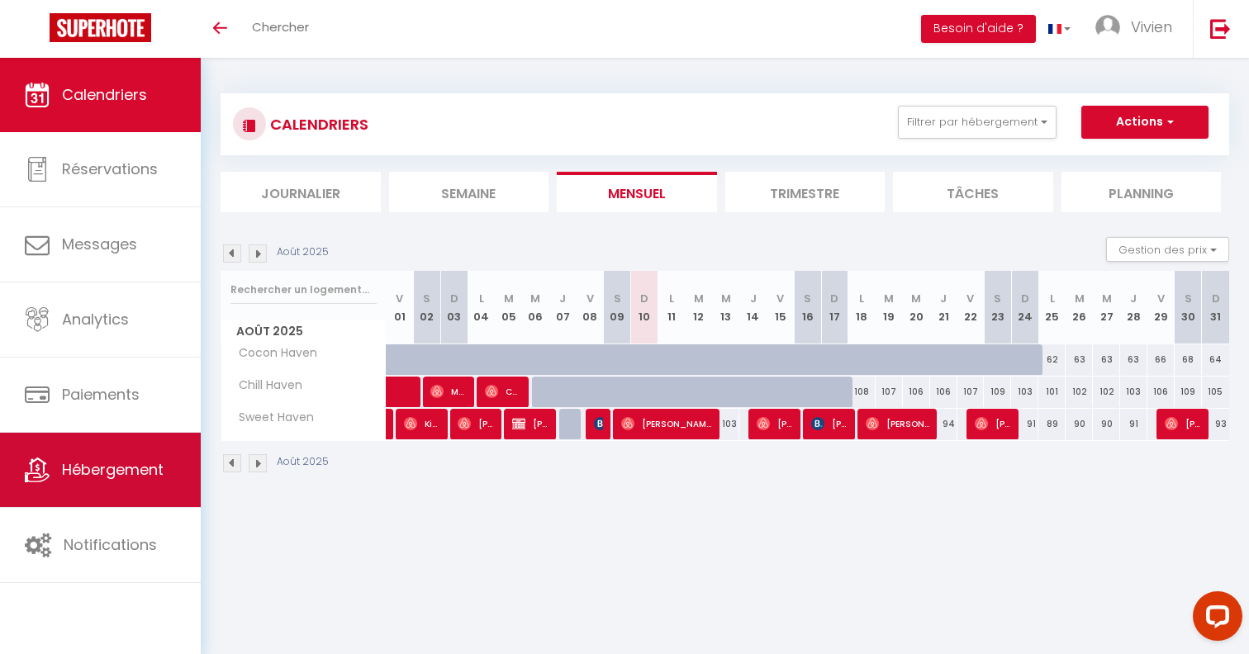
click at [84, 468] on span "Hébergement" at bounding box center [113, 469] width 102 height 21
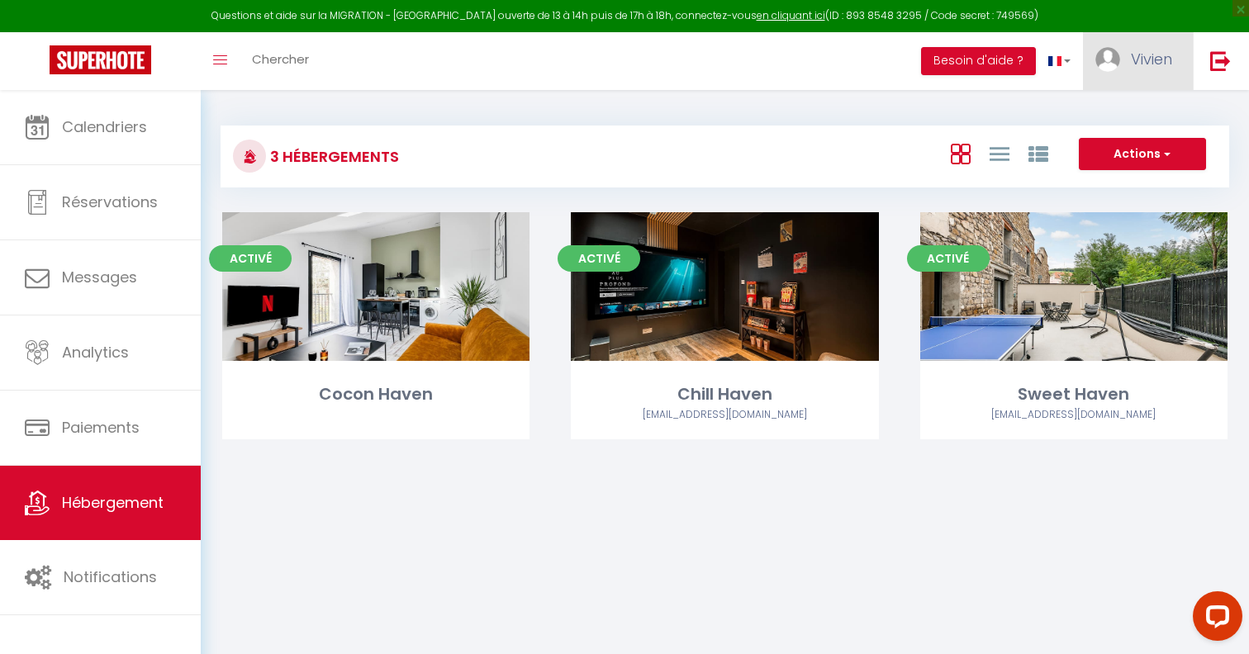
click at [1126, 63] on link "Vivien" at bounding box center [1138, 61] width 110 height 58
click at [1129, 116] on link "Paramètres" at bounding box center [1127, 115] width 122 height 28
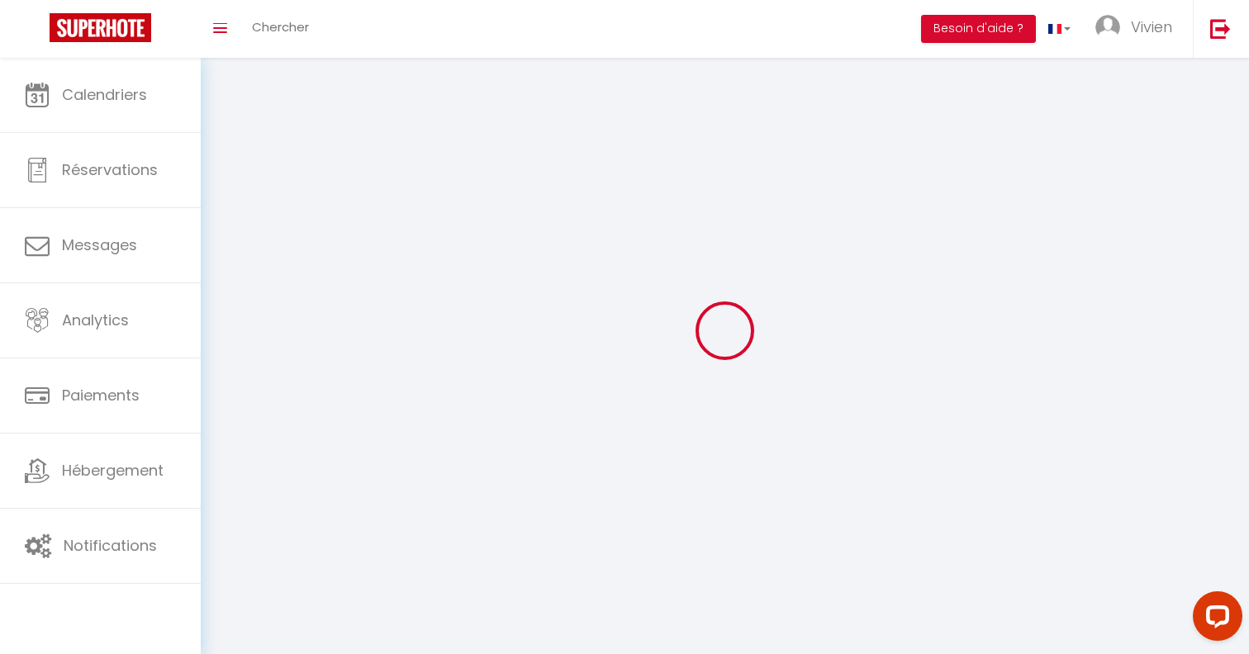
type input "Vivien"
type input "Pilotto"
type input "0682109992"
type input "35 Chemin d'Avellard"
type input "74320"
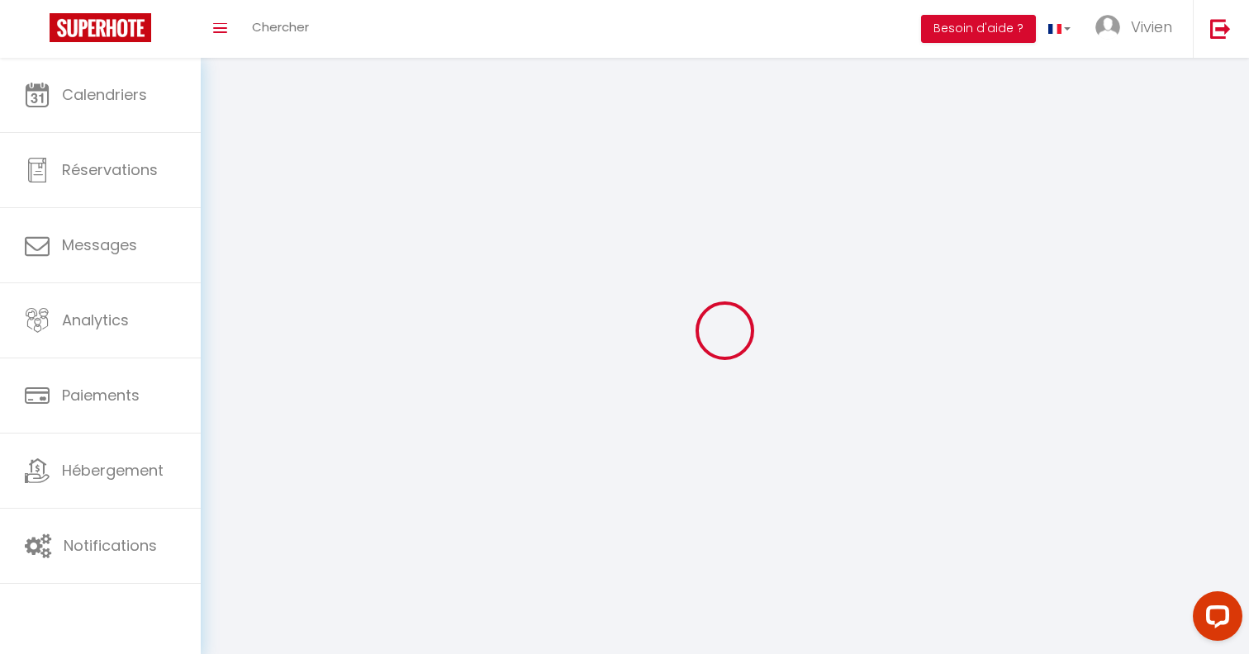
type input "Sevrier"
type input "jQ0mPx7VbnWK28pXt2AWKw1DK"
type input "nyq7Cqvc9llcIGkEF38bzqcUt"
type input "[URL][DOMAIN_NAME]"
select select "28"
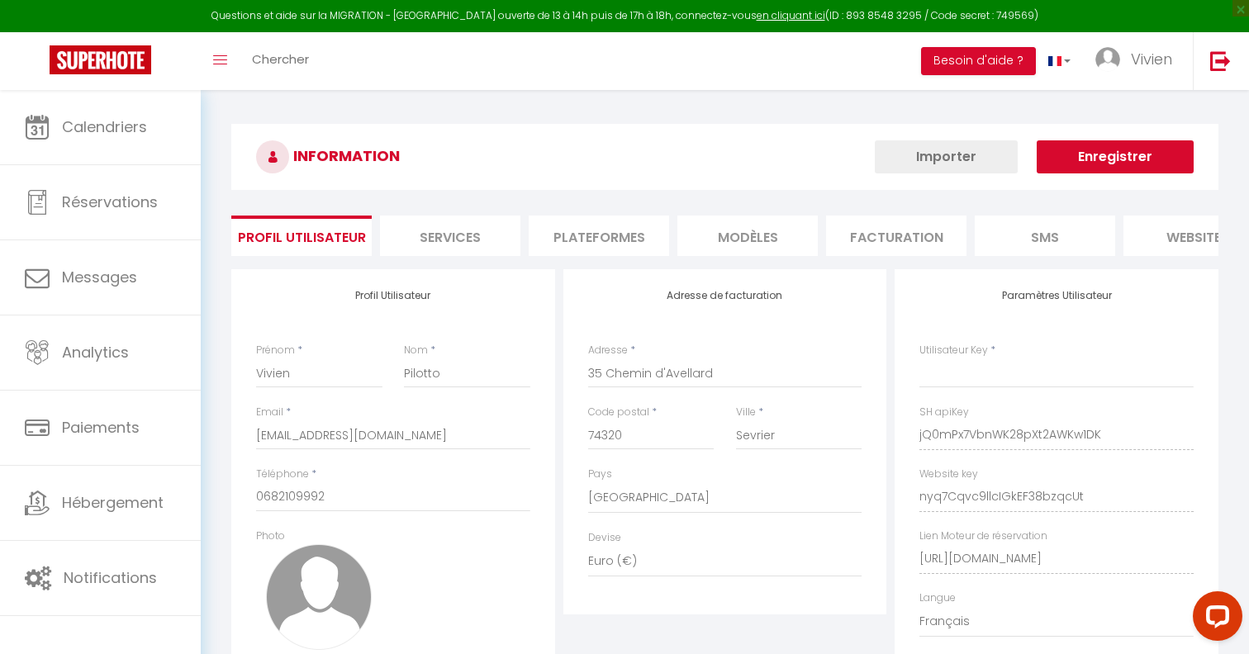
type input "jQ0mPx7VbnWK28pXt2AWKw1DK"
type input "nyq7Cqvc9llcIGkEF38bzqcUt"
type input "[URL][DOMAIN_NAME]"
select select "fr"
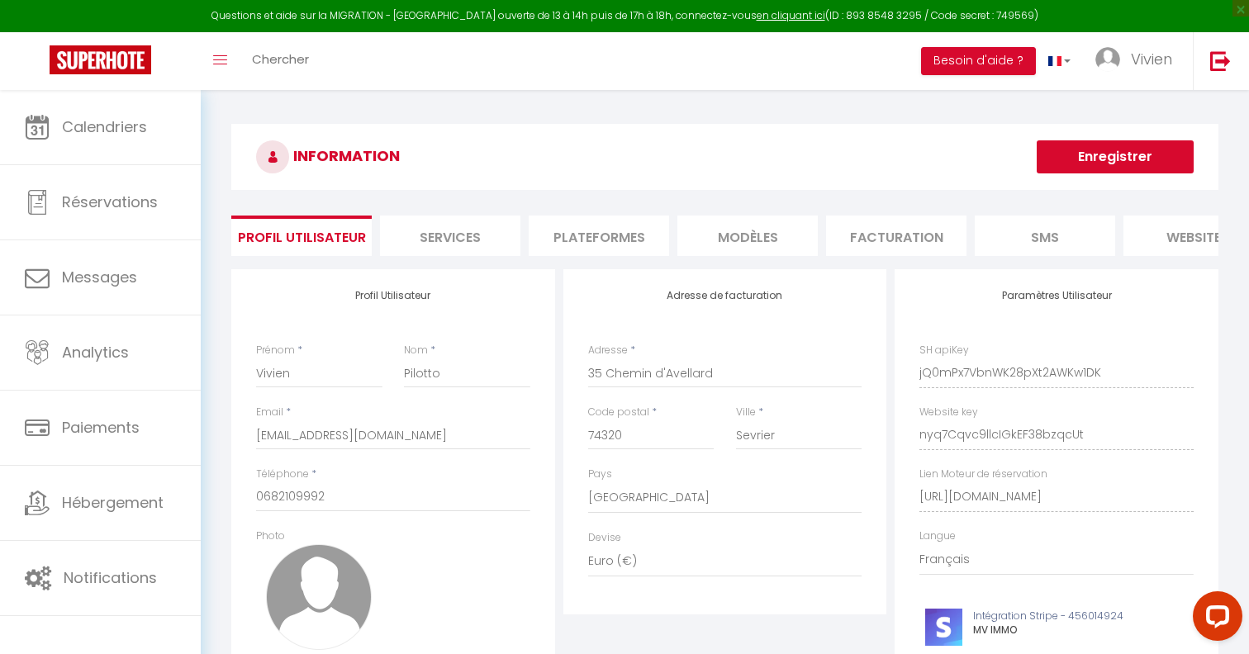
click at [590, 245] on li "Plateformes" at bounding box center [599, 236] width 140 height 40
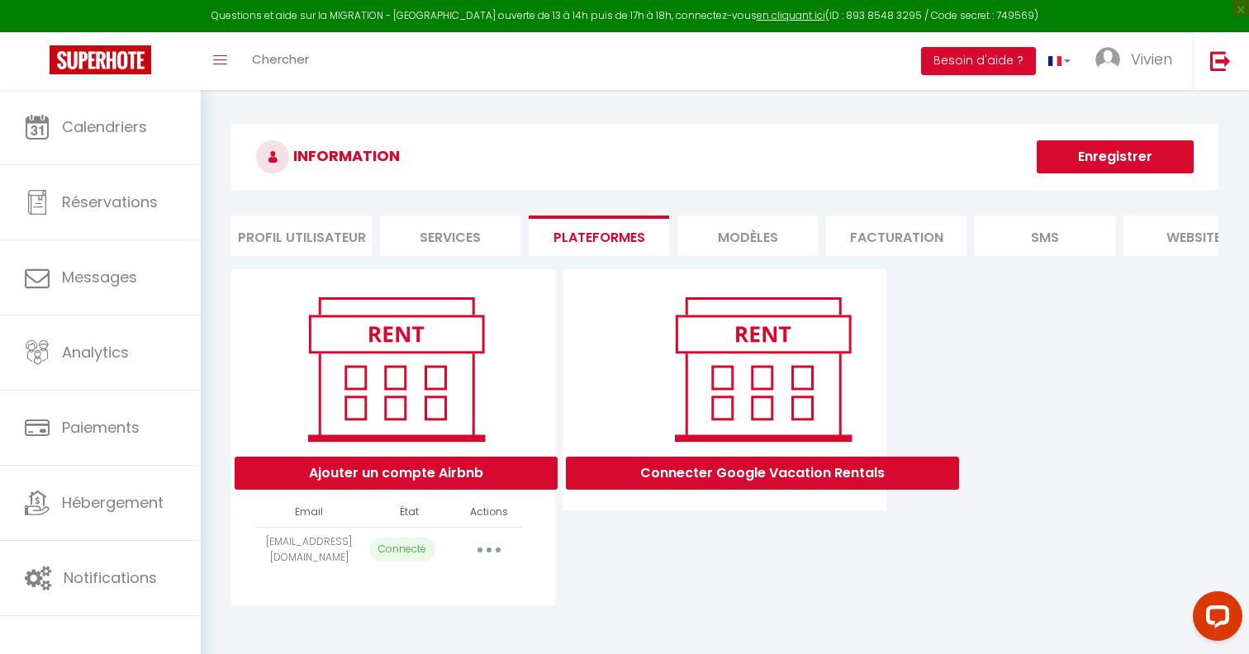
click at [479, 549] on button "button" at bounding box center [489, 550] width 46 height 26
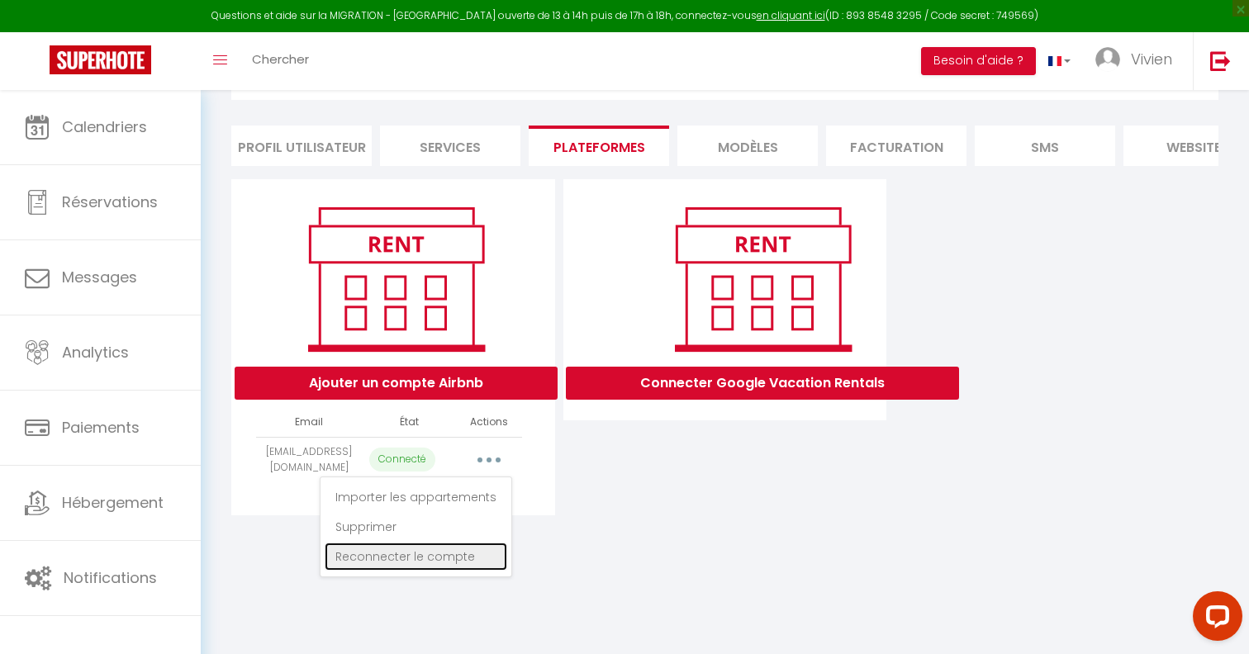
click at [444, 563] on link "Reconnecter le compte" at bounding box center [416, 557] width 183 height 28
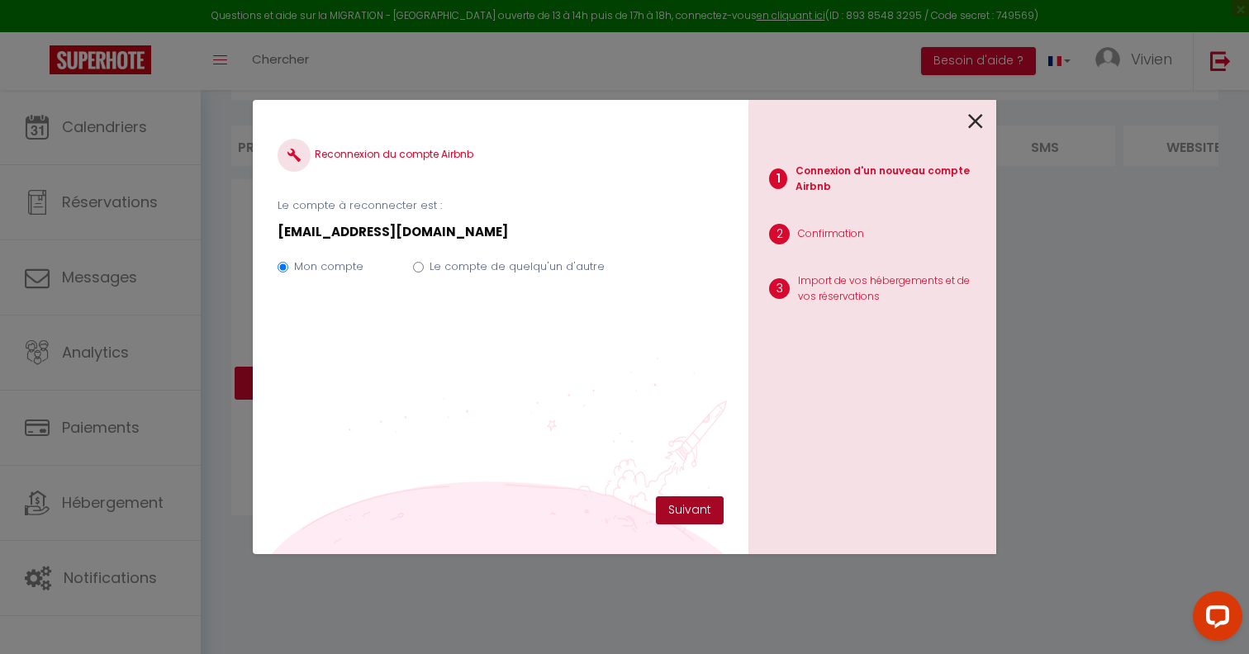
click at [697, 499] on button "Suivant" at bounding box center [690, 510] width 68 height 28
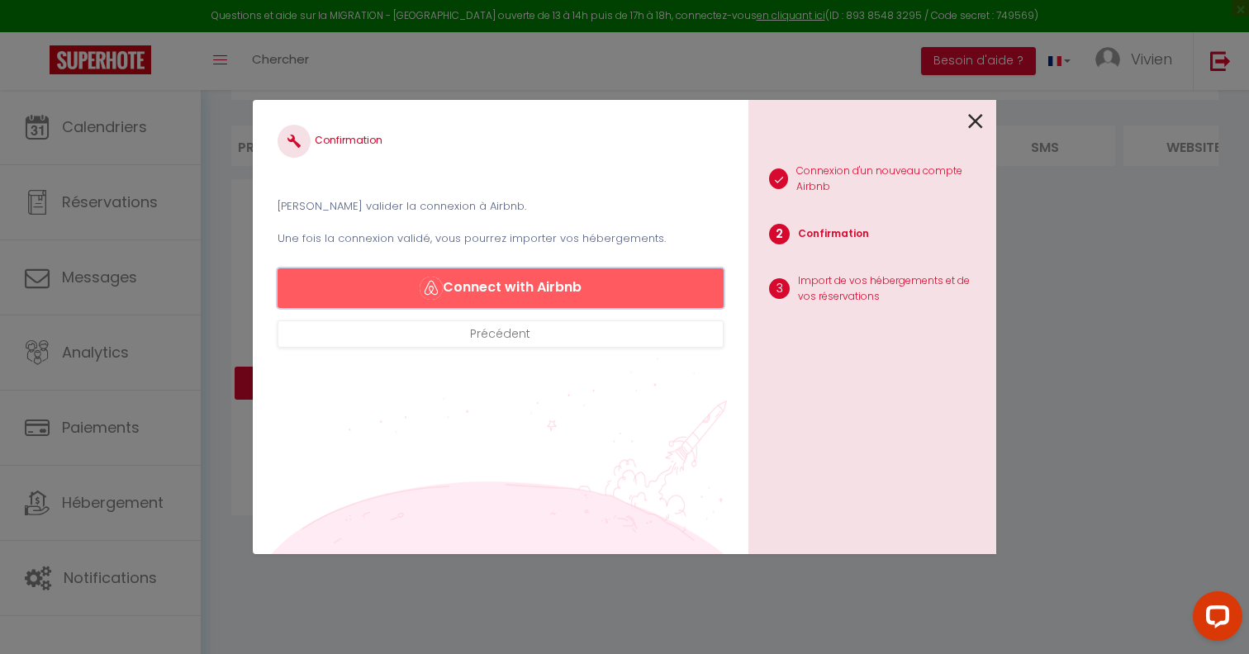
click at [563, 277] on button "Connect with Airbnb" at bounding box center [501, 288] width 446 height 40
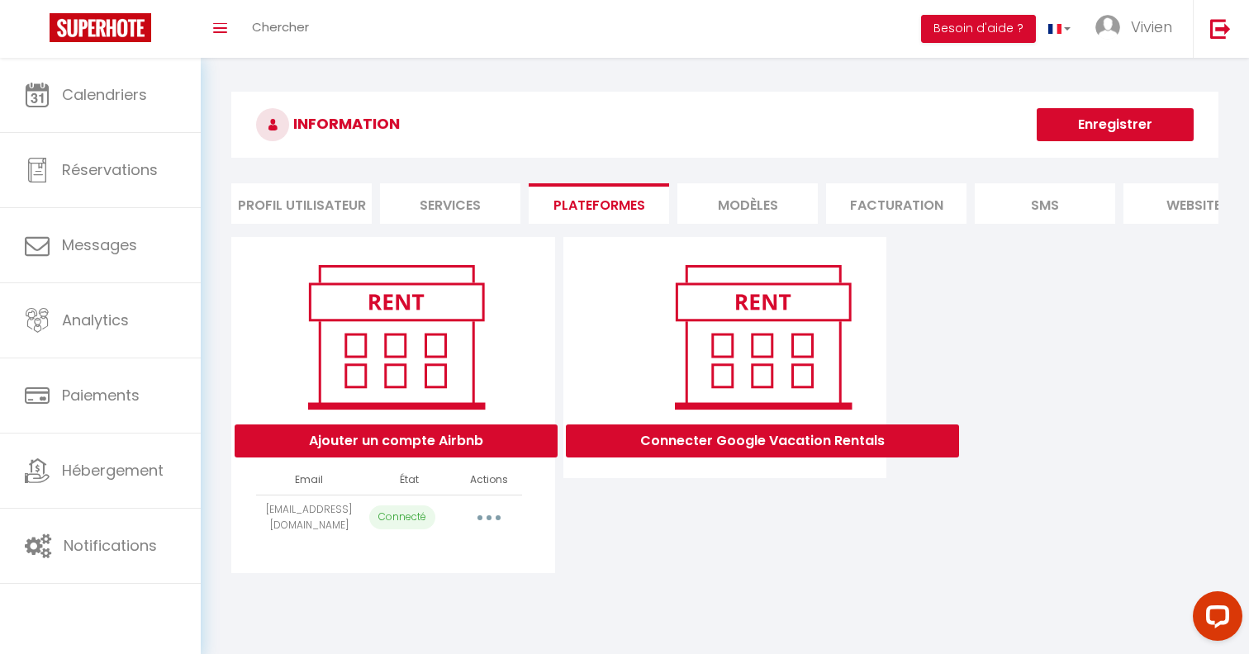
select select
select select "51115"
select select
select select "51114"
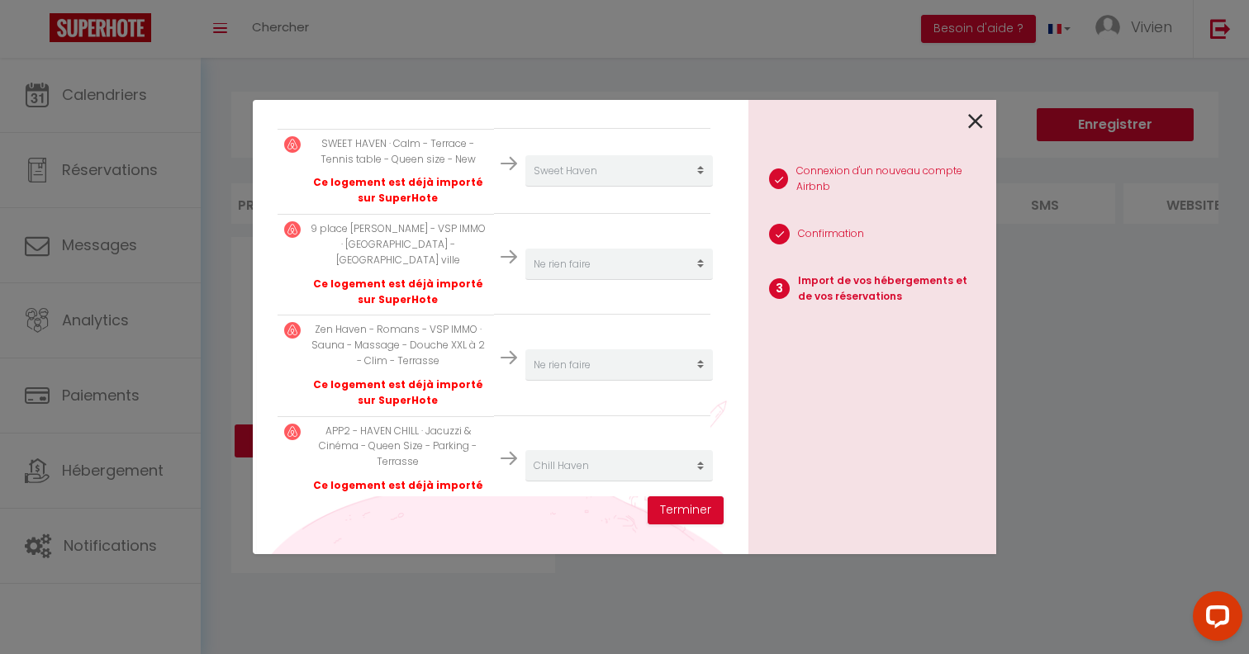
scroll to position [414, 0]
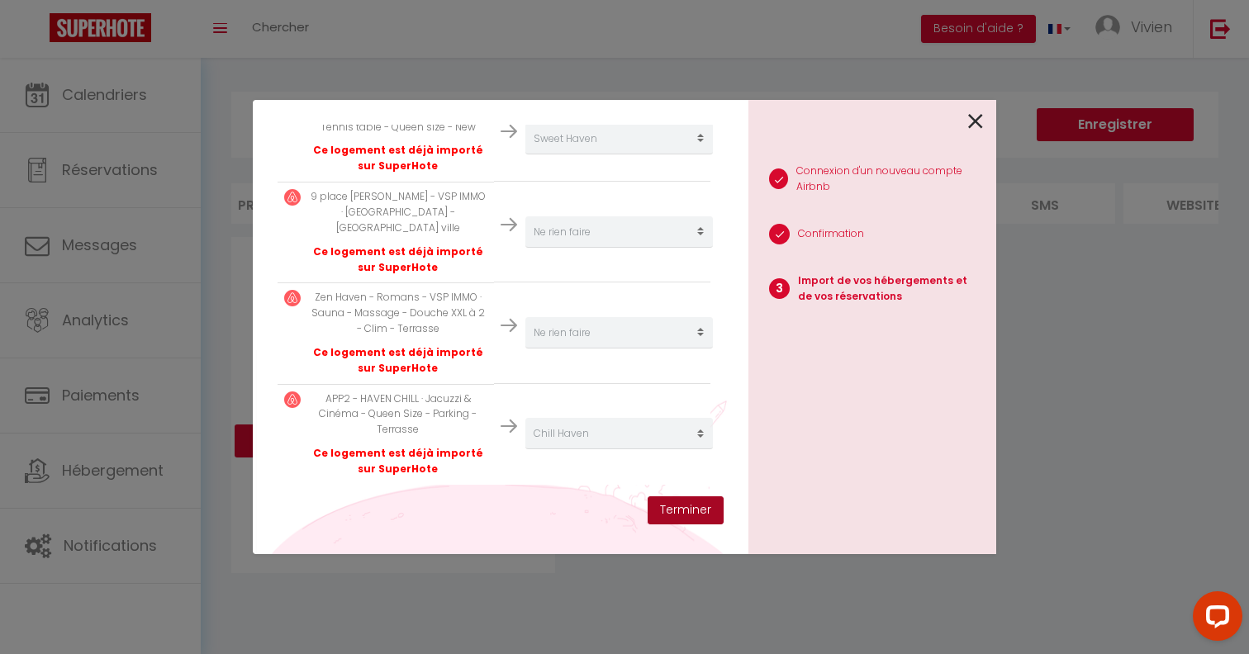
click at [683, 511] on button "Terminer" at bounding box center [686, 510] width 76 height 28
select select
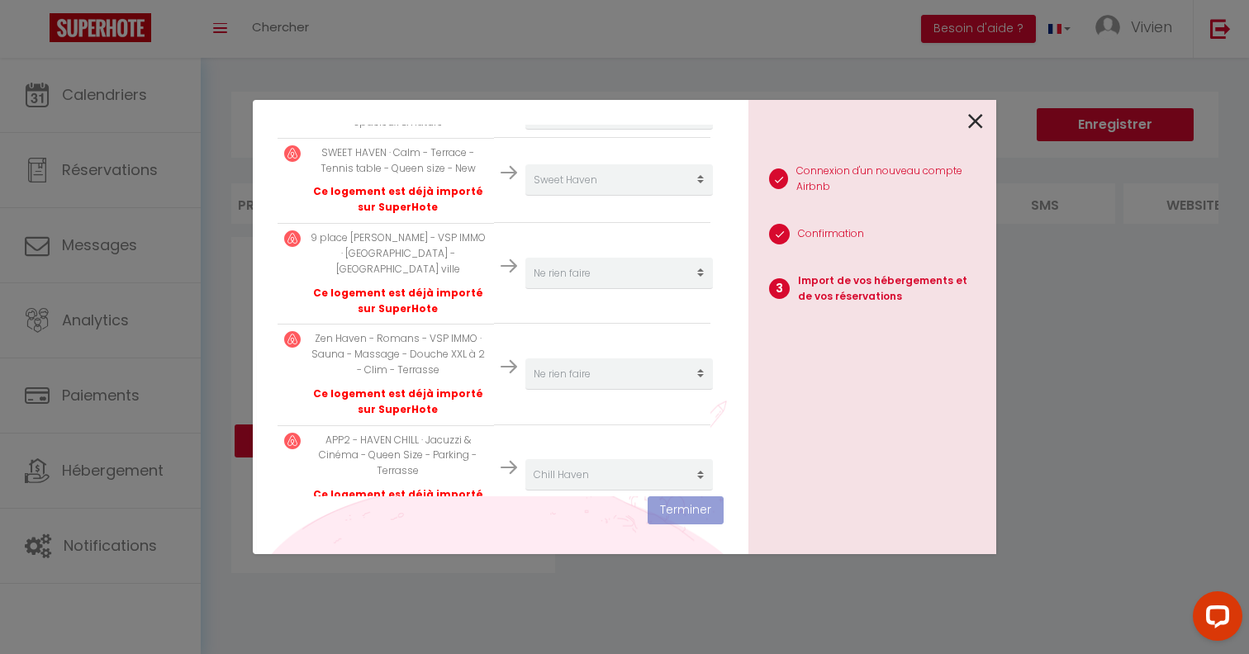
scroll to position [455, 0]
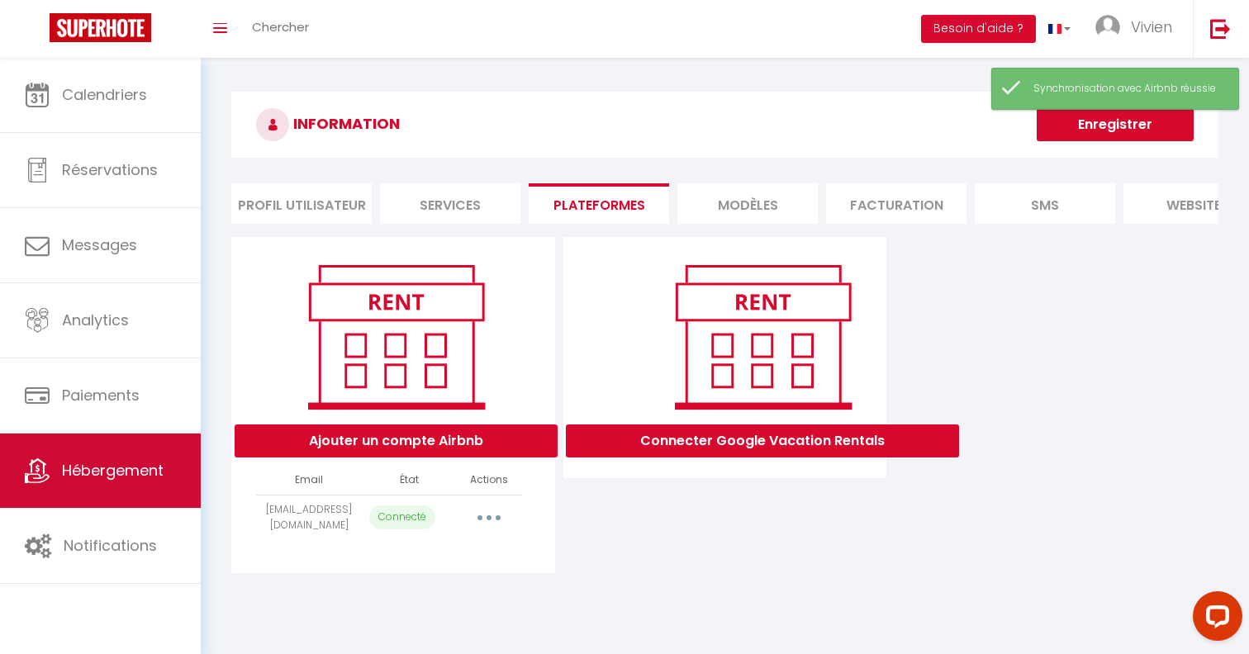
click at [116, 449] on link "Hébergement" at bounding box center [100, 471] width 201 height 74
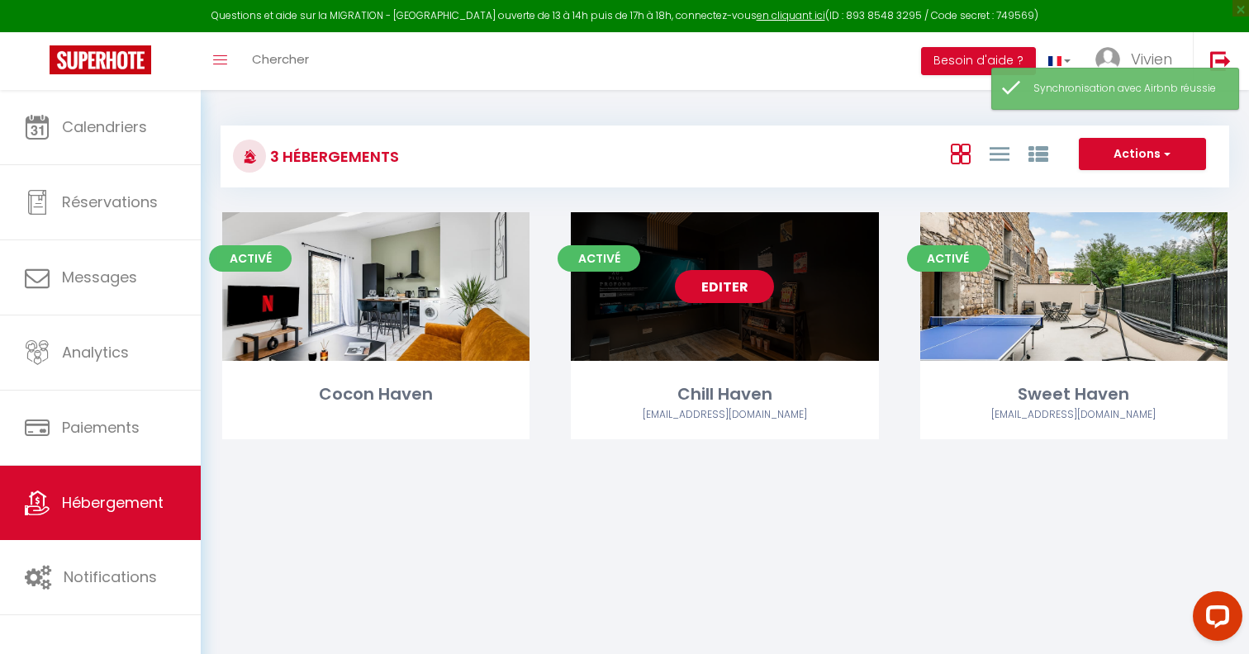
click at [738, 296] on link "Editer" at bounding box center [724, 286] width 99 height 33
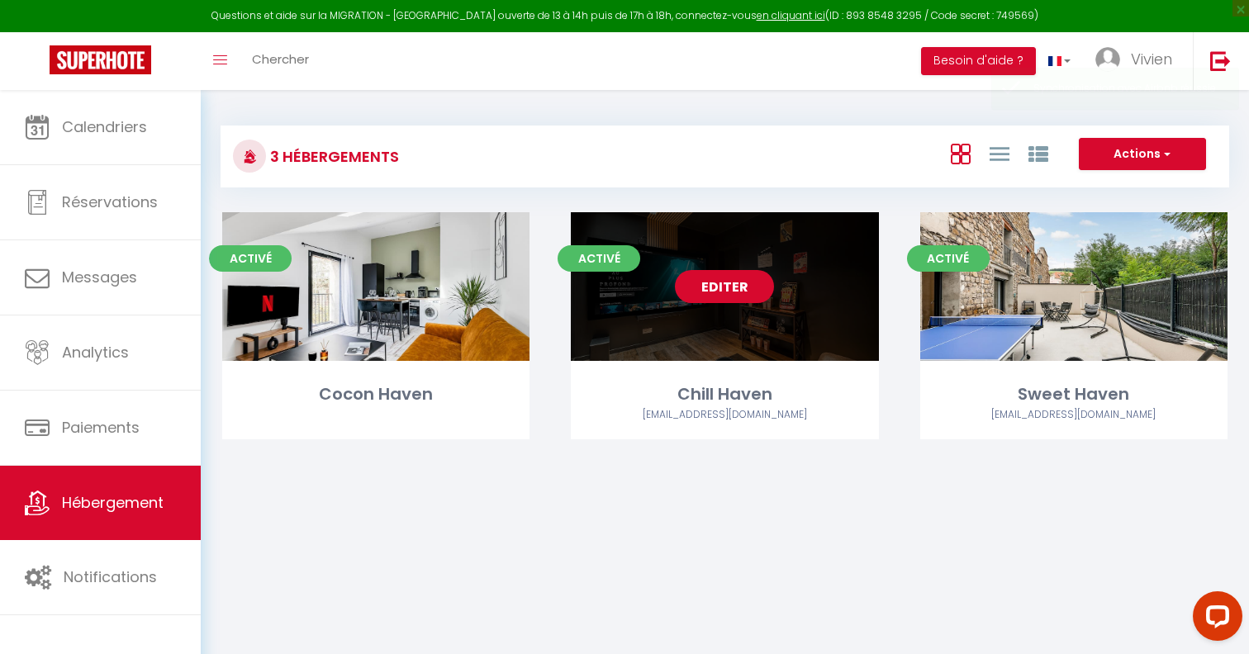
click at [741, 287] on link "Editer" at bounding box center [724, 286] width 99 height 33
select select "3"
select select "2"
select select "1"
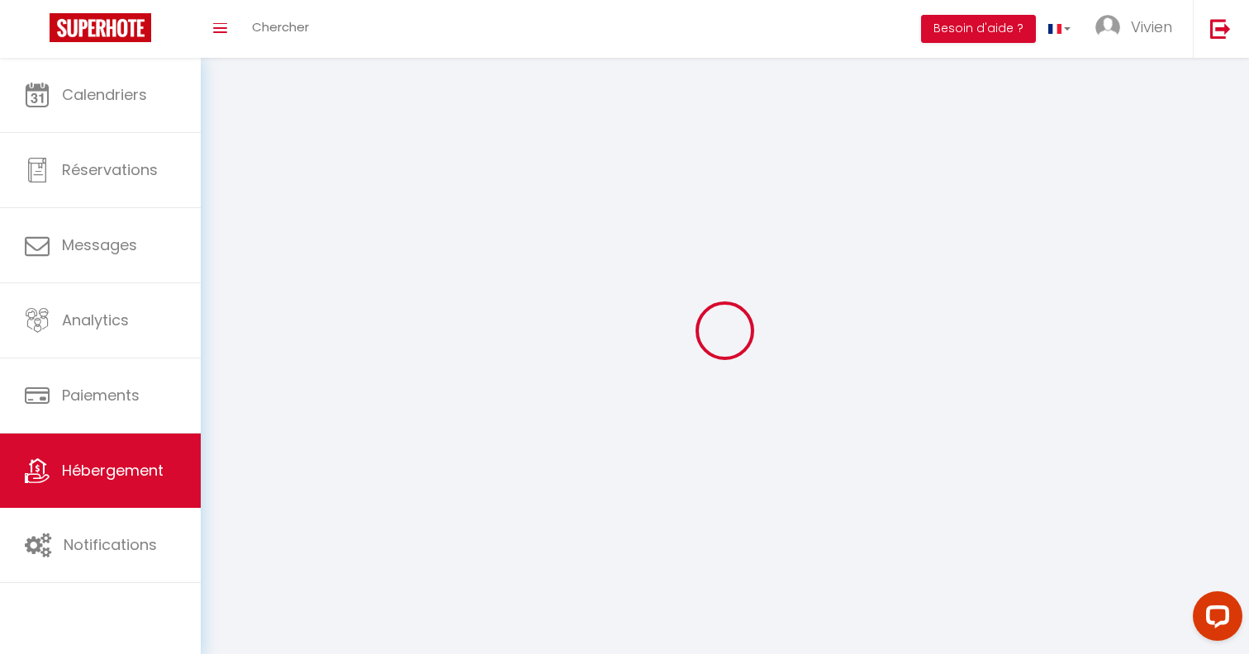
select select
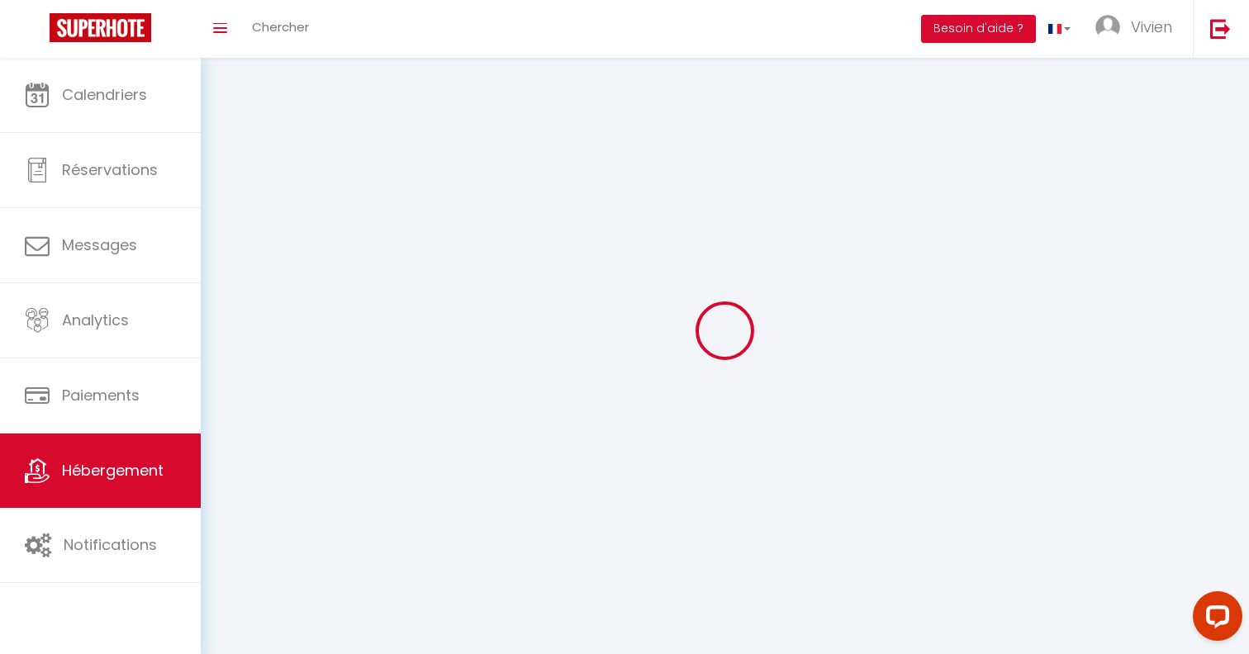
select select
checkbox input "false"
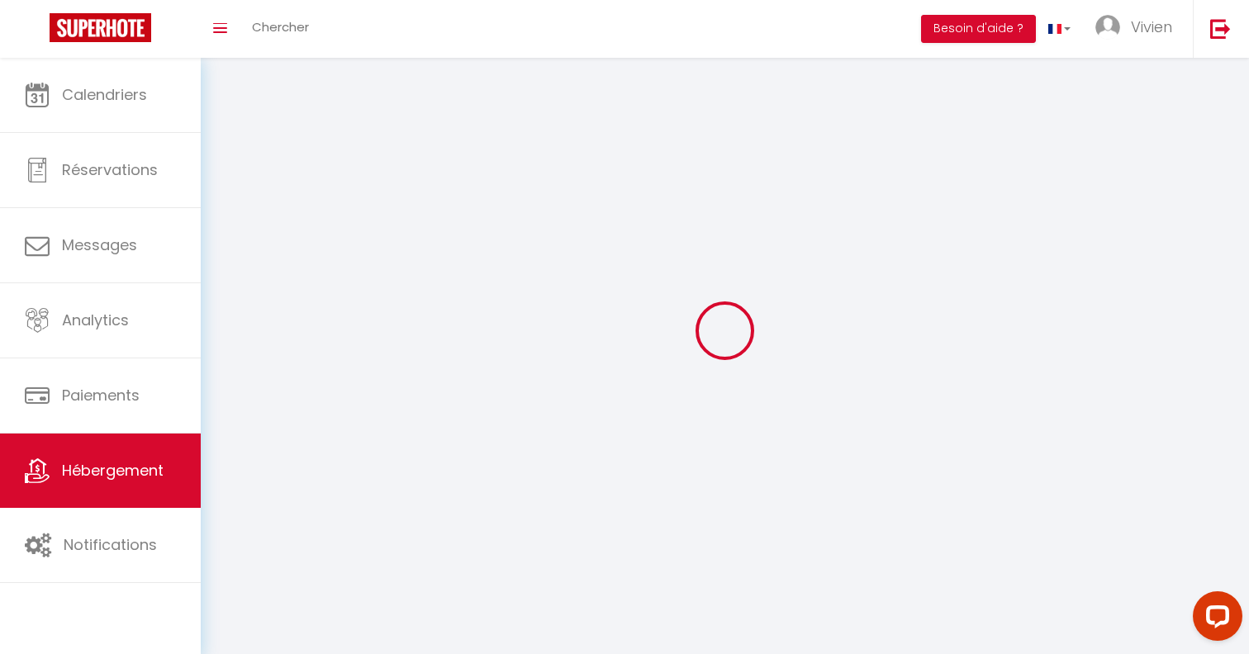
select select
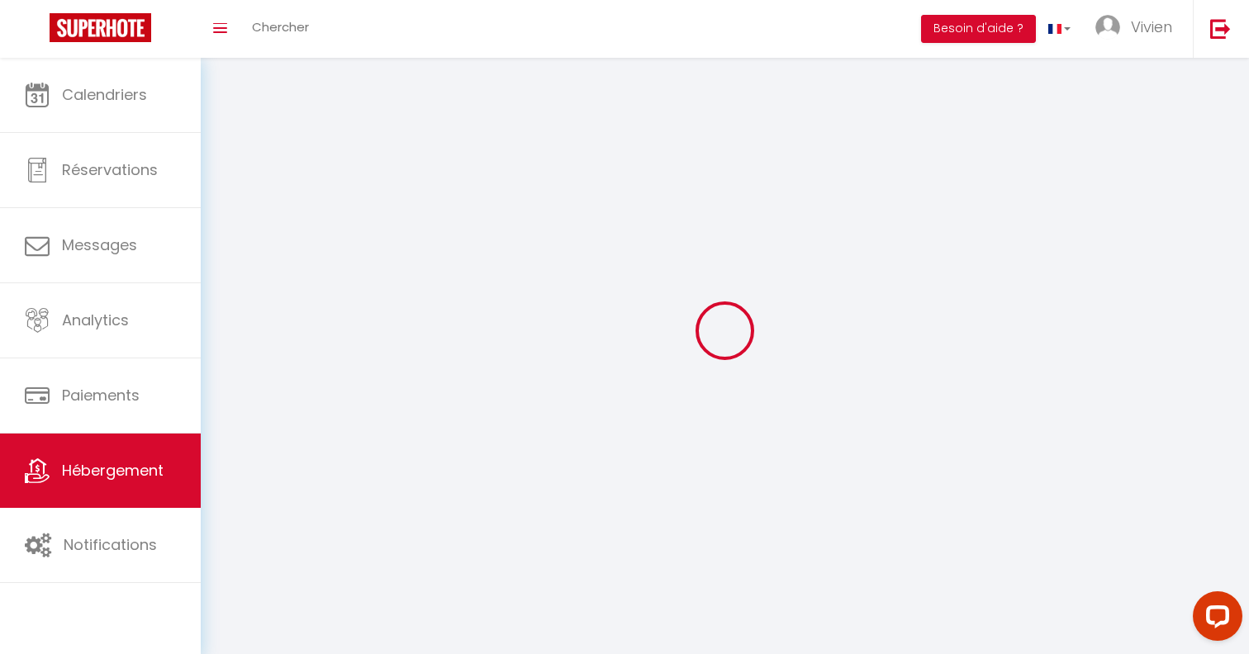
select select
checkbox input "false"
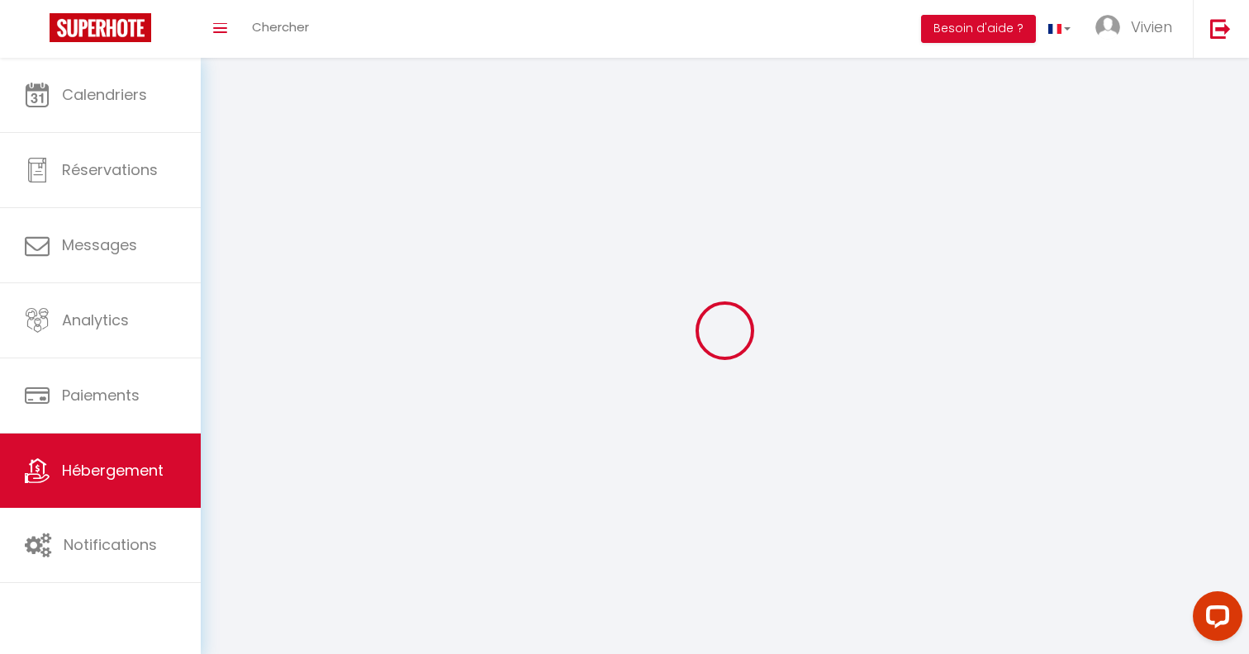
checkbox input "false"
select select
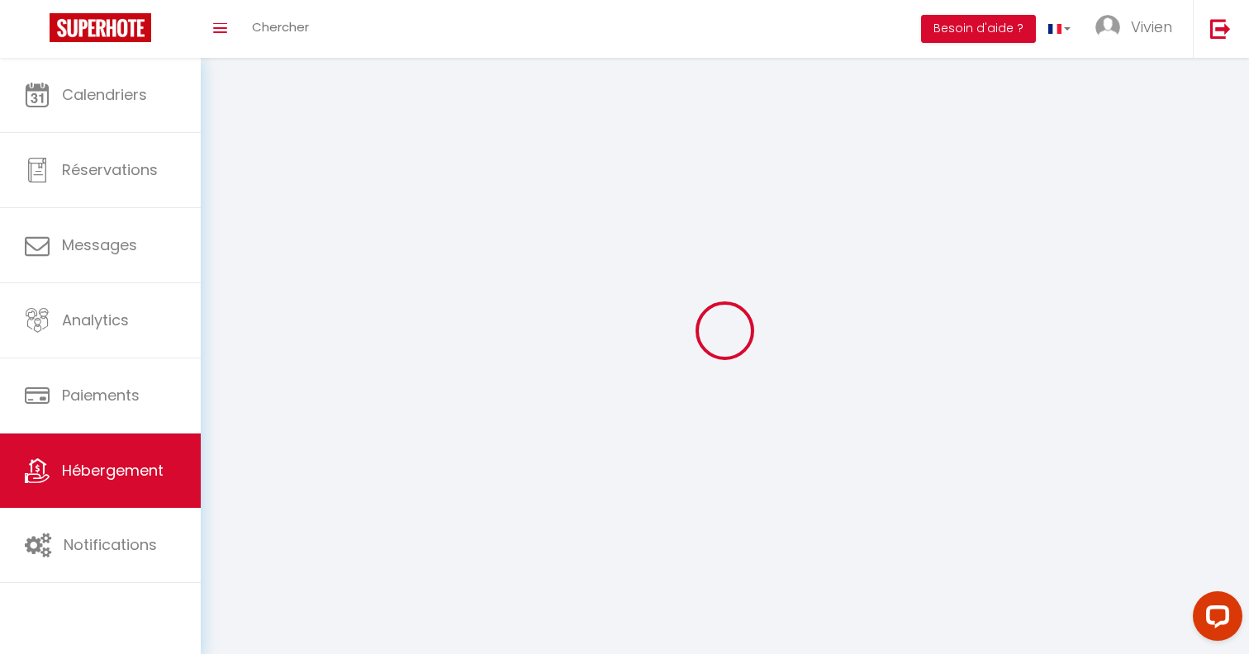
select select
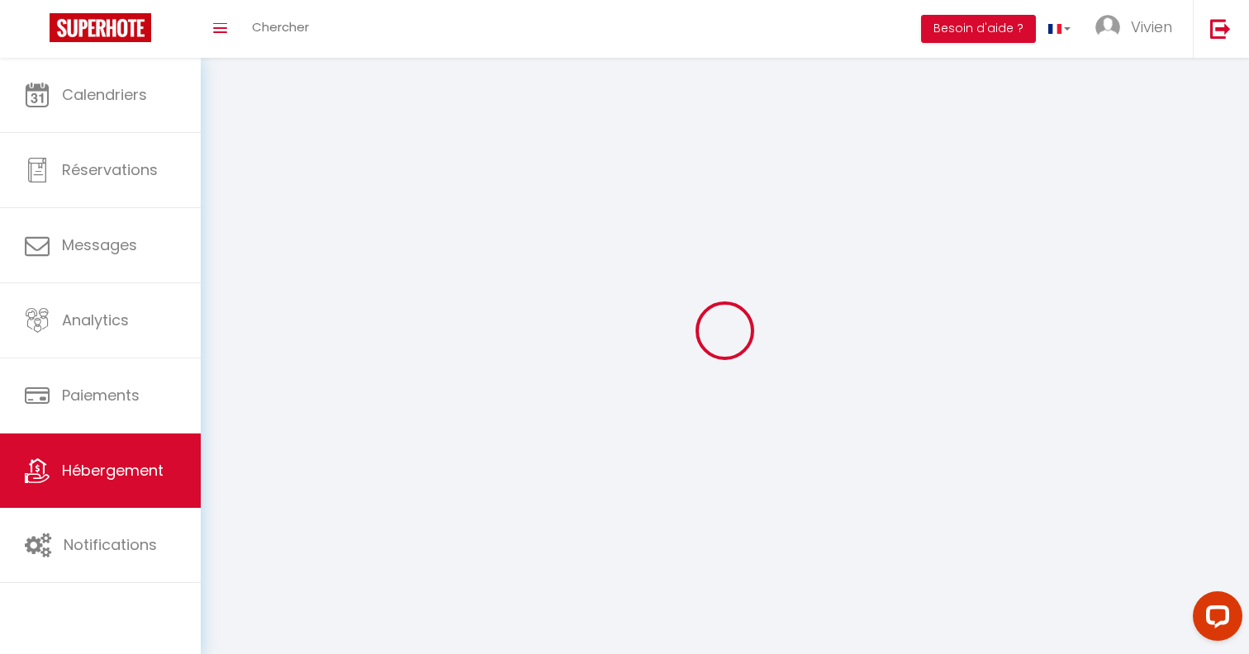
select select
checkbox input "false"
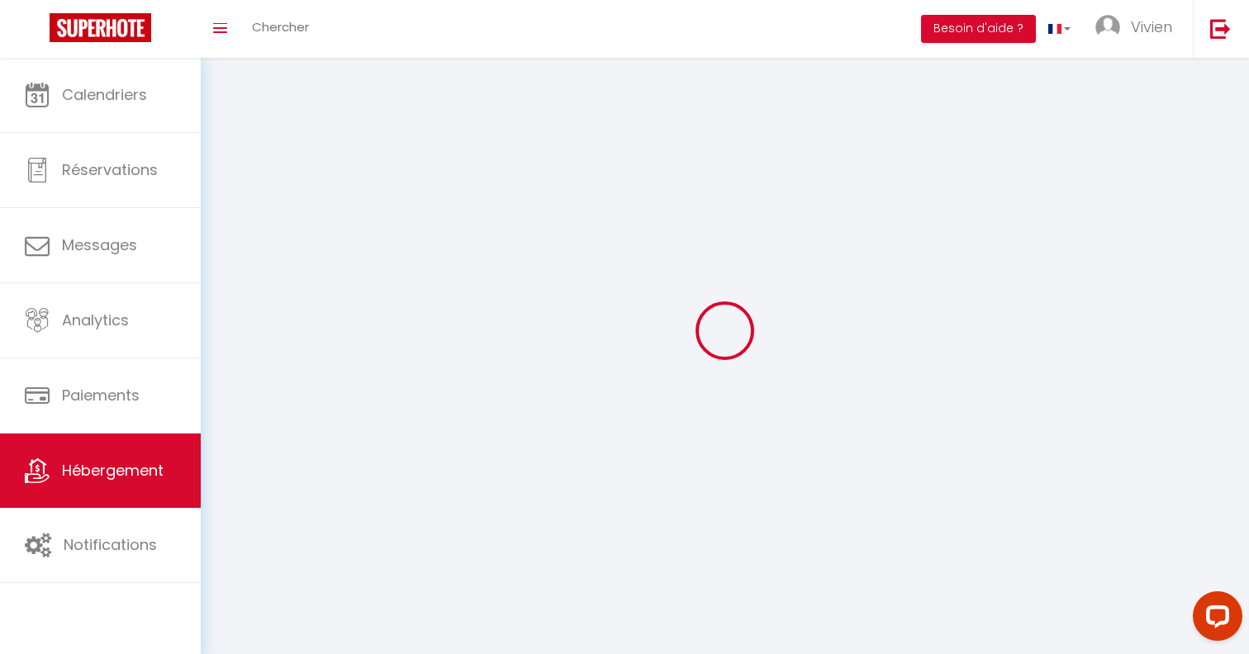
checkbox input "false"
select select
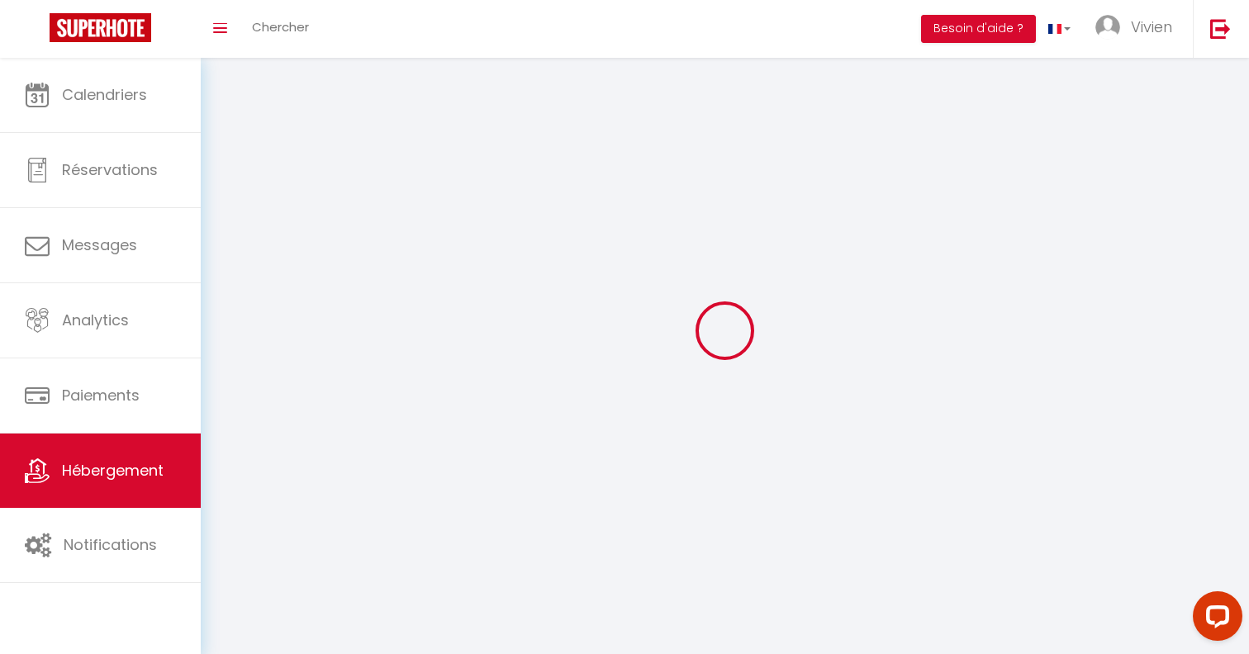
select select
checkbox input "false"
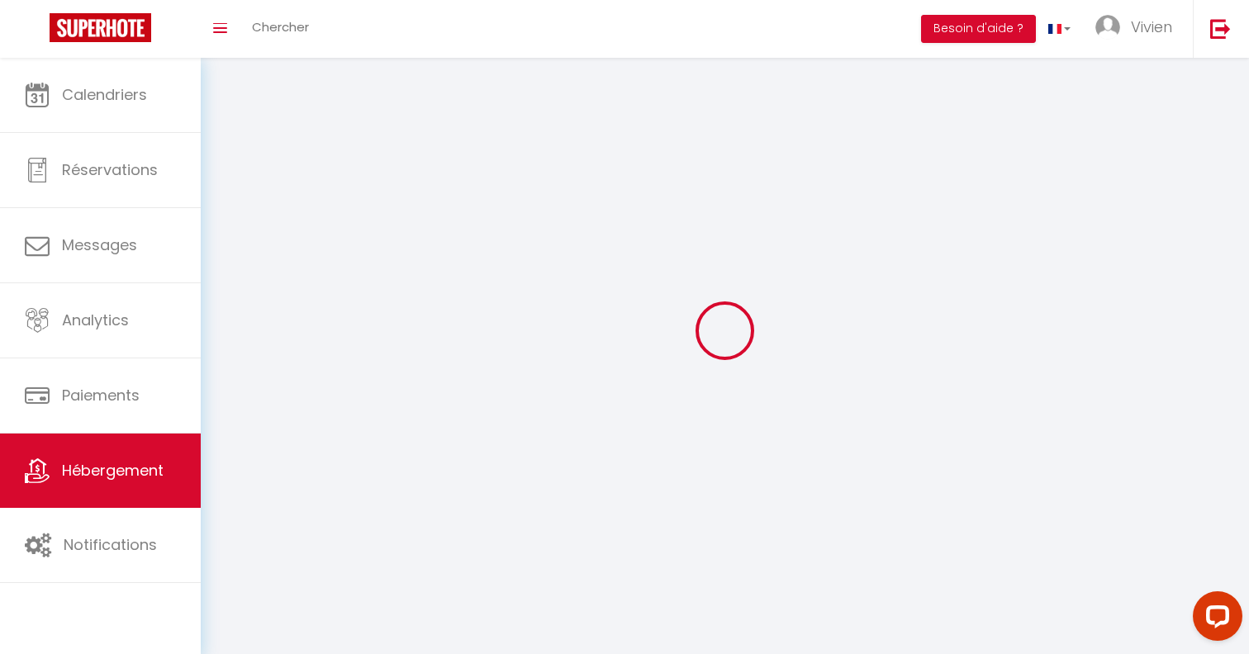
checkbox input "false"
select select
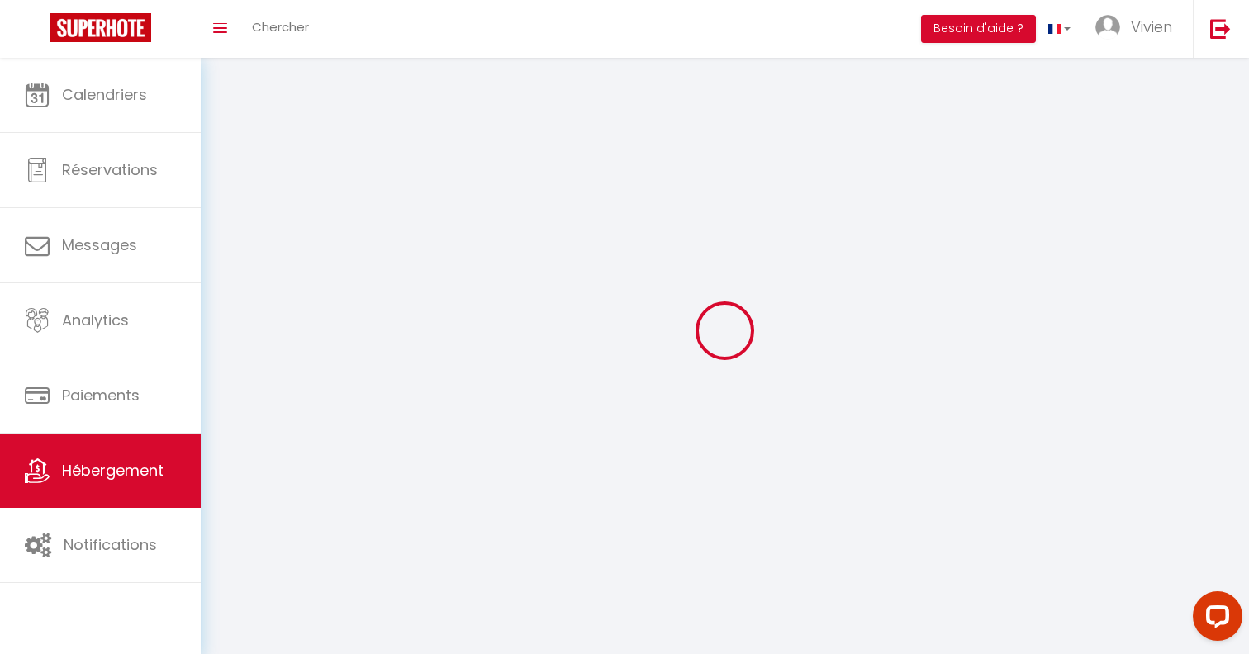
select select
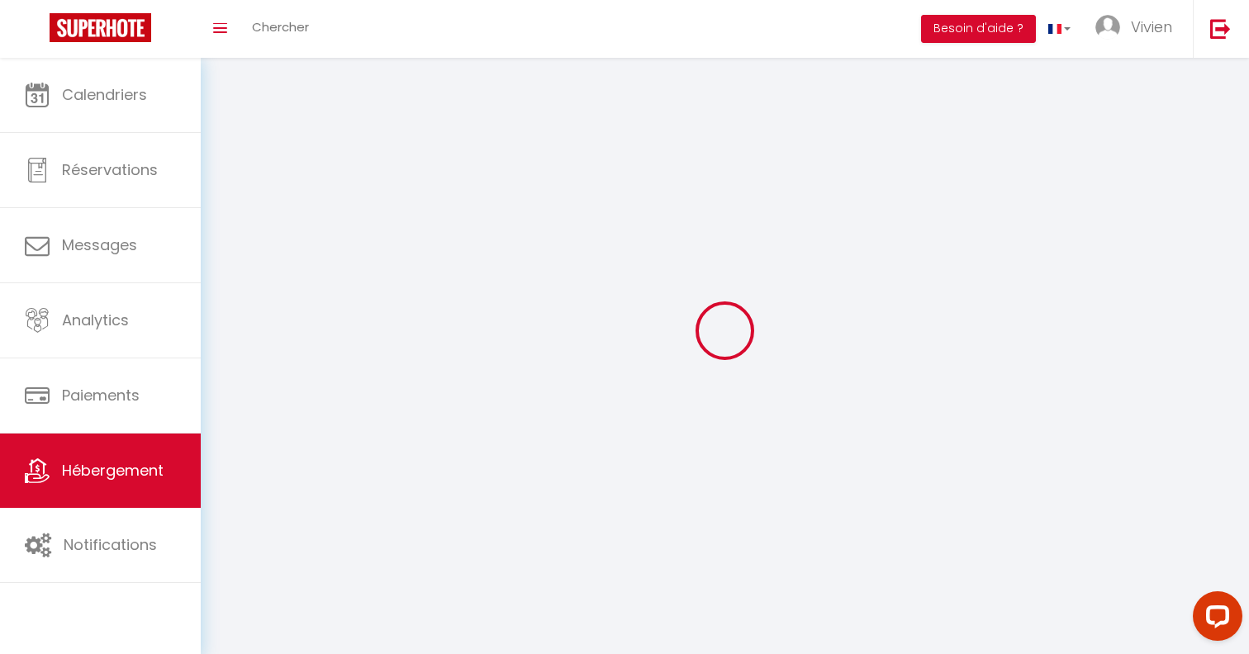
select select
checkbox input "false"
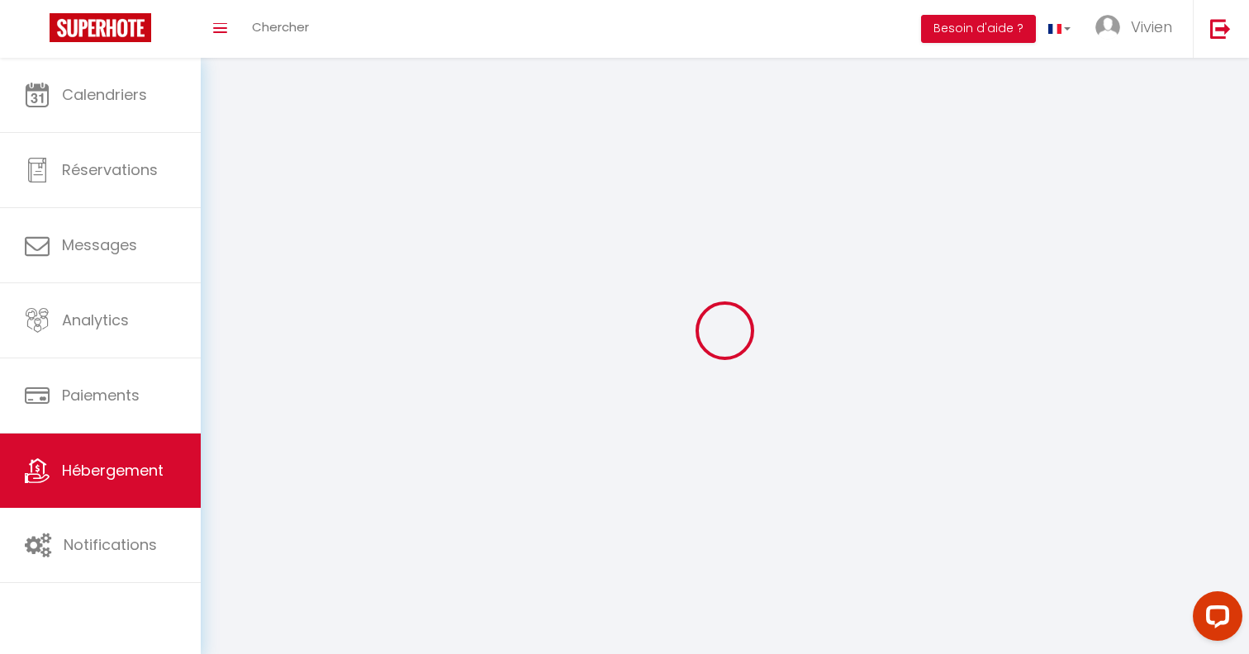
select select
select select "1"
select select
select select "28"
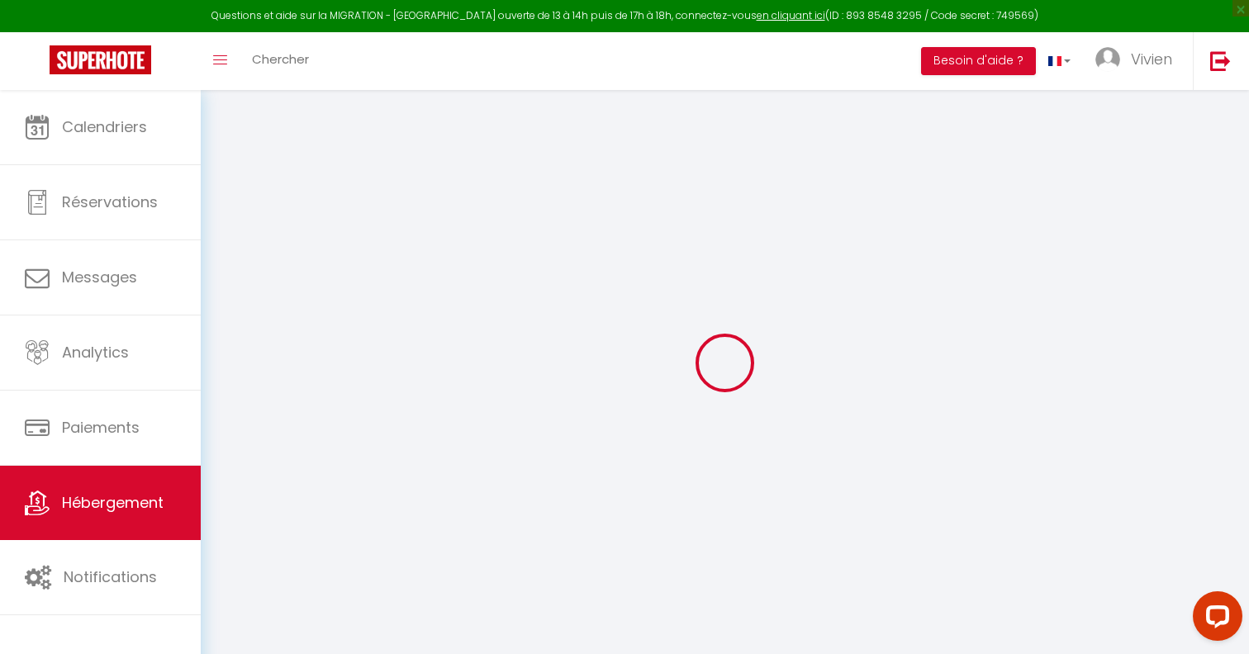
select select
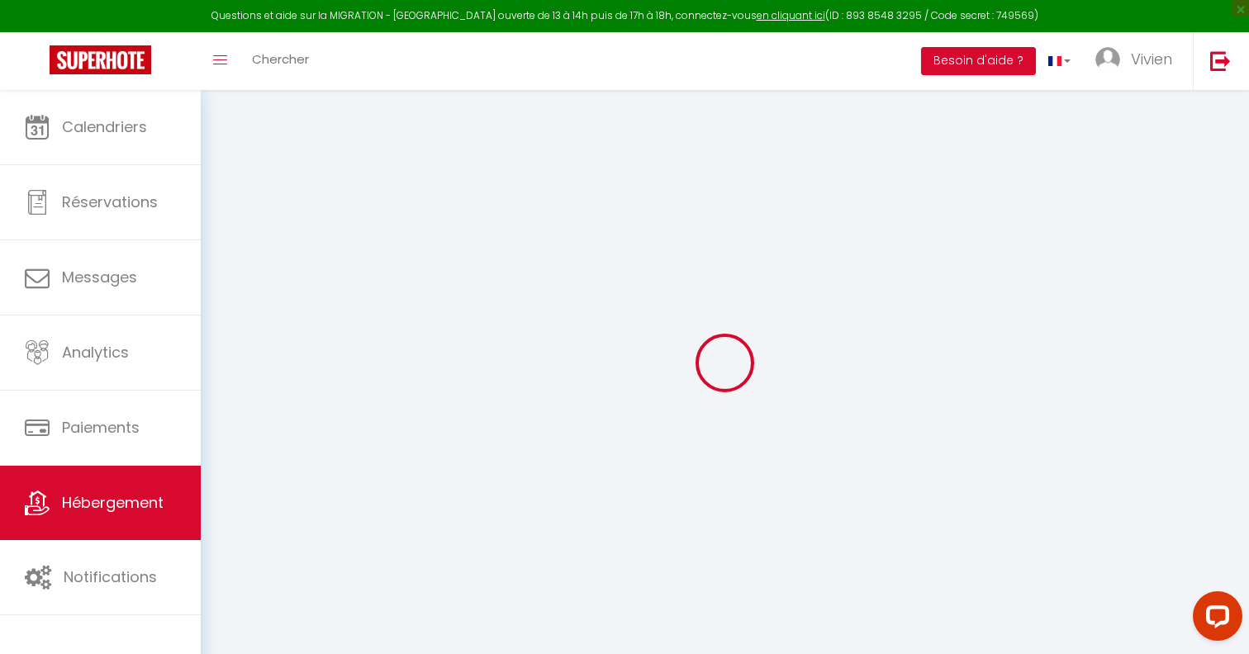
select select
checkbox input "false"
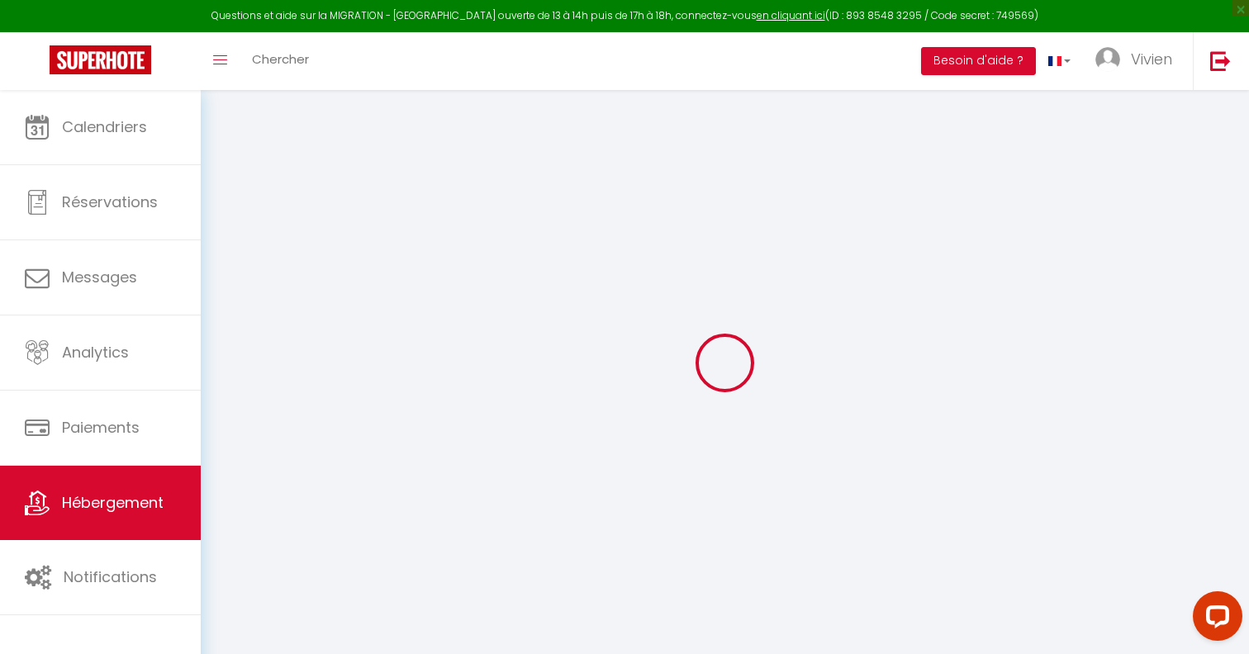
select select
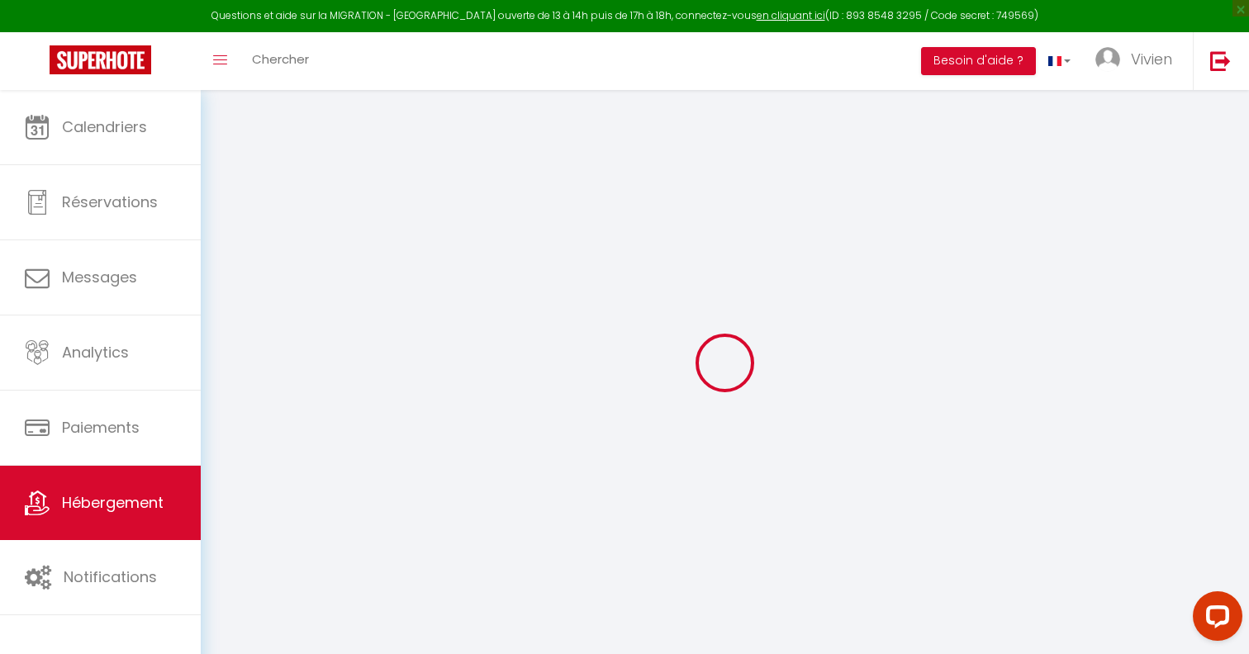
select select
checkbox input "false"
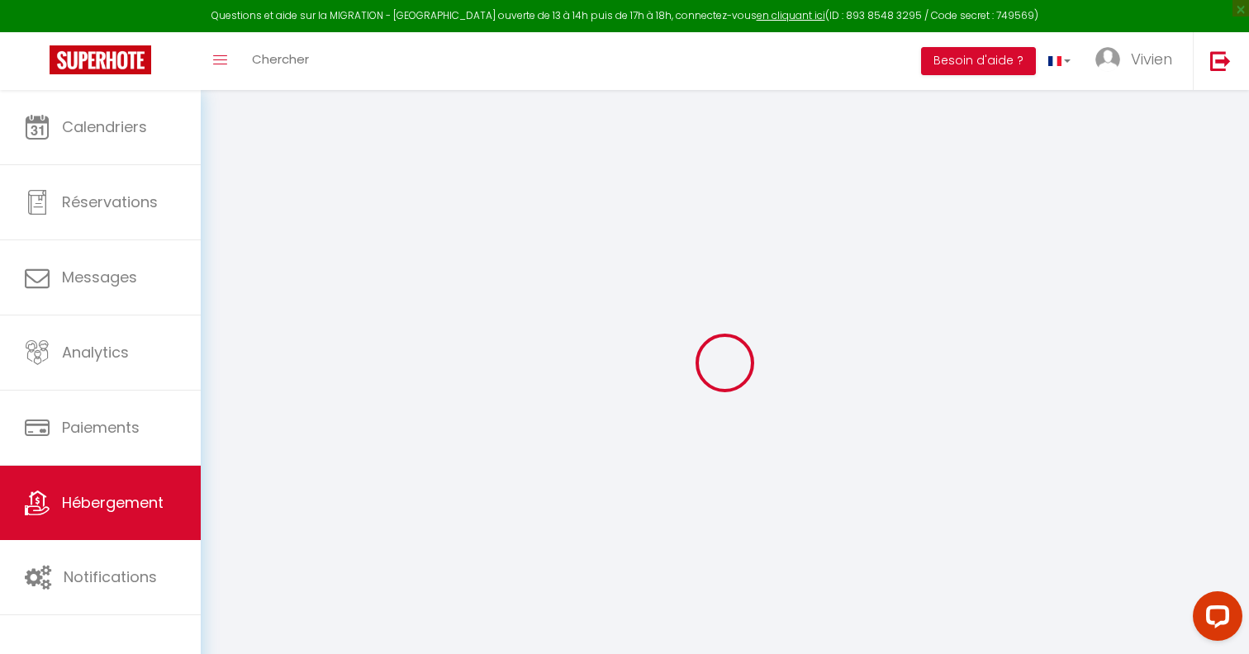
checkbox input "false"
select select
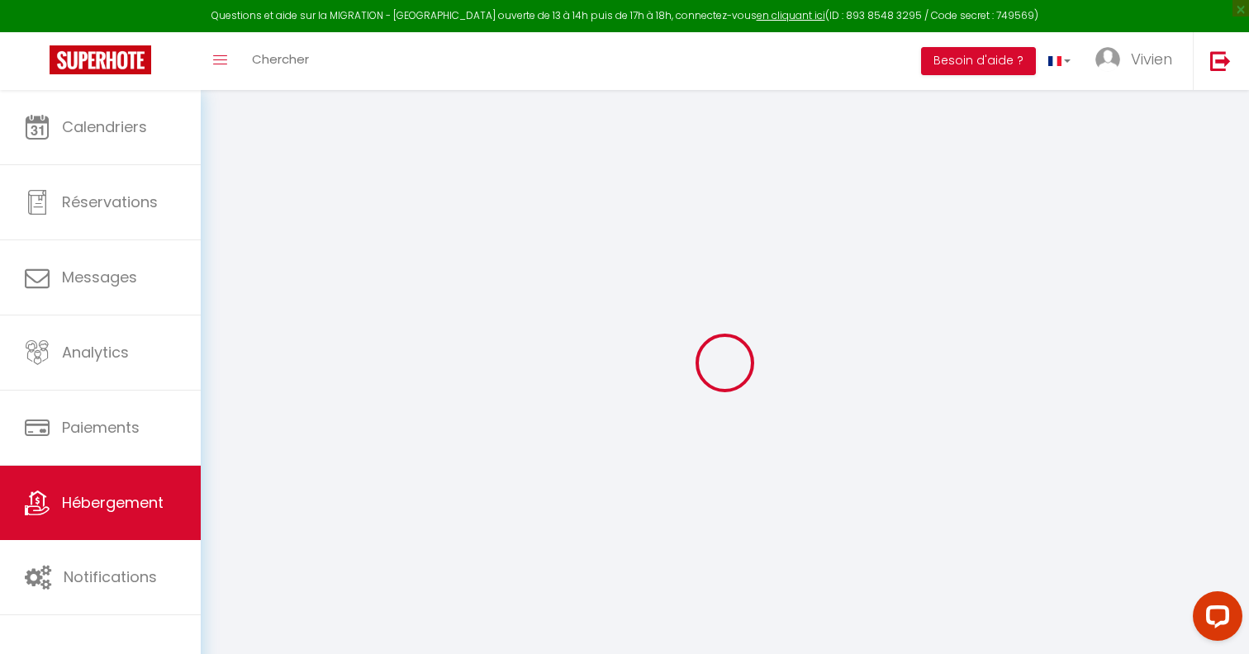
select select
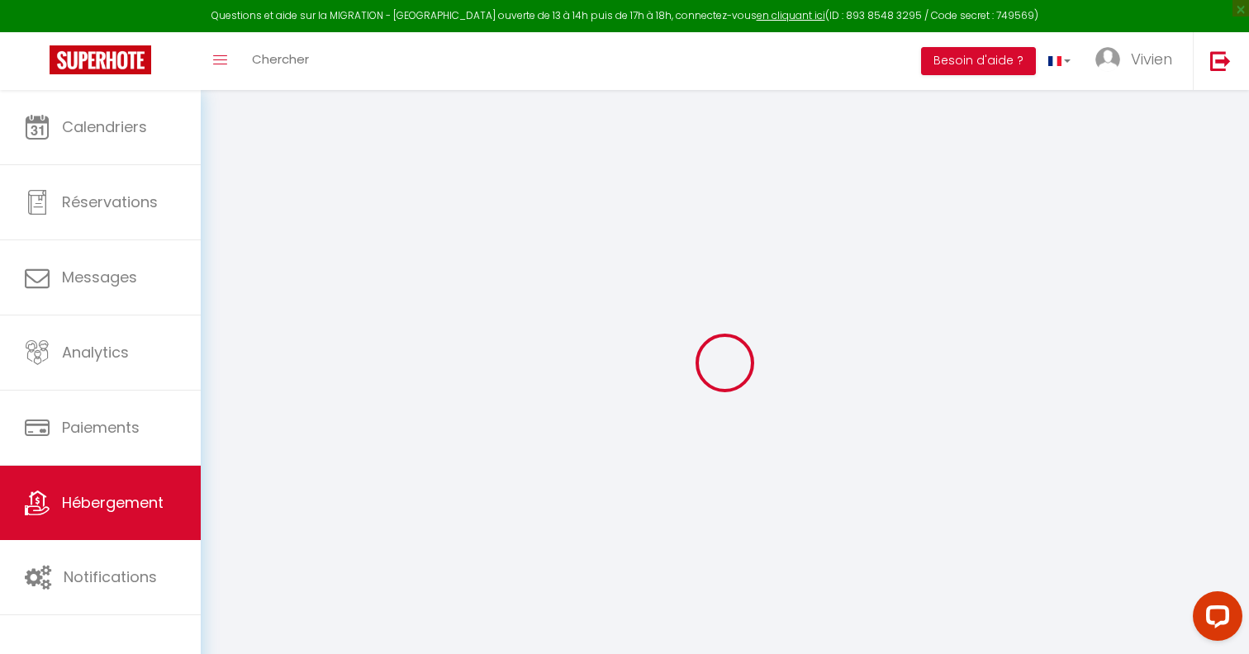
checkbox input "false"
select select
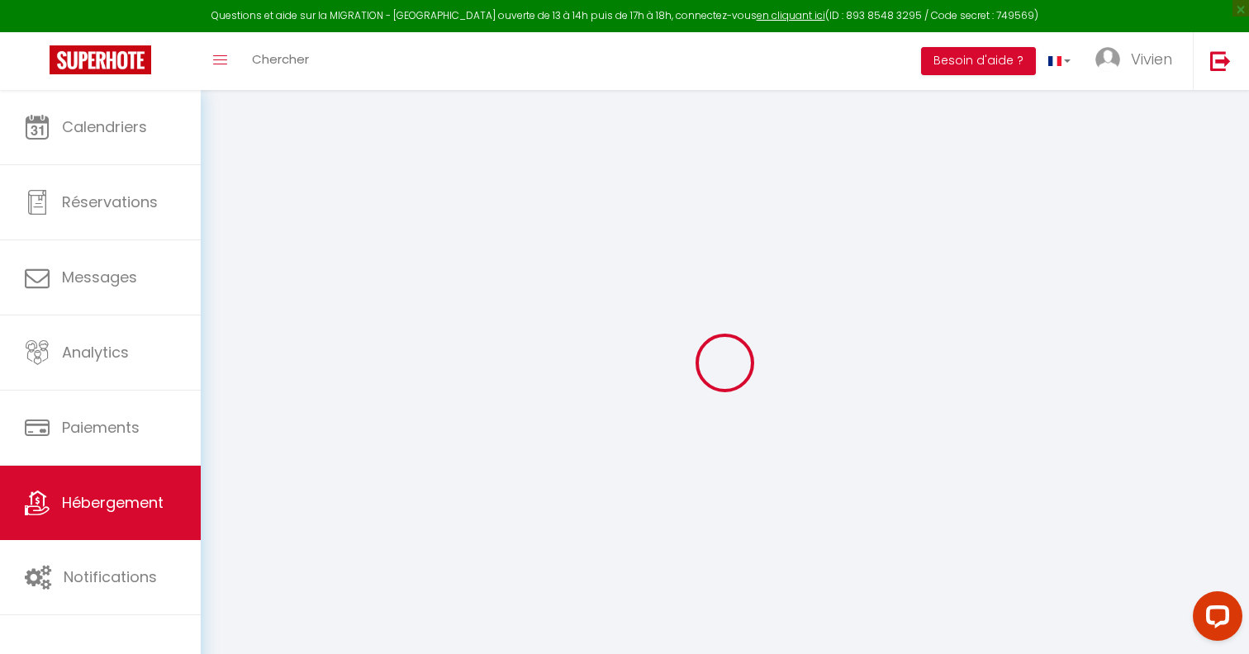
select select
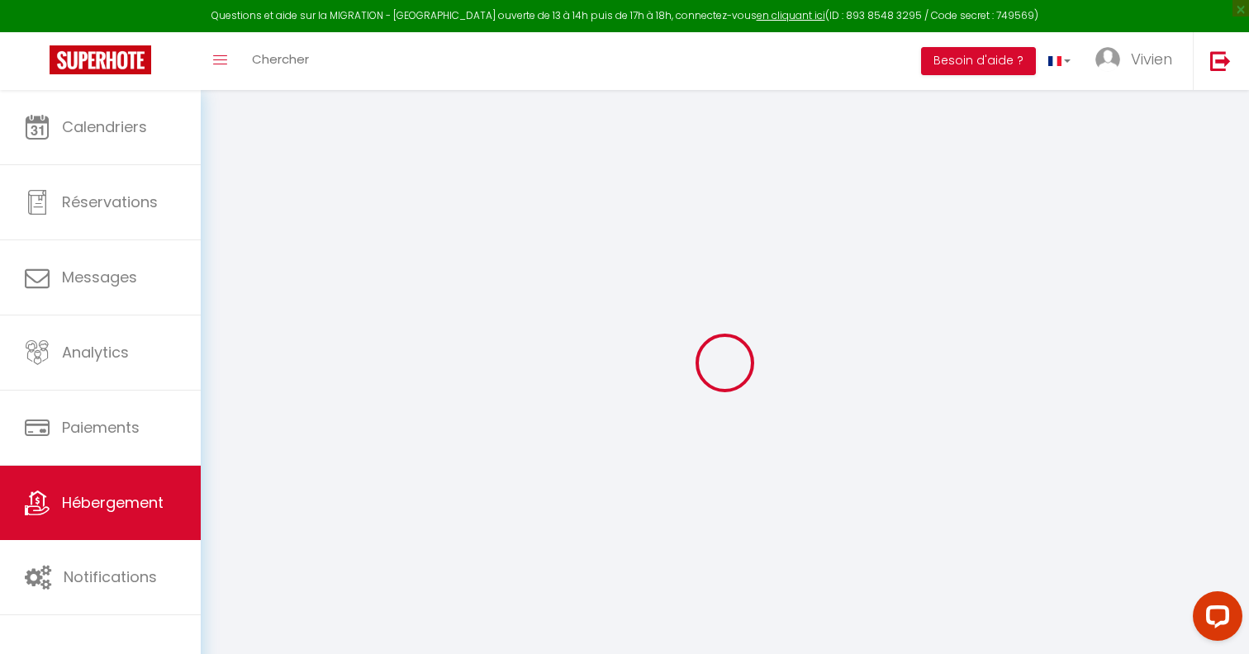
select select
checkbox input "false"
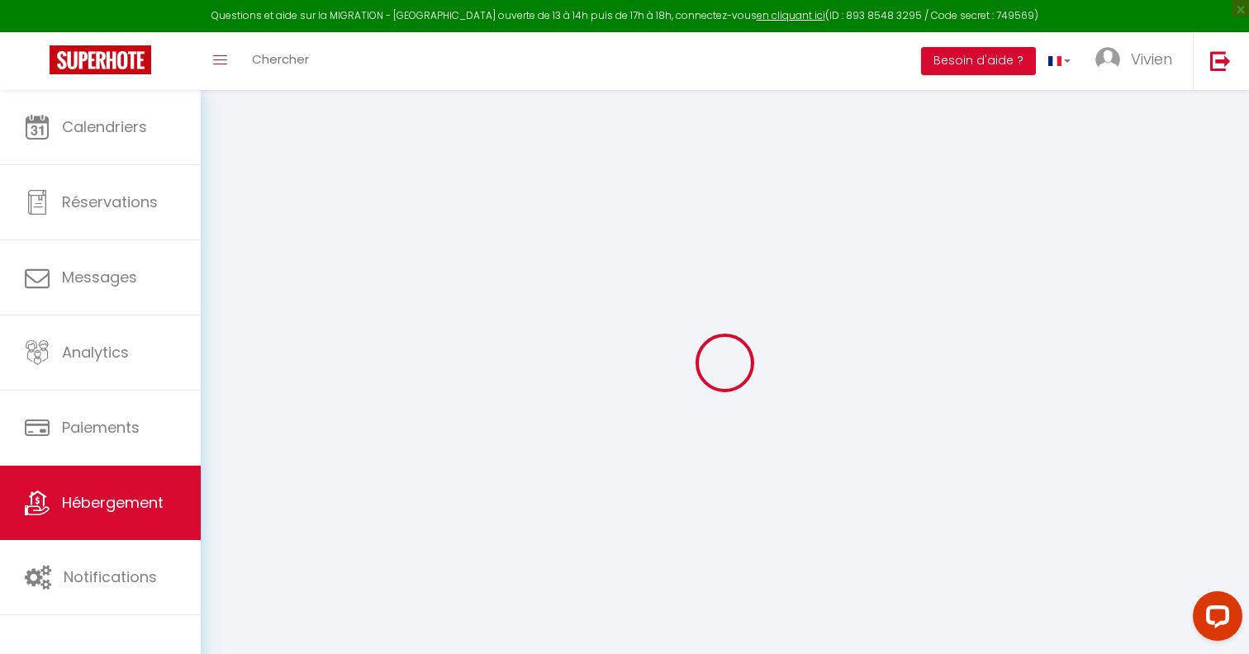
checkbox input "false"
select select
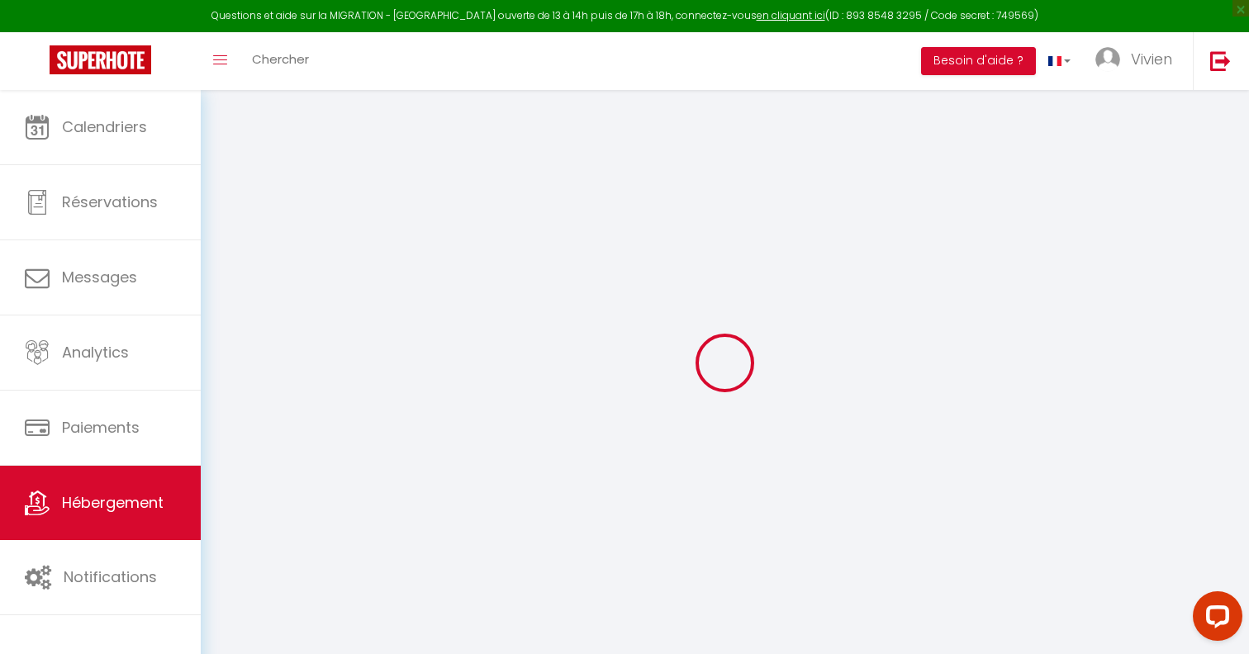
select select
checkbox input "false"
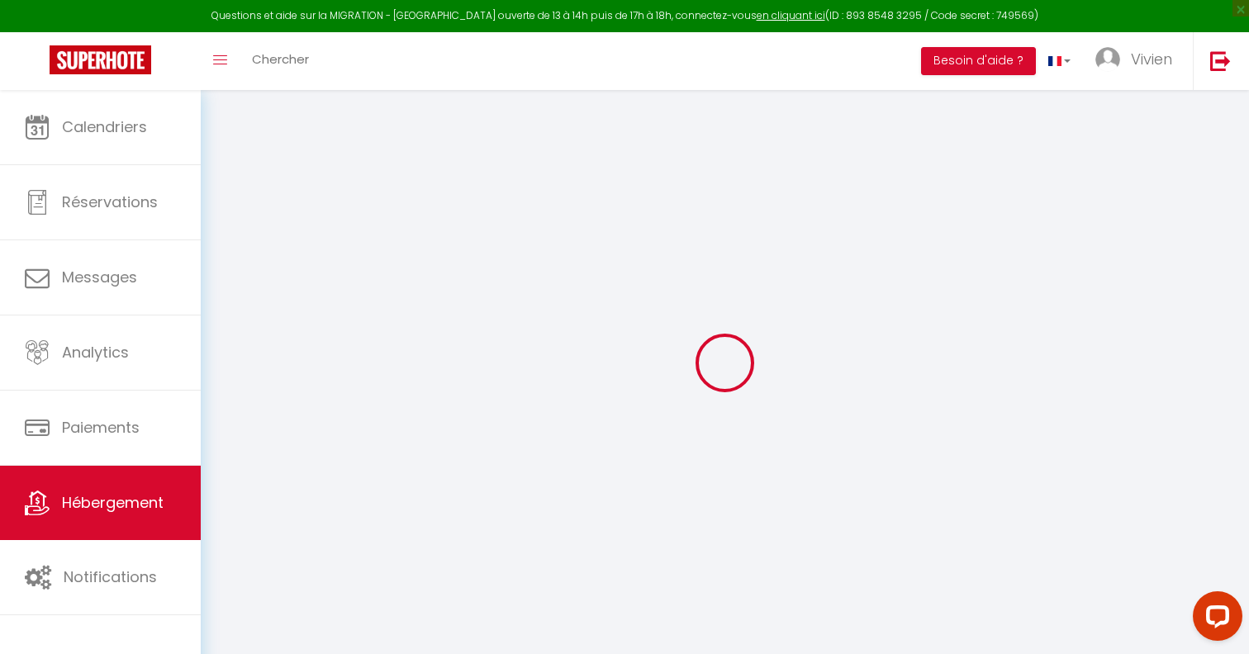
checkbox input "false"
select select
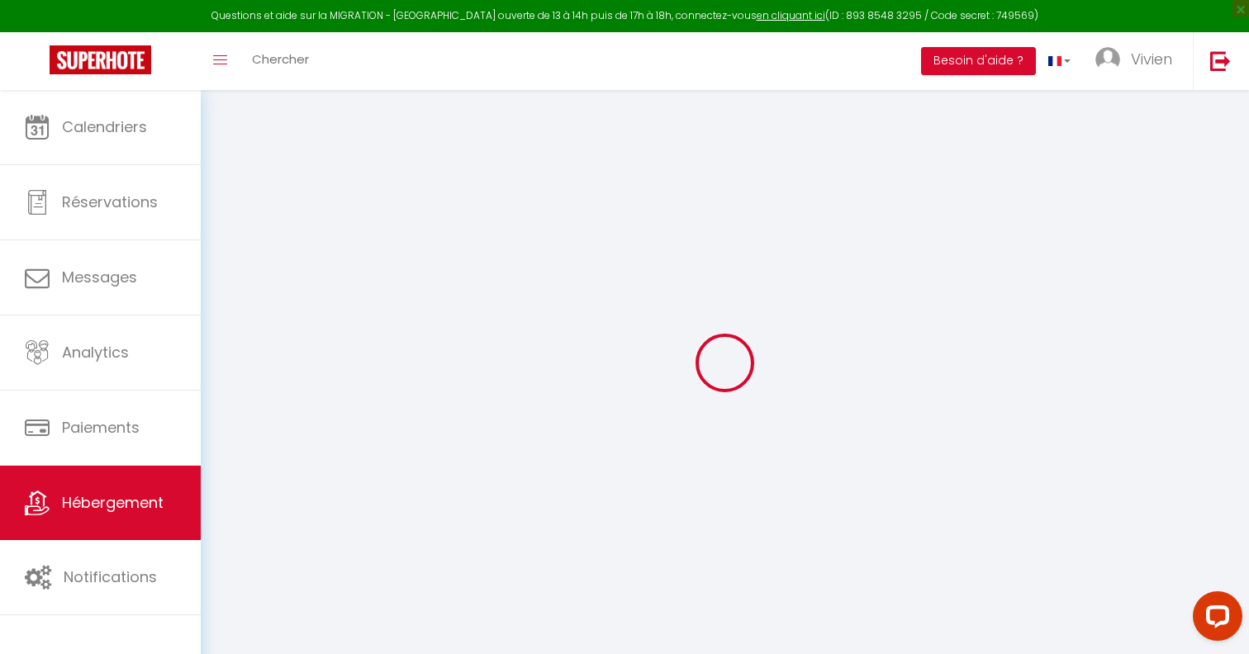
type input "Chill Haven"
type input "[PERSON_NAME]"
select select "2"
type input "75"
type input "39"
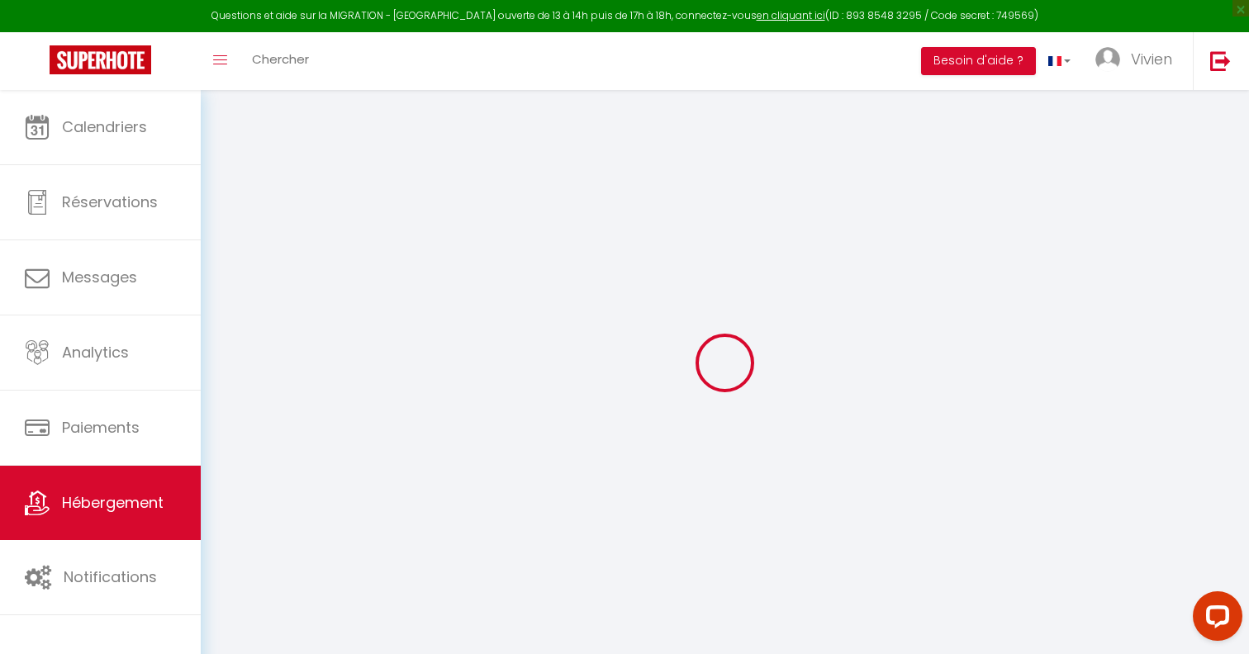
type input "850"
select select
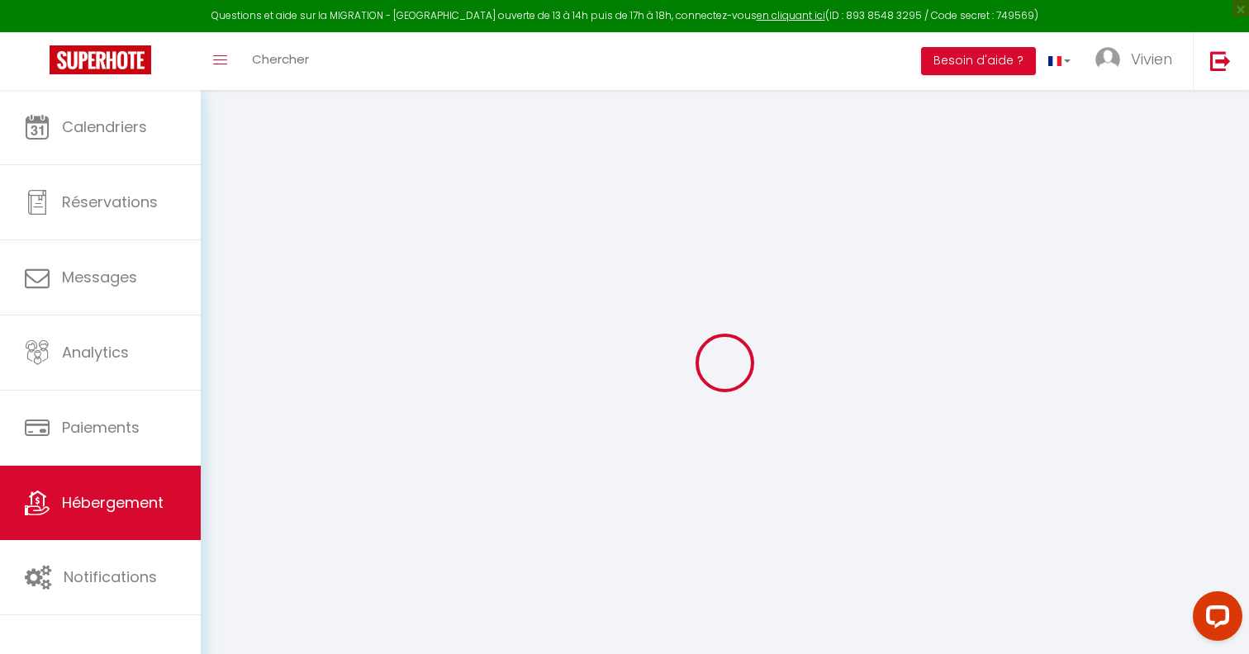
select select
type input "[STREET_ADDRESS][PERSON_NAME]"
type input "42100"
type input "[GEOGRAPHIC_DATA]"
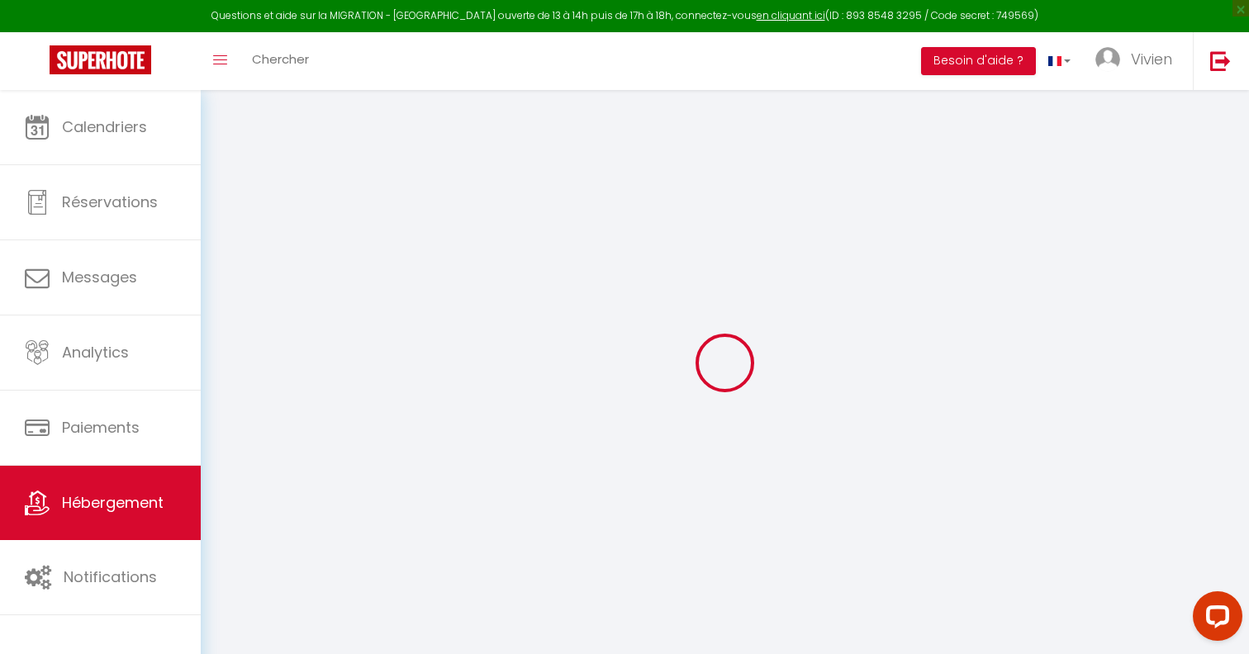
type input "[EMAIL_ADDRESS][DOMAIN_NAME]"
select select "14201"
checkbox input "false"
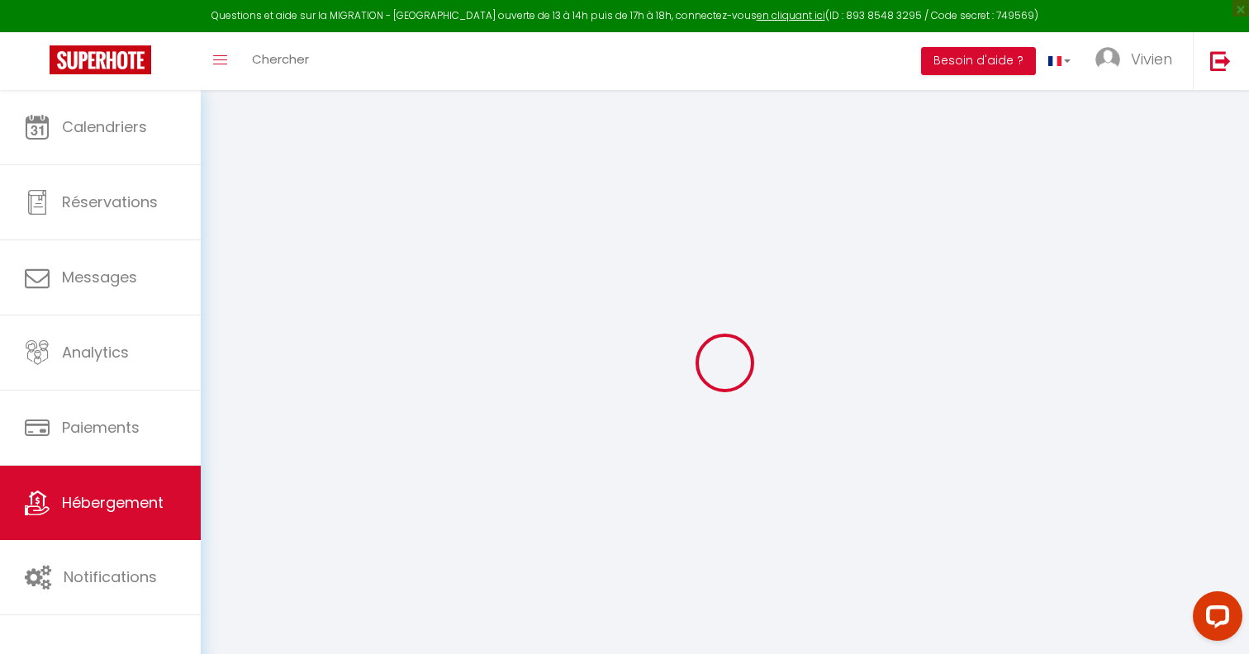
checkbox input "false"
select select
type input "0"
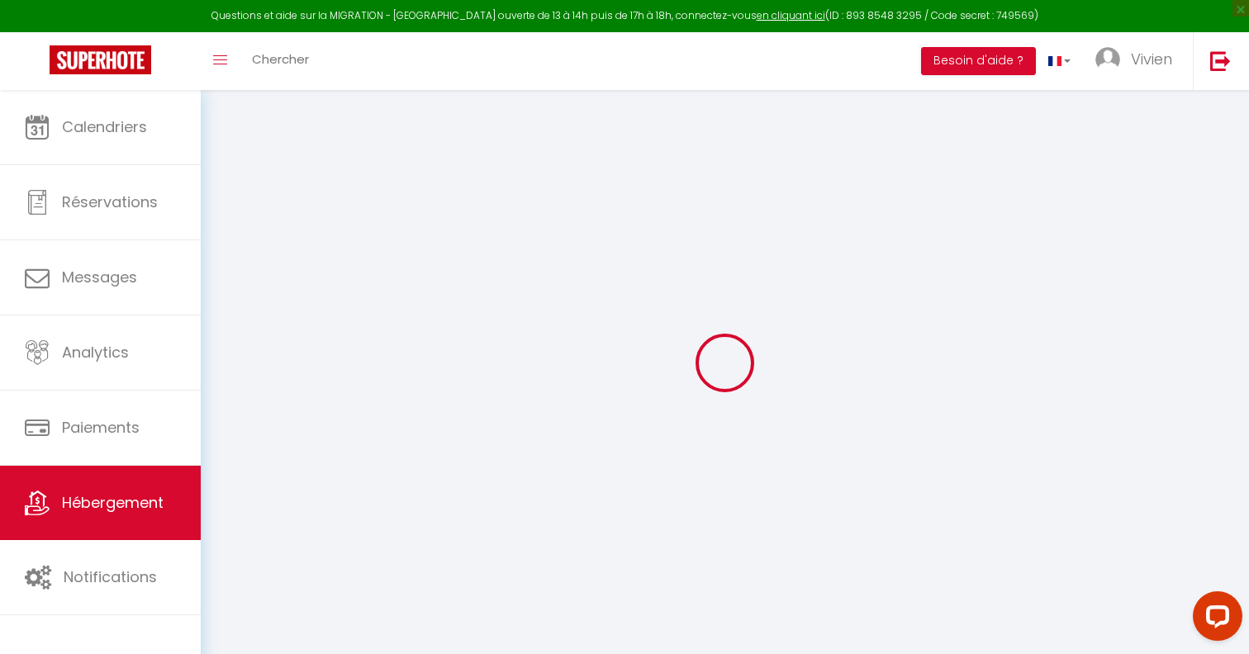
type input "0"
select select
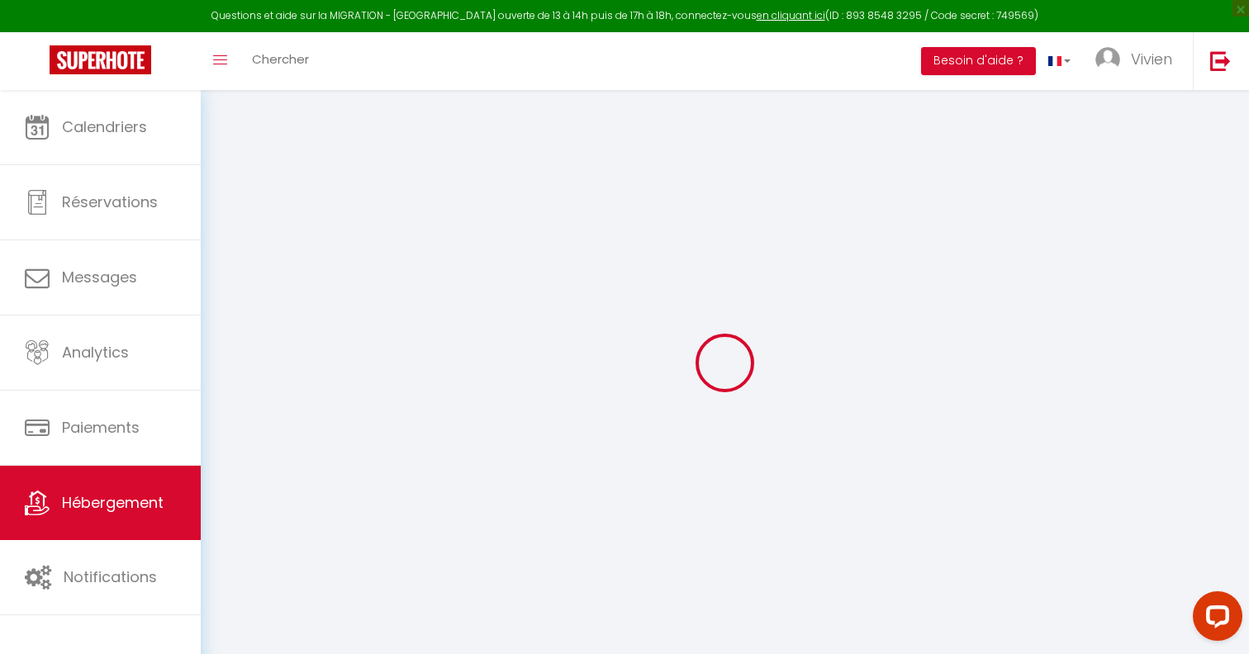
select select
checkbox input "false"
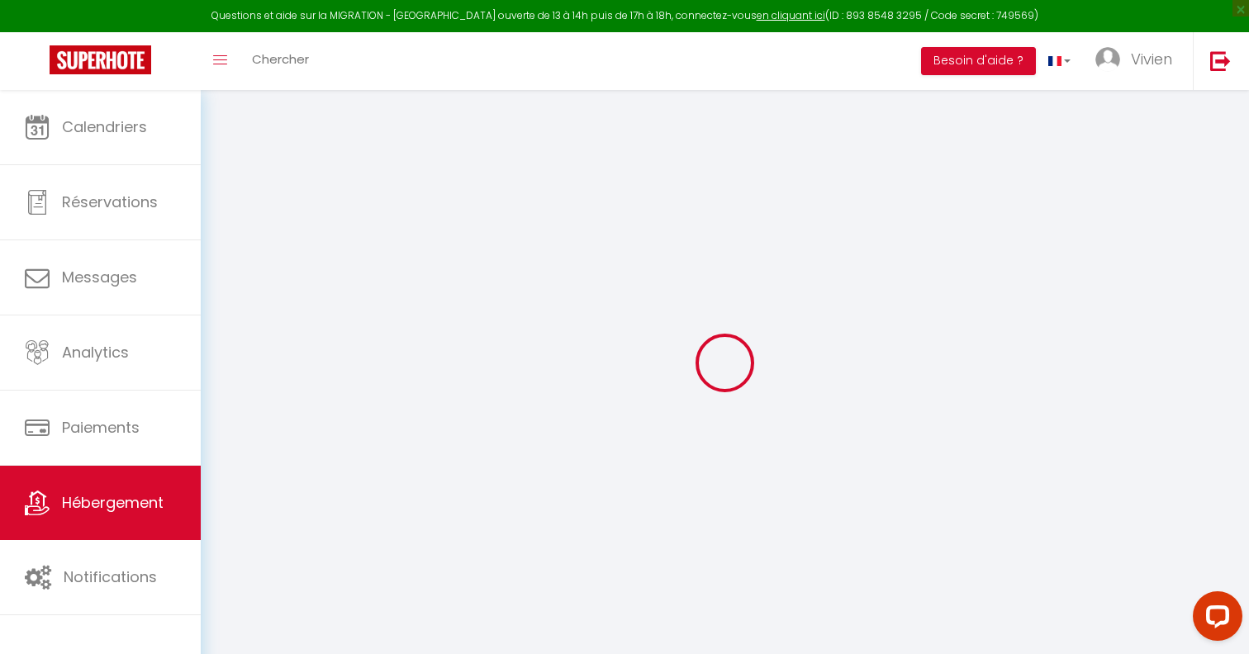
checkbox input "false"
select select
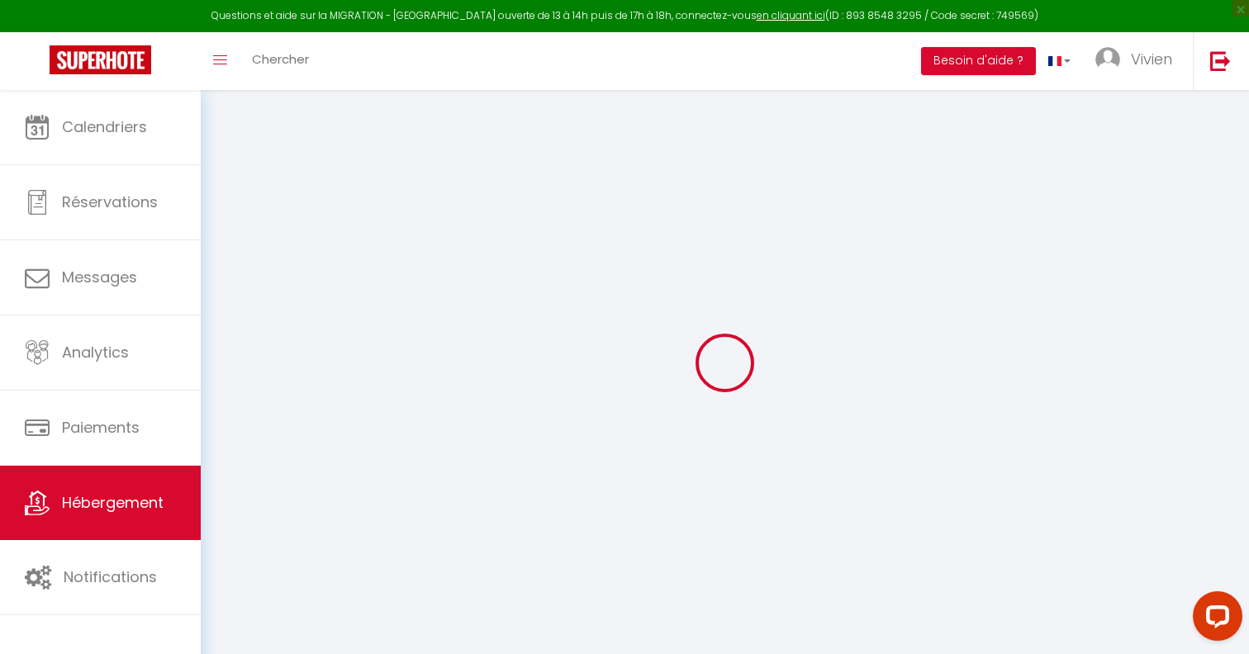
select select
checkbox input "false"
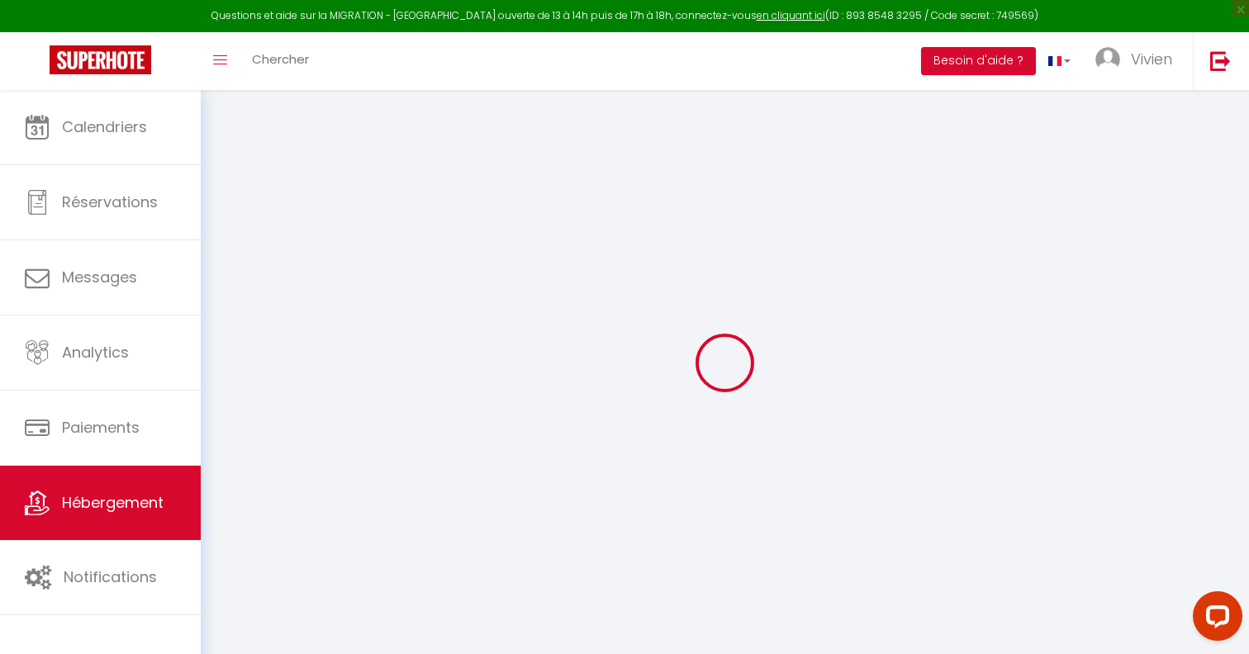
checkbox input "false"
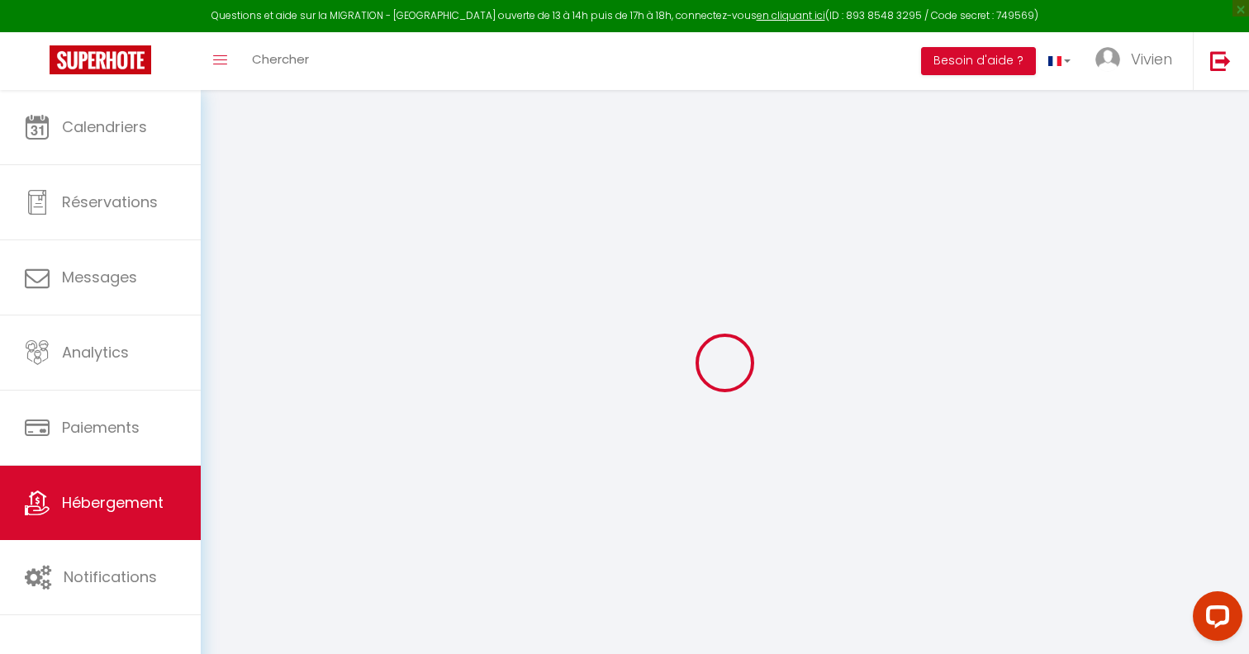
checkbox input "false"
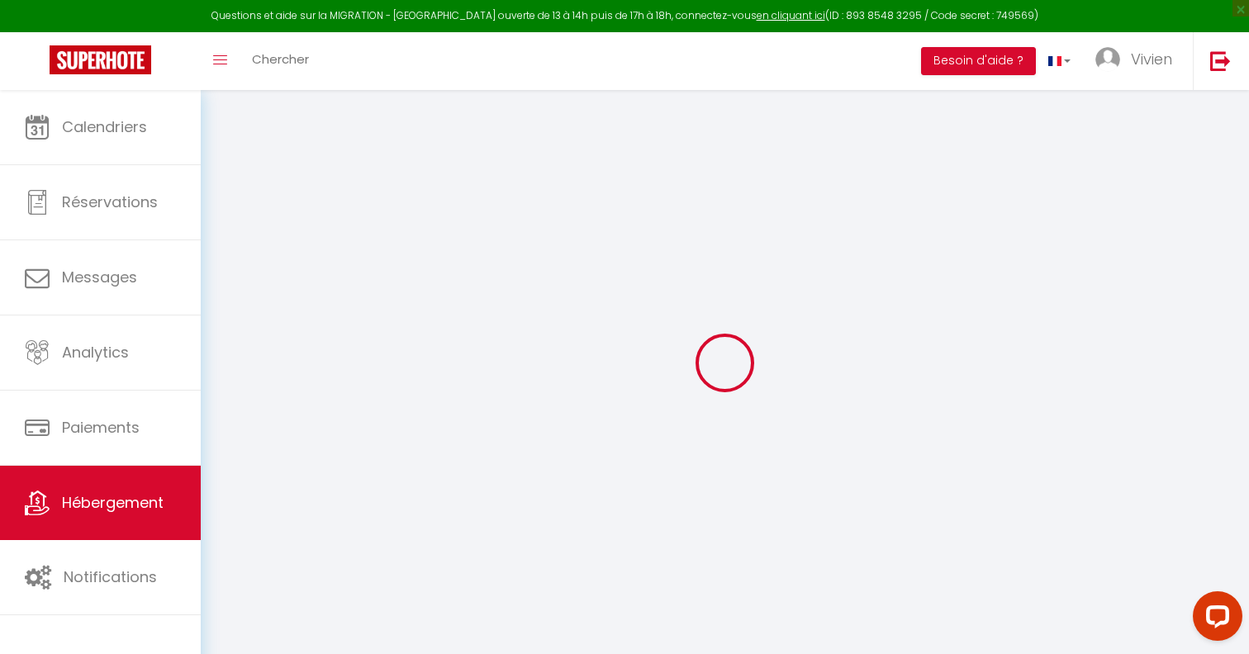
checkbox input "false"
select select "16:00"
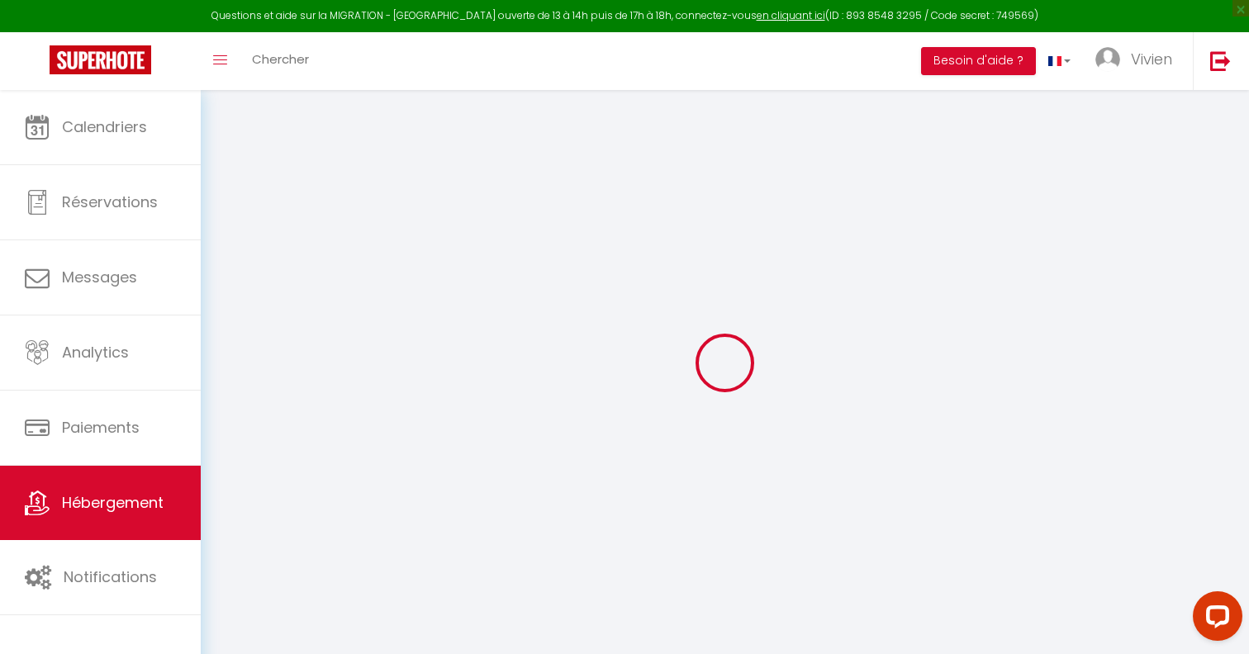
select select
select select "10:00"
select select "30"
select select "120"
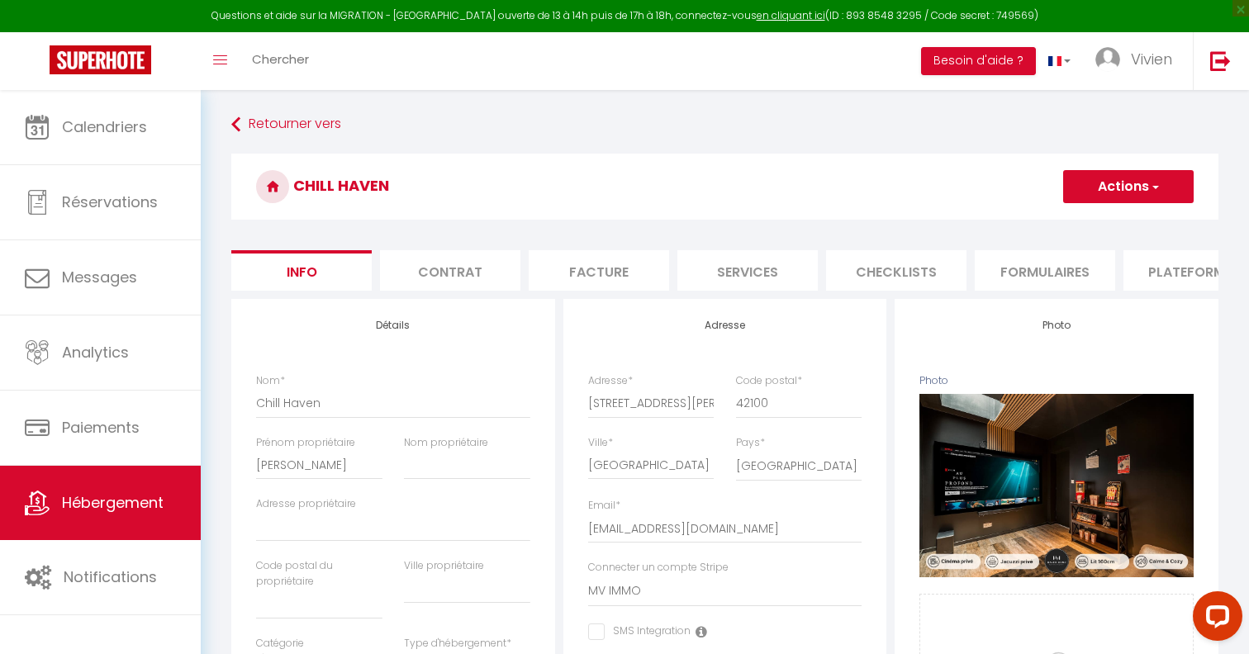
click at [1069, 280] on li "Formulaires" at bounding box center [1045, 270] width 140 height 40
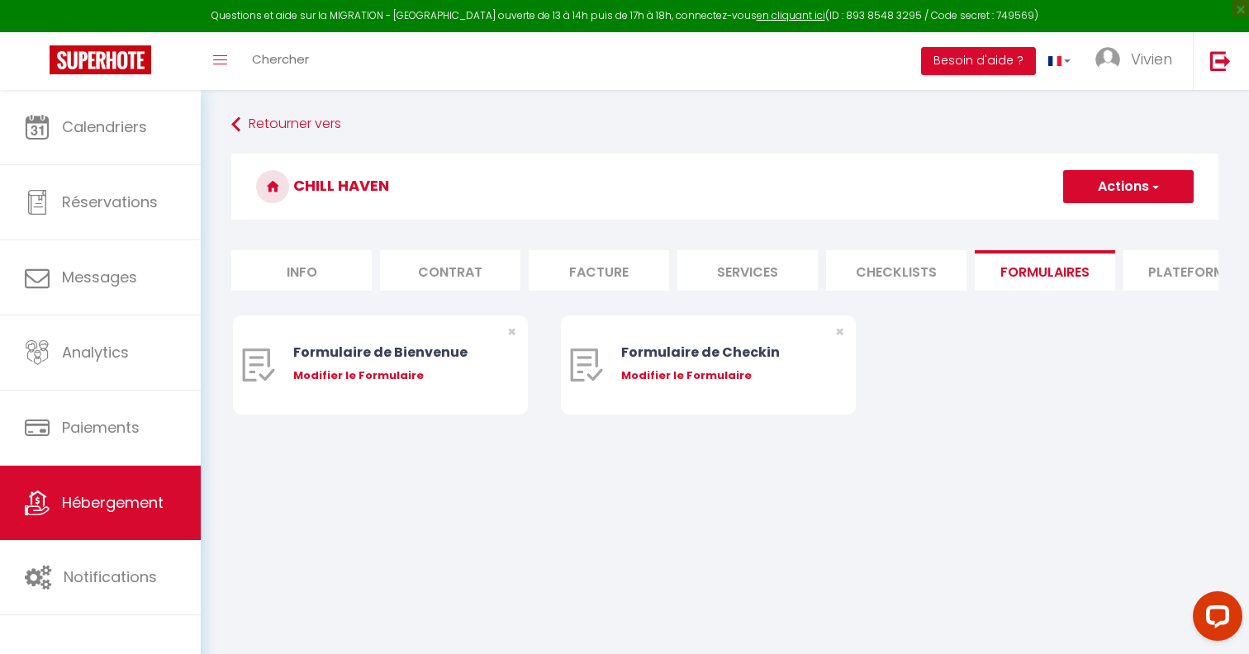
click at [1180, 268] on li "Plateformes" at bounding box center [1193, 270] width 140 height 40
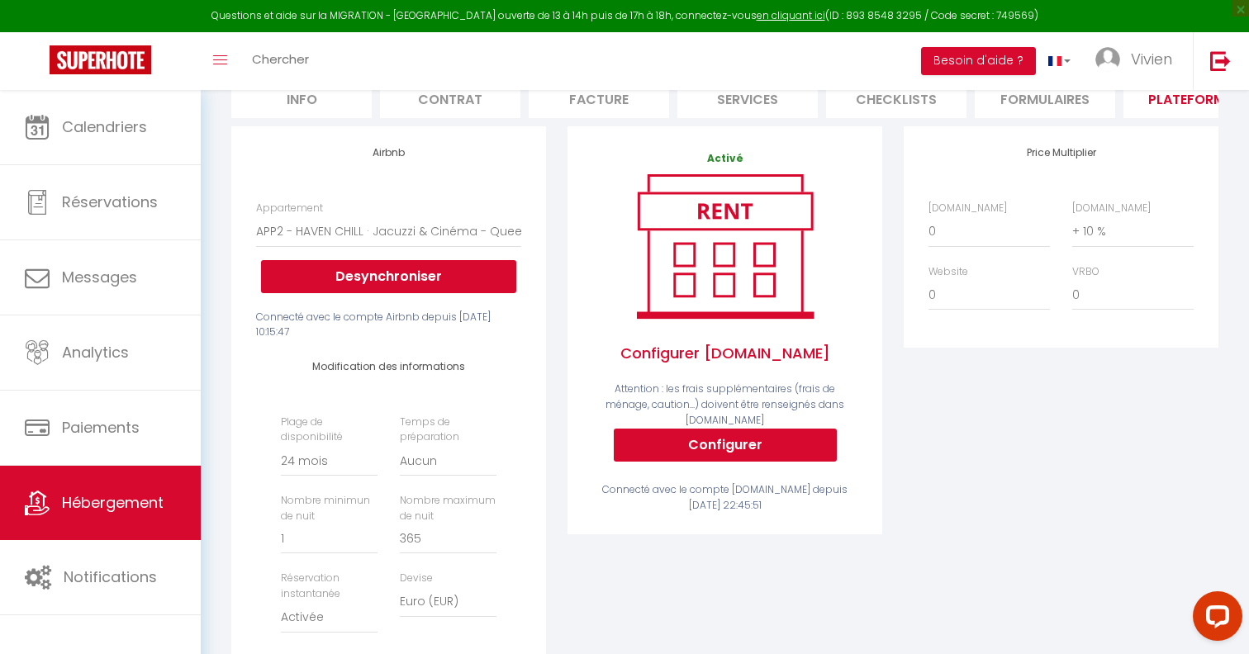
scroll to position [158, 0]
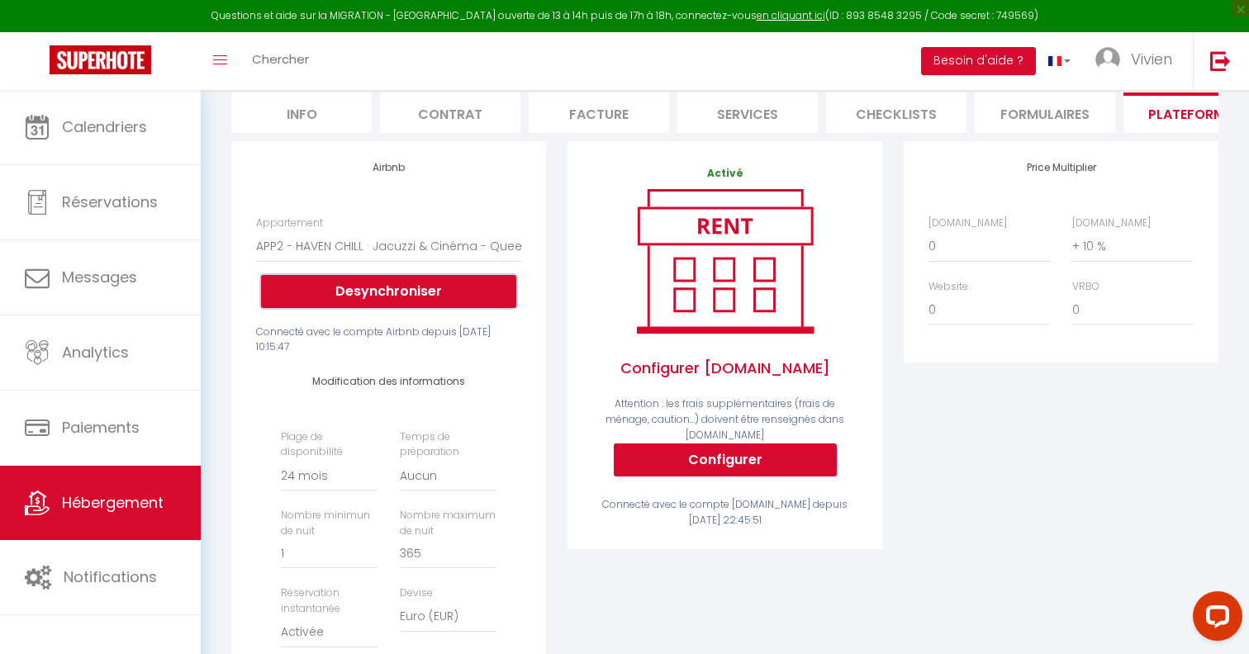
click at [362, 289] on button "Desynchroniser" at bounding box center [388, 291] width 255 height 33
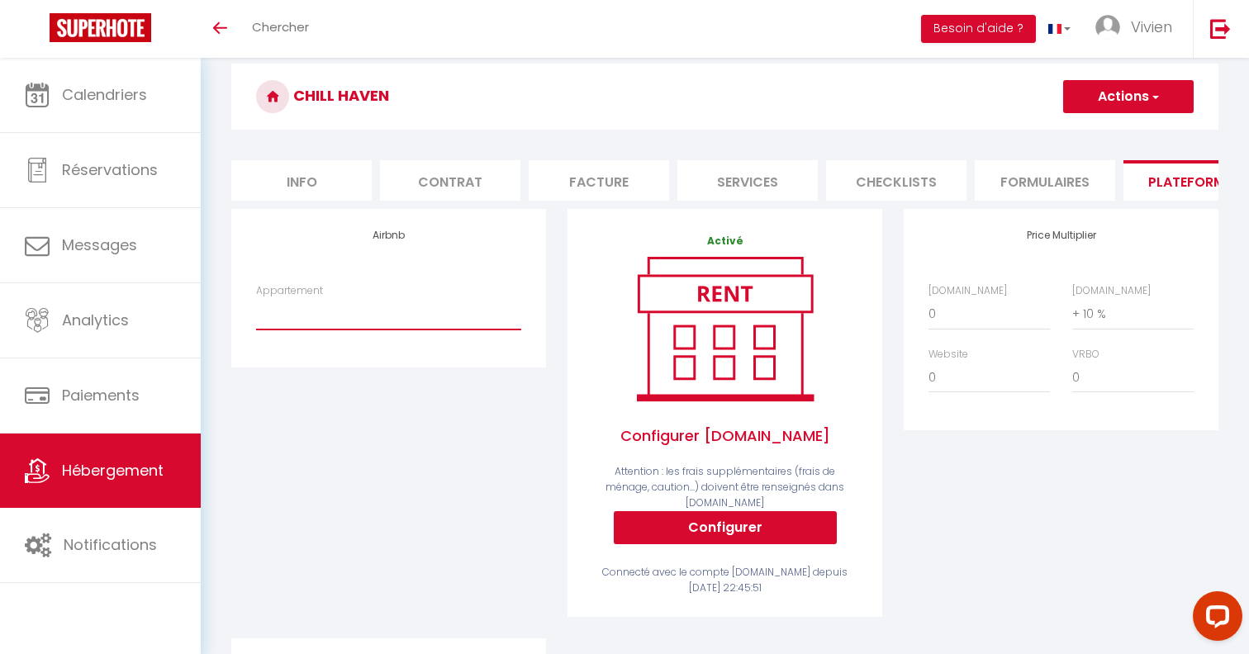
click at [388, 321] on select "GREEN HAVEN · Vivre en vert. Studio spacieux & nature - vivien@mv-immo.com 9 pl…" at bounding box center [388, 313] width 265 height 31
click at [1166, 24] on span "Vivien" at bounding box center [1151, 27] width 41 height 21
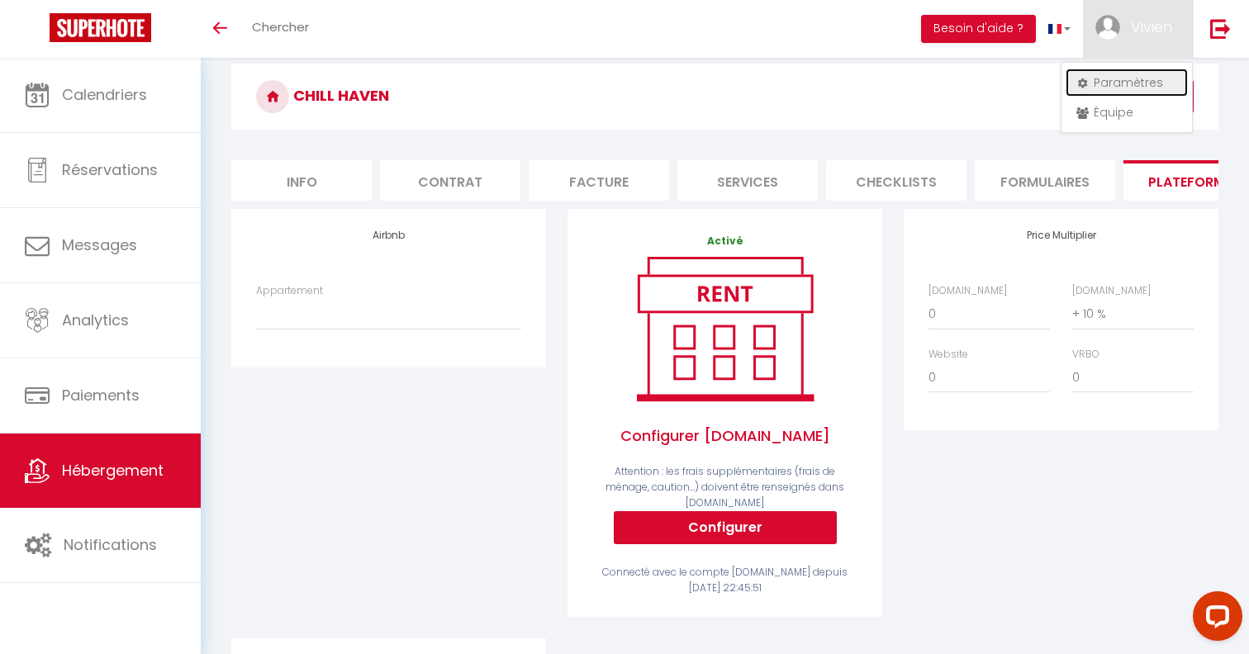
click at [1128, 78] on link "Paramètres" at bounding box center [1127, 83] width 122 height 28
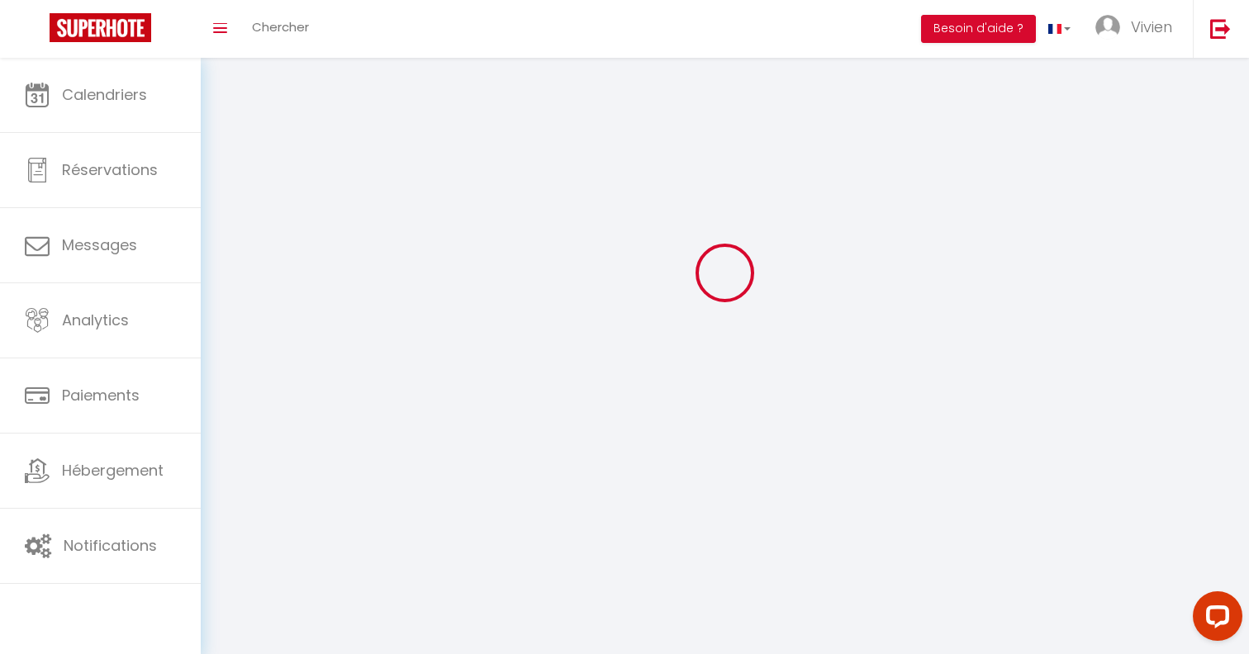
type input "jQ0mPx7VbnWK28pXt2AWKw1DK"
type input "nyq7Cqvc9llcIGkEF38bzqcUt"
type input "[URL][DOMAIN_NAME]"
select select "28"
select select "fr"
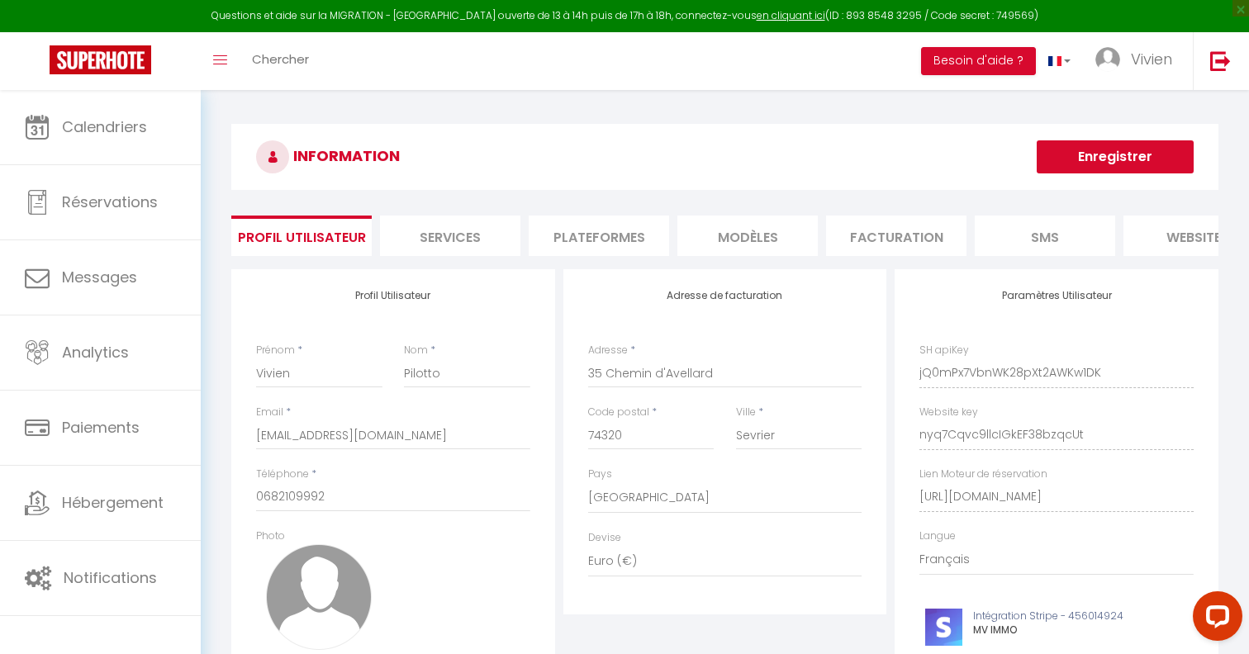
click at [612, 234] on li "Plateformes" at bounding box center [599, 236] width 140 height 40
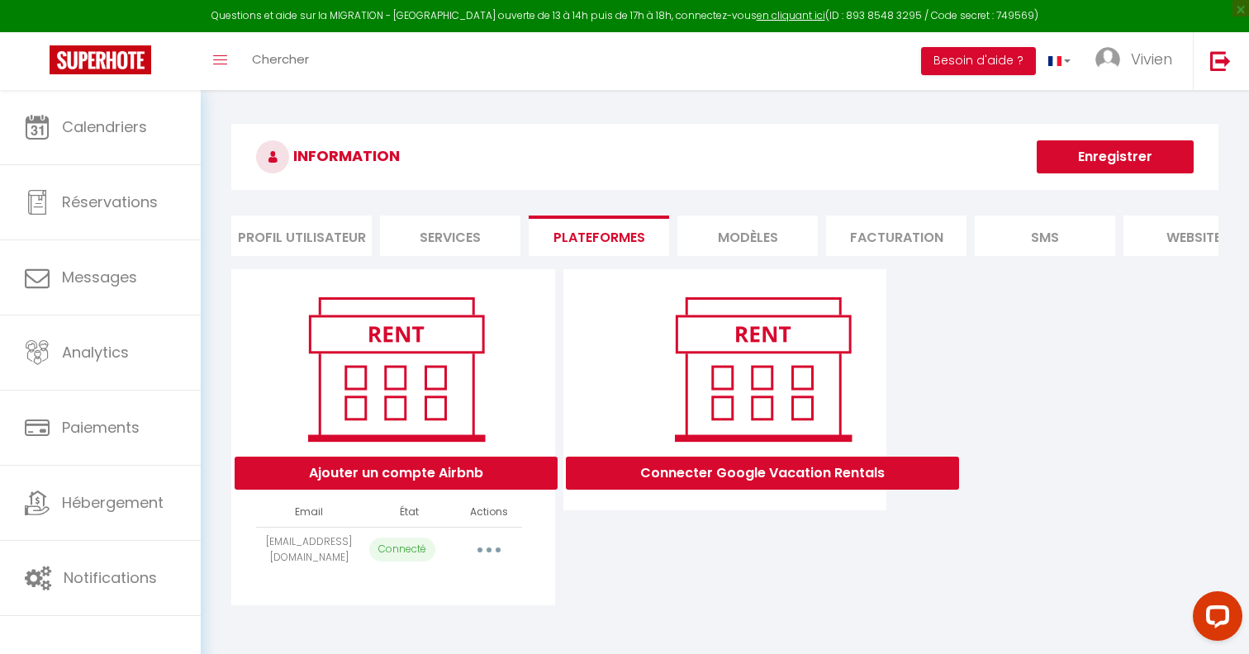
click at [479, 545] on button "button" at bounding box center [489, 550] width 46 height 26
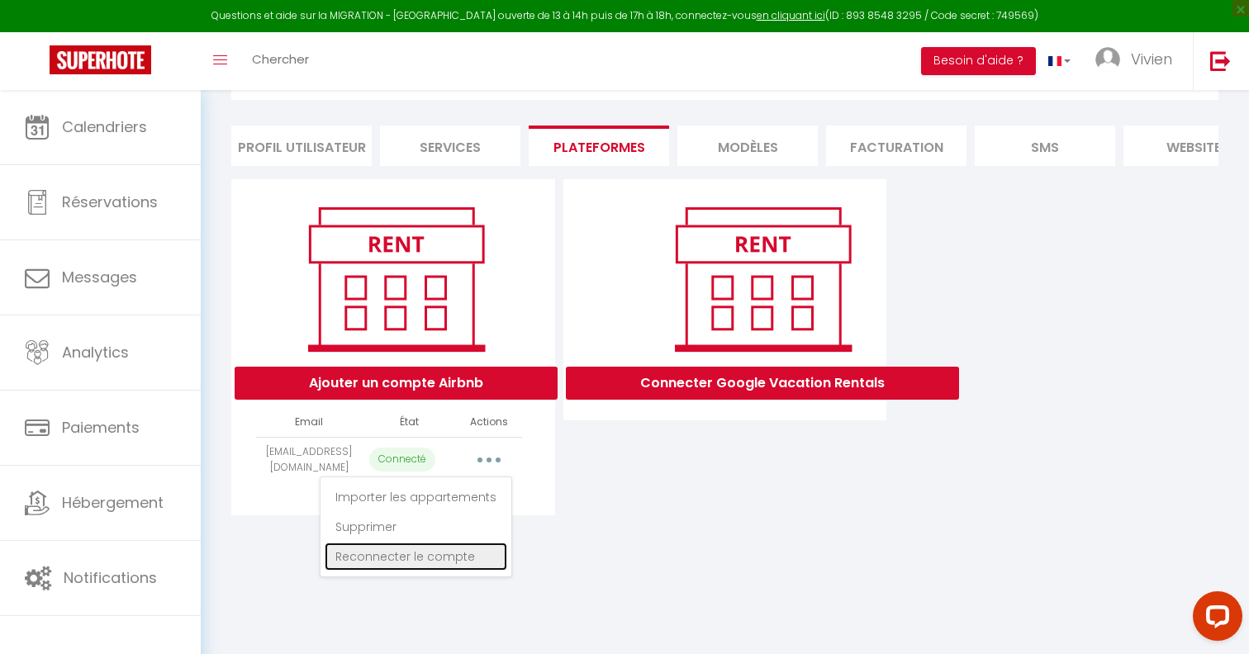
click at [439, 559] on link "Reconnecter le compte" at bounding box center [416, 557] width 183 height 28
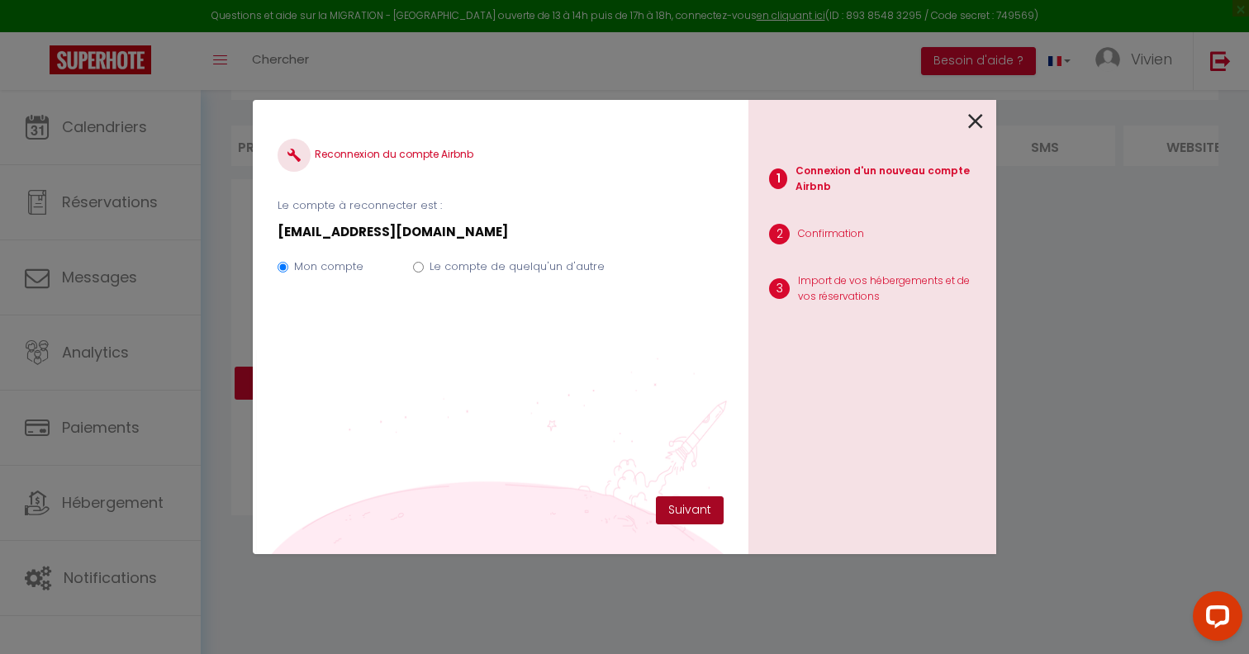
click at [701, 511] on button "Suivant" at bounding box center [690, 510] width 68 height 28
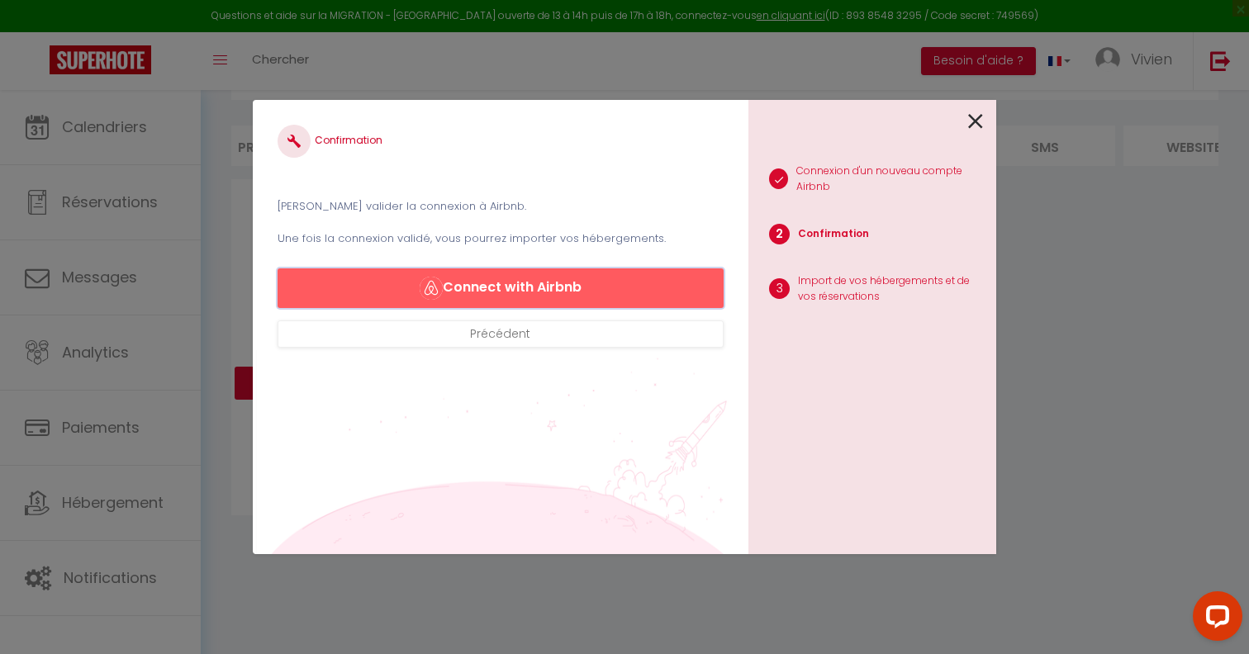
click at [539, 288] on button "Connect with Airbnb" at bounding box center [501, 288] width 446 height 40
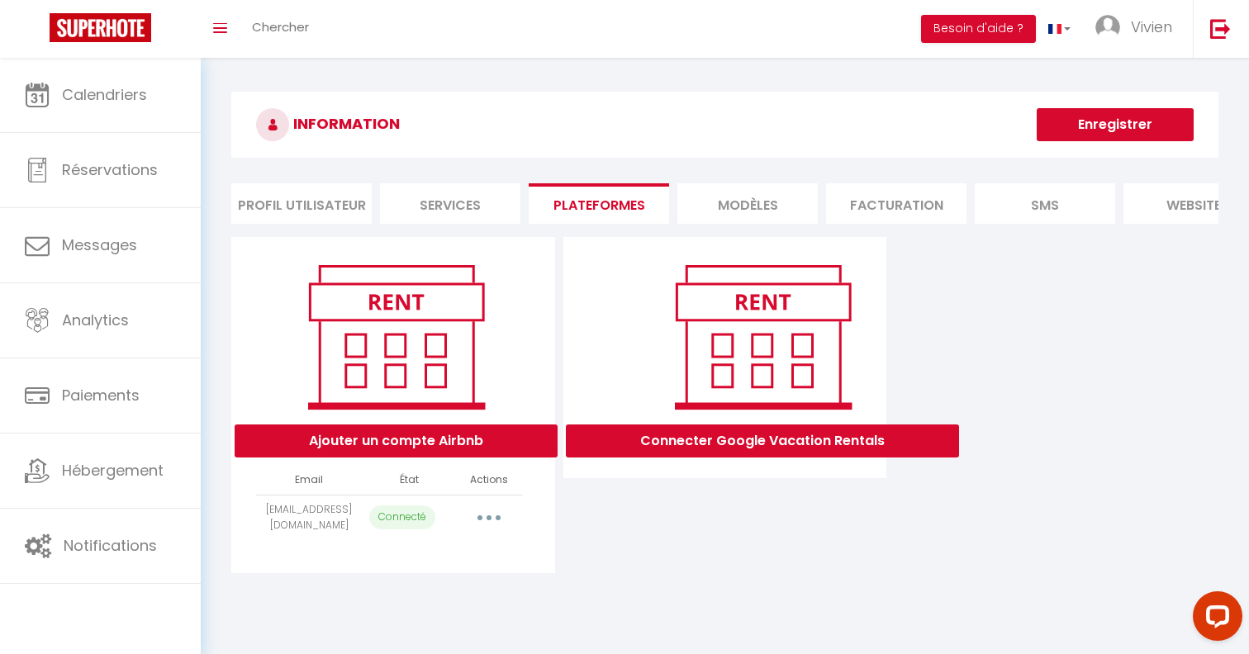
select select
select select "51115"
select select
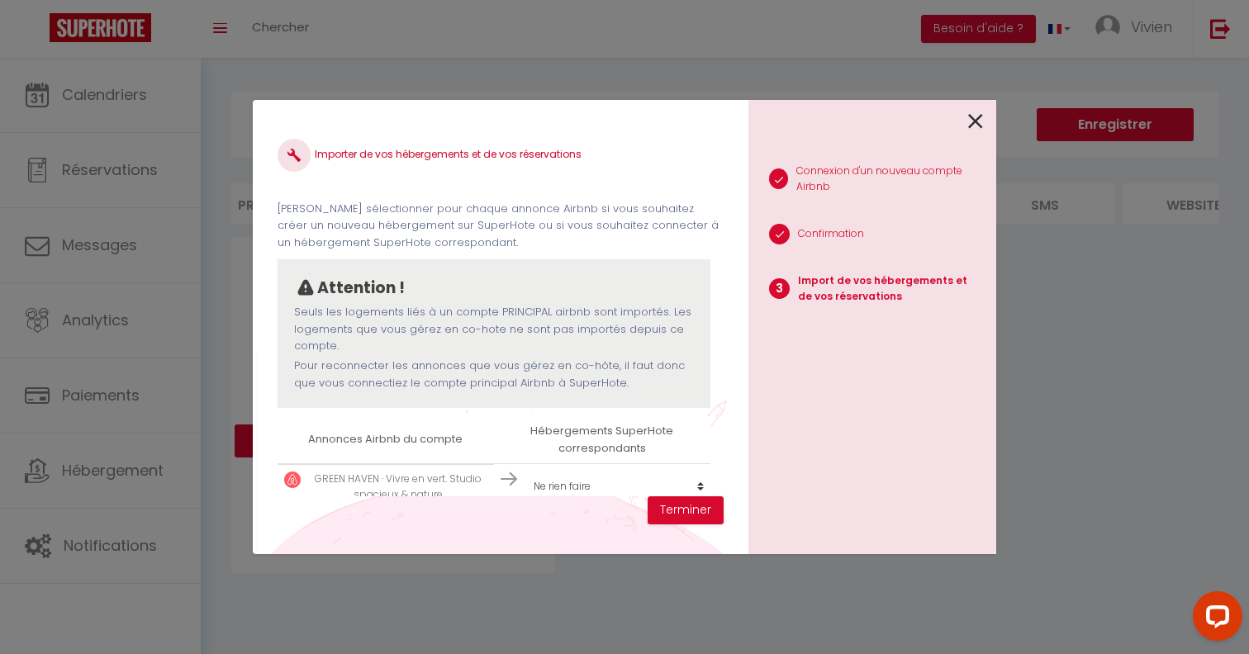
select select
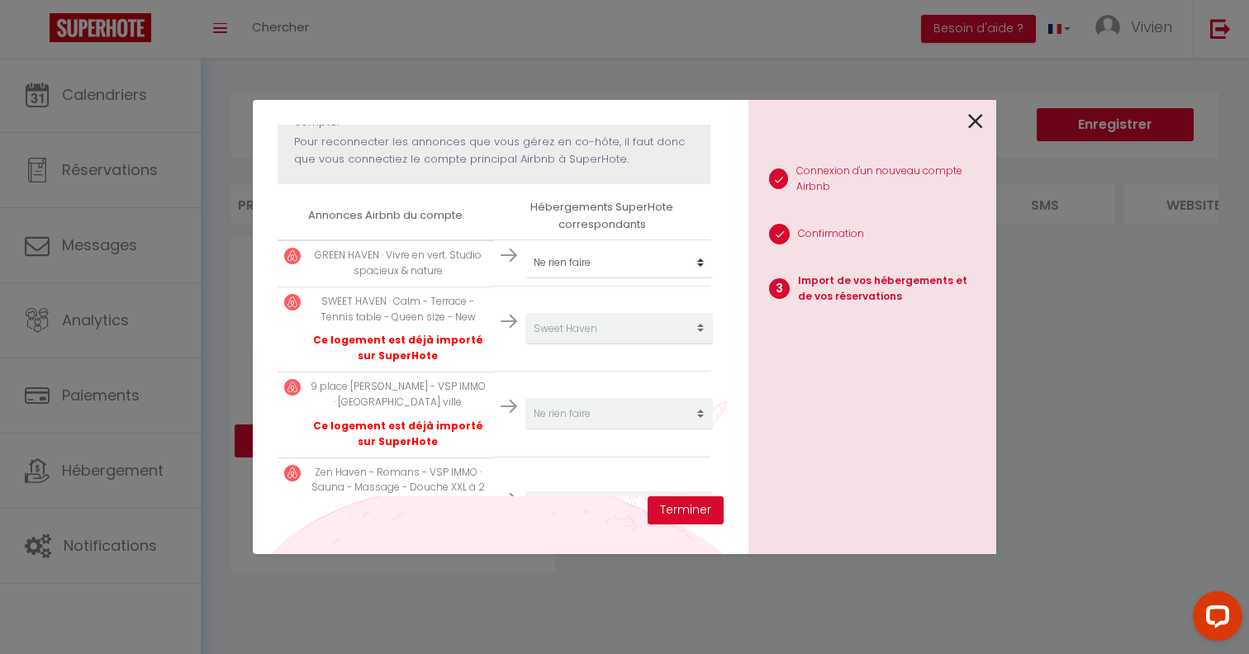
scroll to position [374, 0]
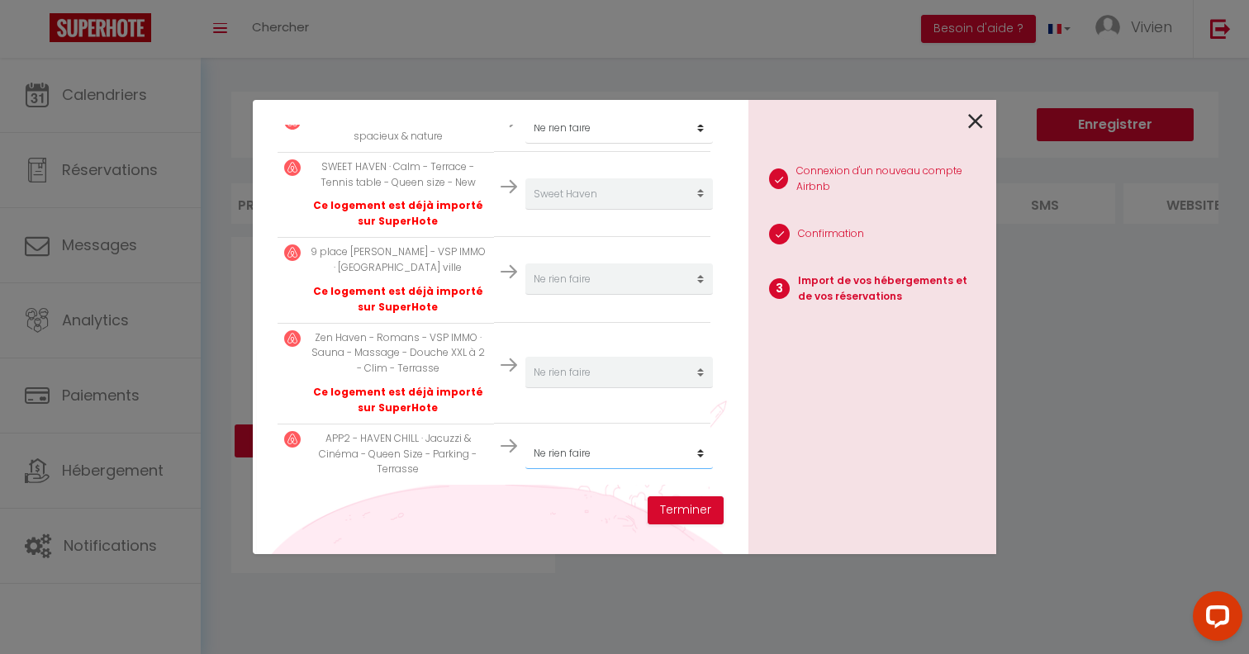
click at [560, 144] on select "Créer un nouveau hébergement Ne rien faire [GEOGRAPHIC_DATA] [GEOGRAPHIC_DATA] …" at bounding box center [619, 127] width 188 height 31
select select "51114"
select select
click at [685, 514] on button "Terminer" at bounding box center [686, 510] width 76 height 28
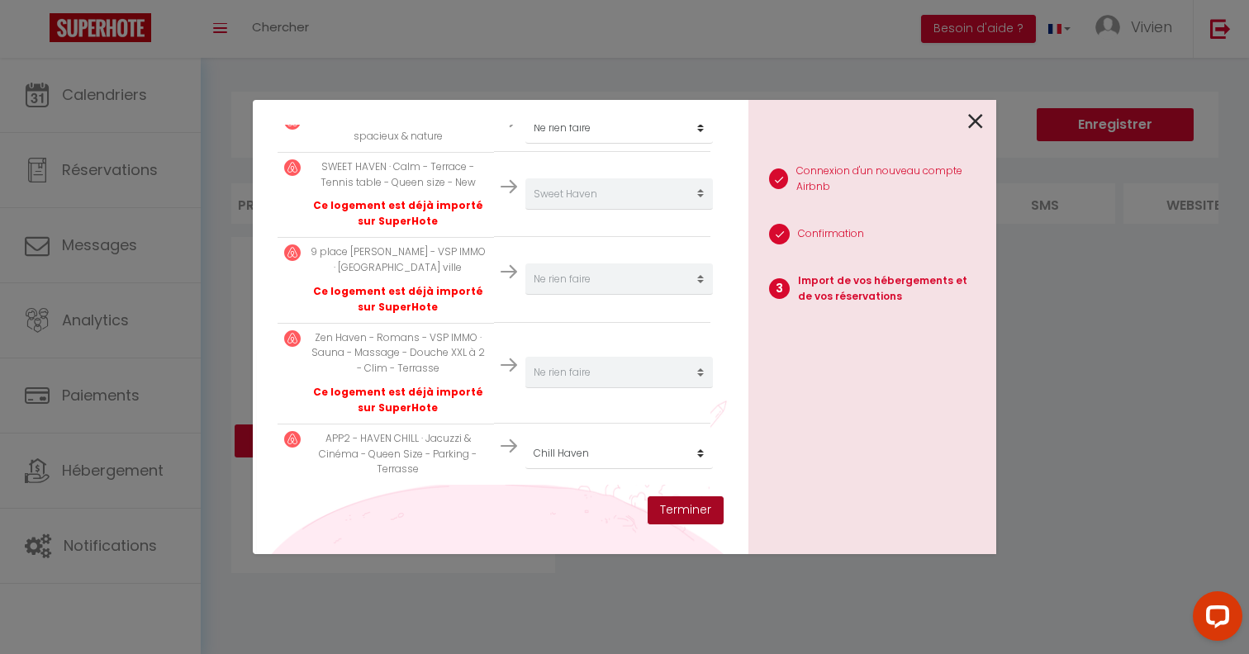
select select
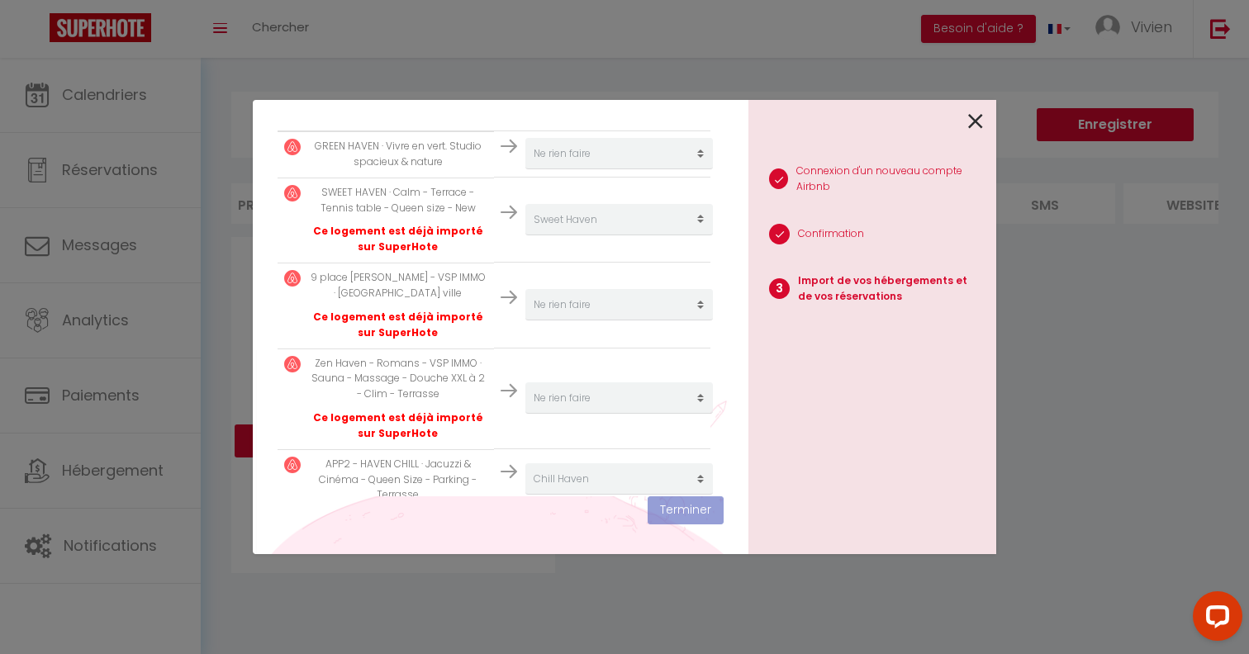
scroll to position [416, 0]
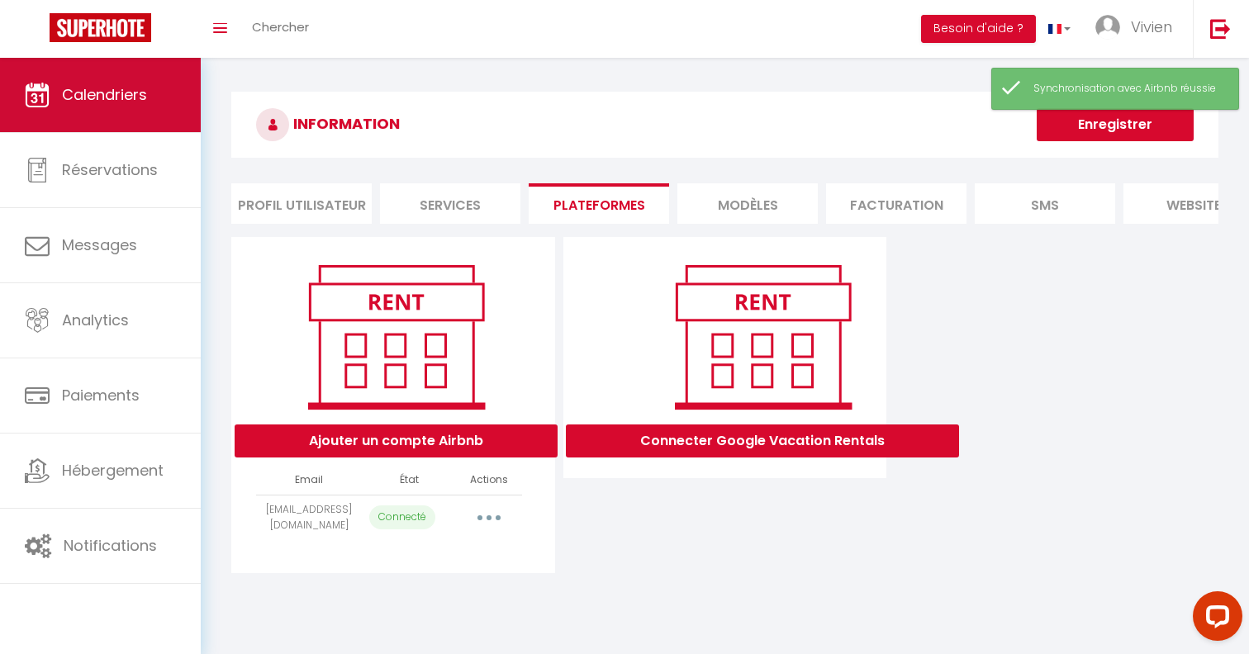
click at [117, 102] on span "Calendriers" at bounding box center [104, 94] width 85 height 21
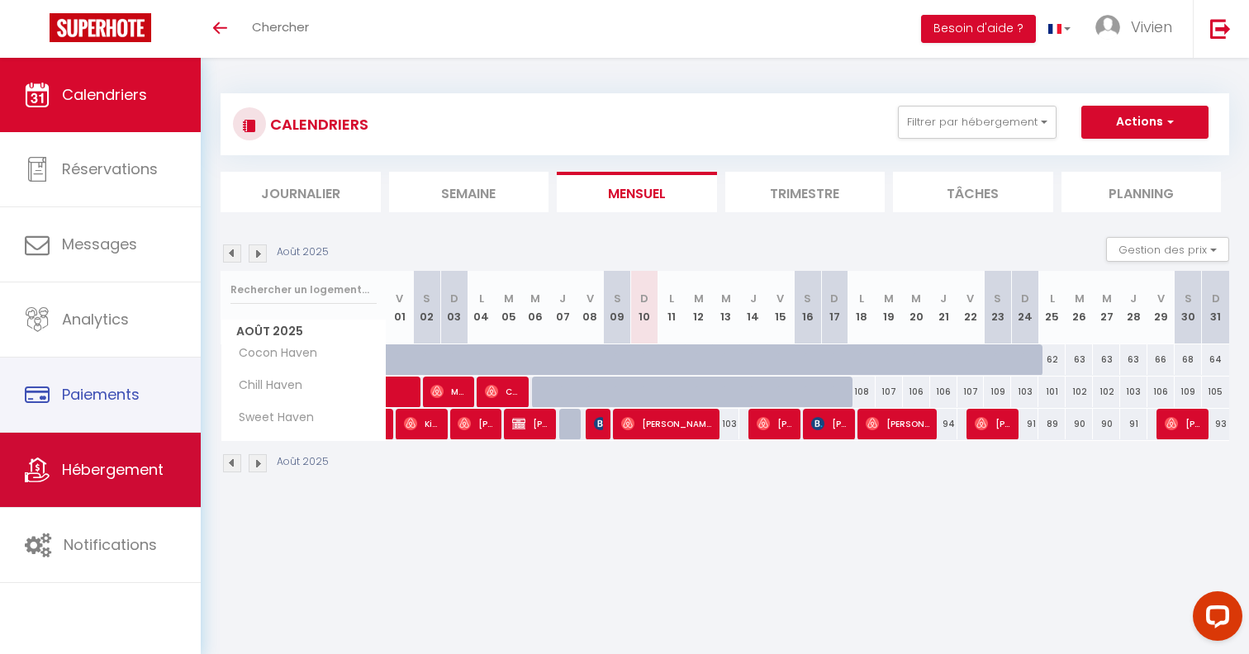
click at [116, 437] on link "Hébergement" at bounding box center [100, 470] width 201 height 74
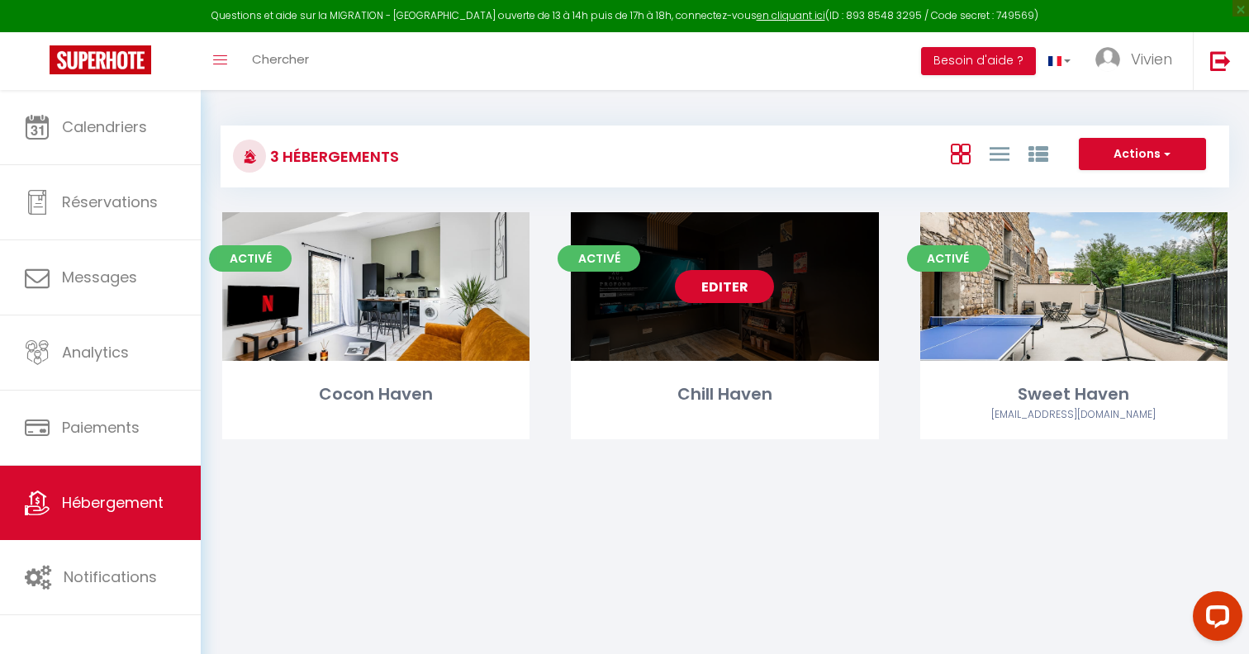
click at [730, 299] on link "Editer" at bounding box center [724, 286] width 99 height 33
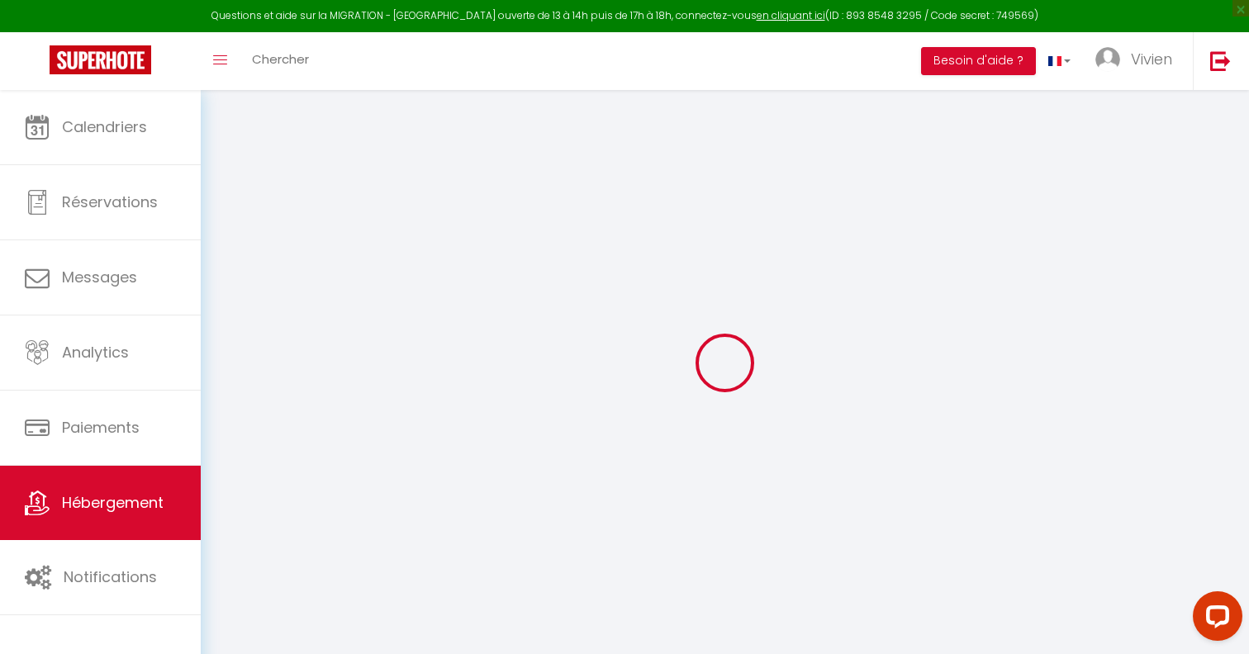
select select "+ 10 %"
select select
checkbox input "false"
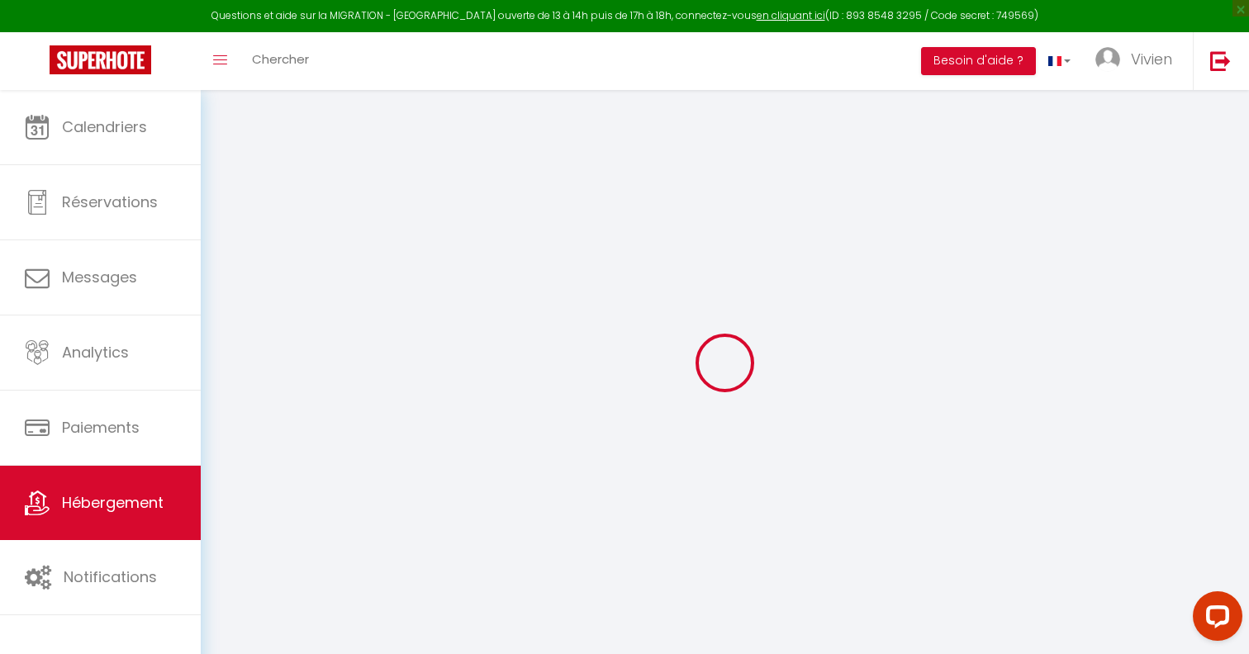
checkbox input "false"
select select
checkbox input "false"
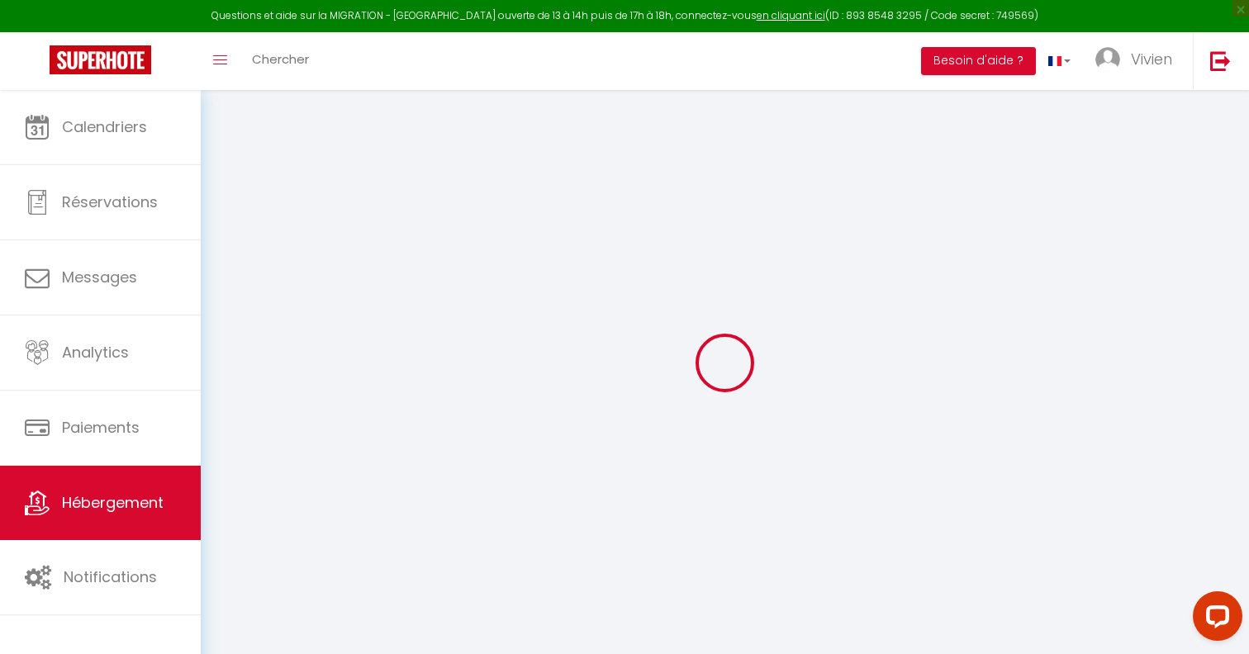
checkbox input "false"
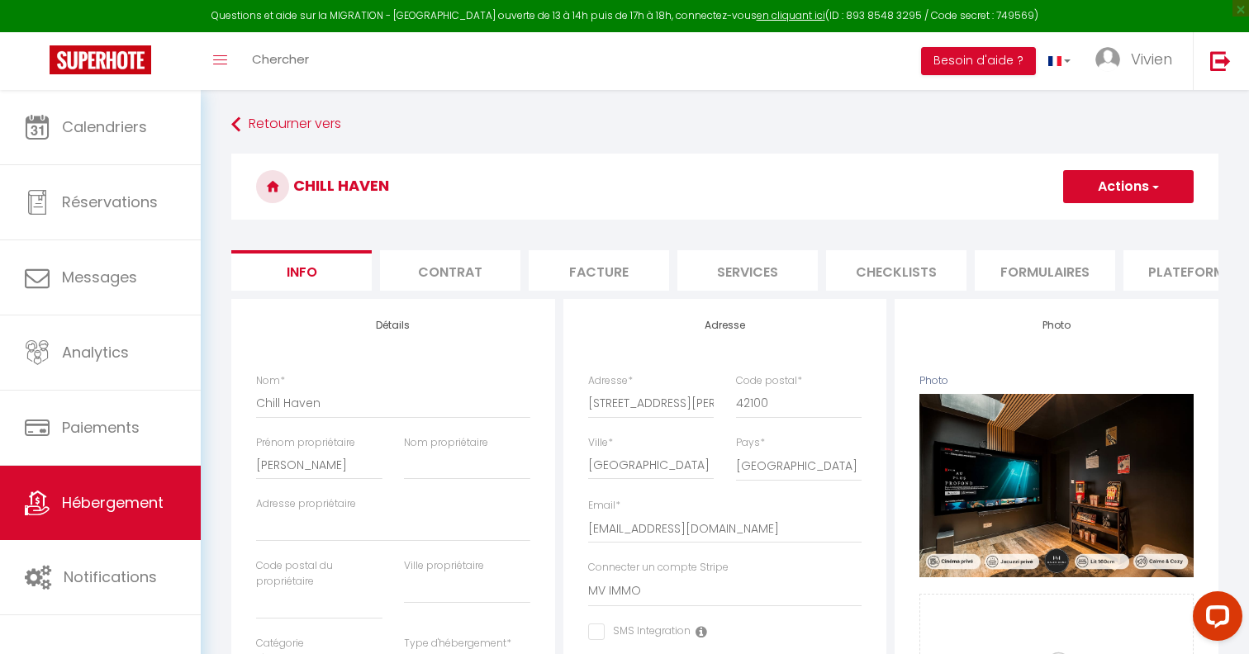
click at [1043, 259] on li "Formulaires" at bounding box center [1045, 270] width 140 height 40
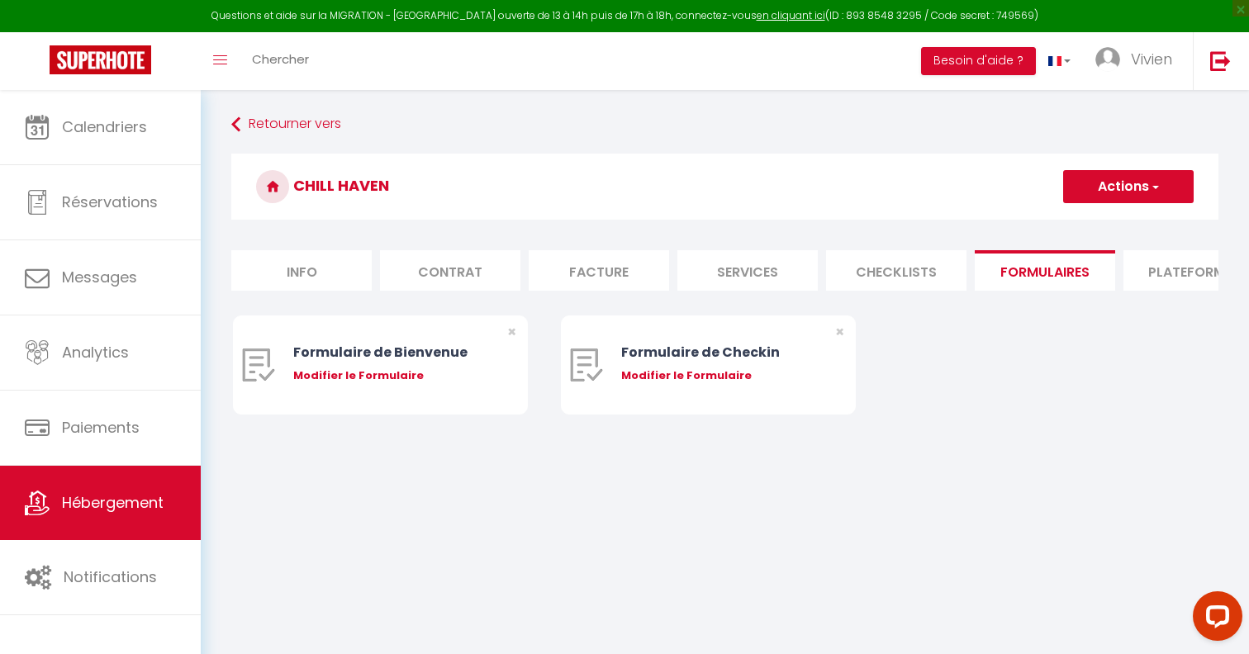
click at [1182, 278] on li "Plateformes" at bounding box center [1193, 270] width 140 height 40
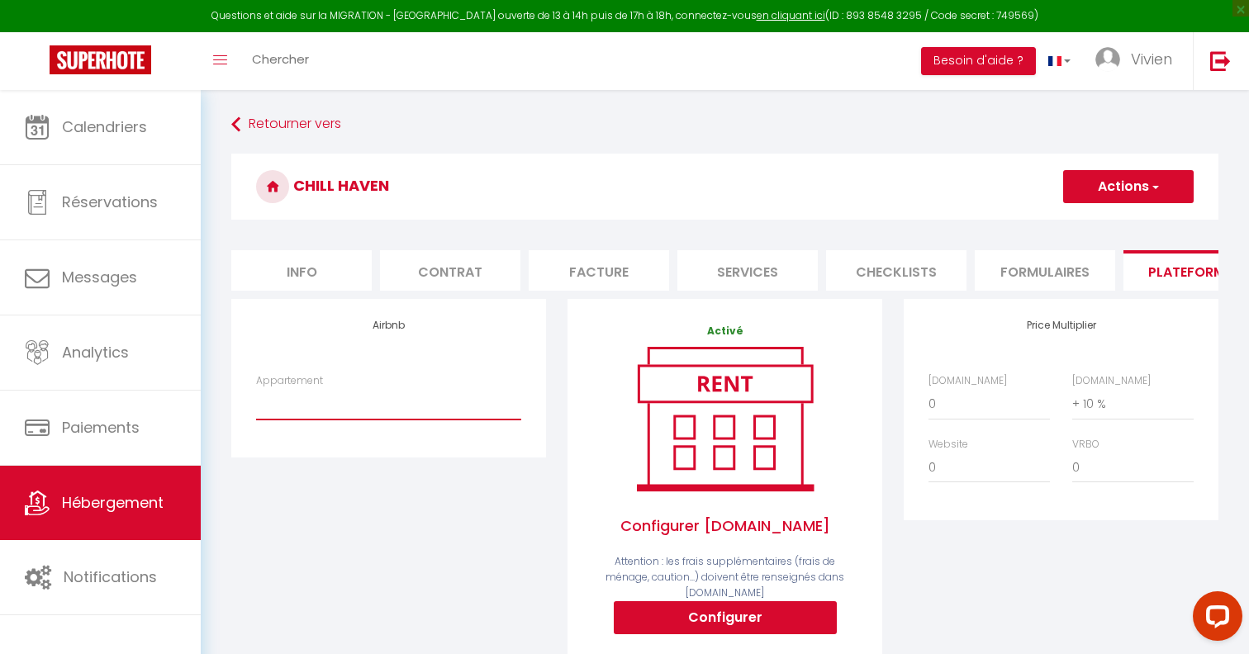
click at [390, 406] on select "GREEN HAVEN · Vivre [MEDICAL_DATA]. Studio spacieux & nature - [EMAIL_ADDRESS][…" at bounding box center [388, 403] width 265 height 31
select select "10563-1325509109513160484"
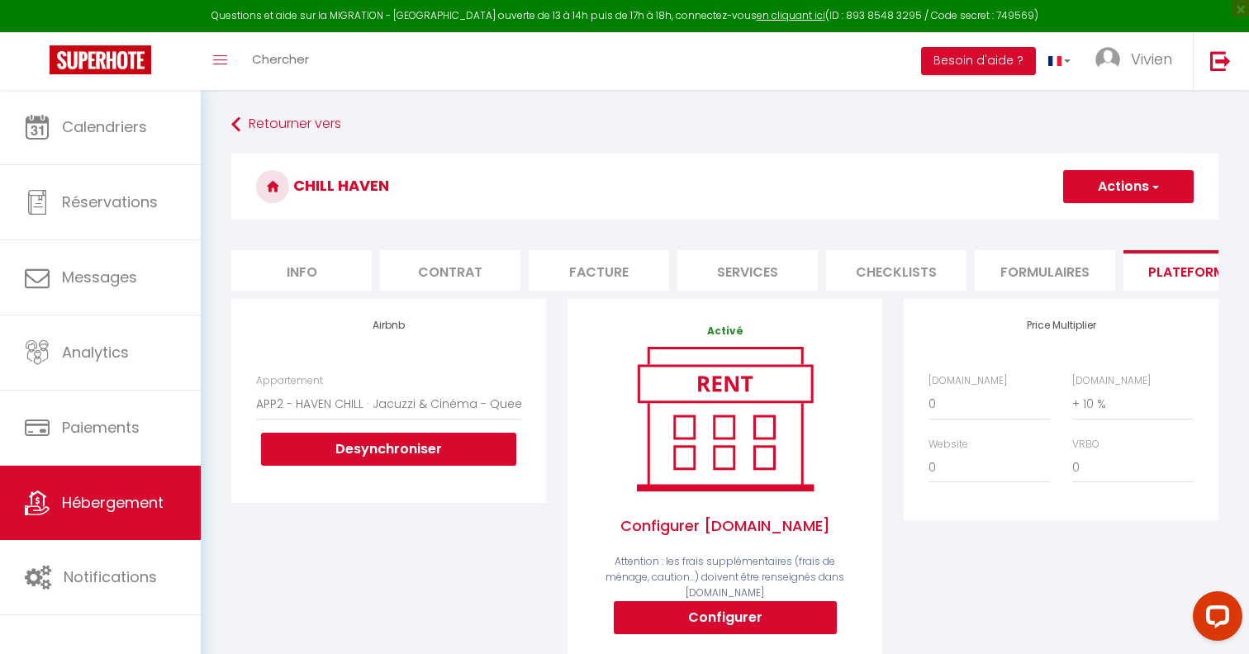
click at [393, 523] on div "Airbnb Appartement GREEN HAVEN · Vivre [MEDICAL_DATA]. Studio spacieux & nature…" at bounding box center [389, 514] width 336 height 430
click at [440, 398] on select "GREEN HAVEN · Vivre [MEDICAL_DATA]. Studio spacieux & nature - [EMAIL_ADDRESS][…" at bounding box center [388, 403] width 265 height 31
click at [567, 385] on div "Activé Configurer [DOMAIN_NAME] Attention : les frais supplémentaires (frais de…" at bounding box center [724, 502] width 323 height 407
click at [1125, 176] on button "Actions" at bounding box center [1128, 186] width 131 height 33
click at [1100, 227] on link "Enregistrer" at bounding box center [1127, 222] width 131 height 21
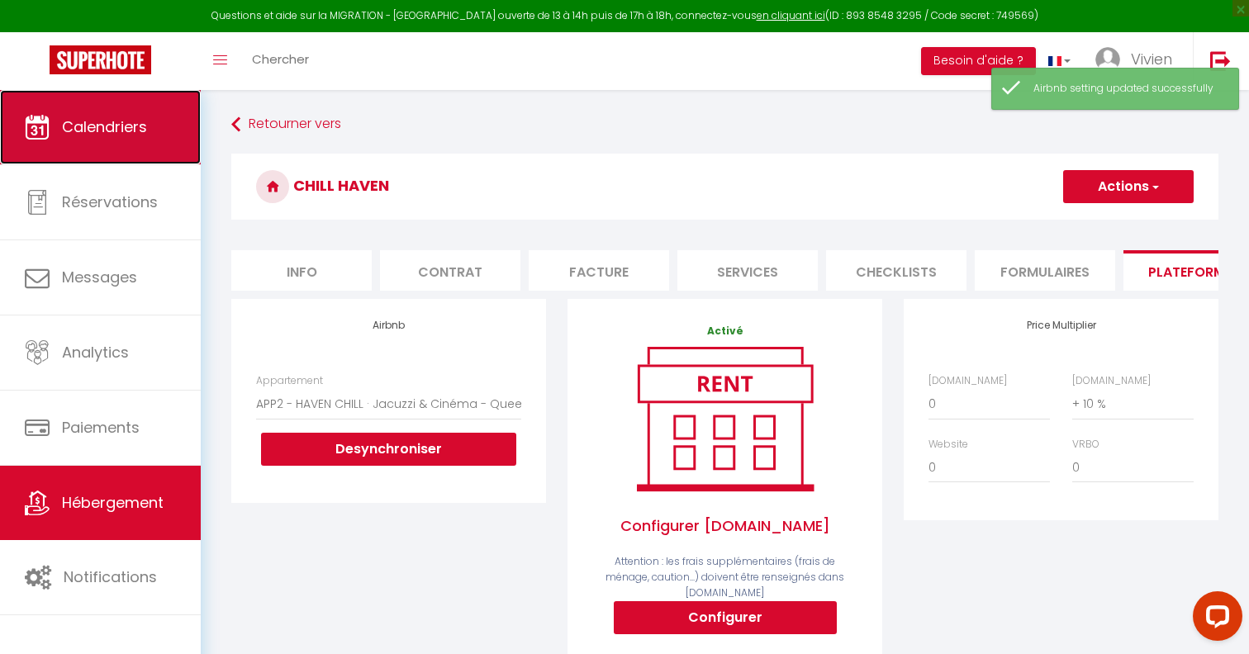
click at [106, 135] on span "Calendriers" at bounding box center [104, 126] width 85 height 21
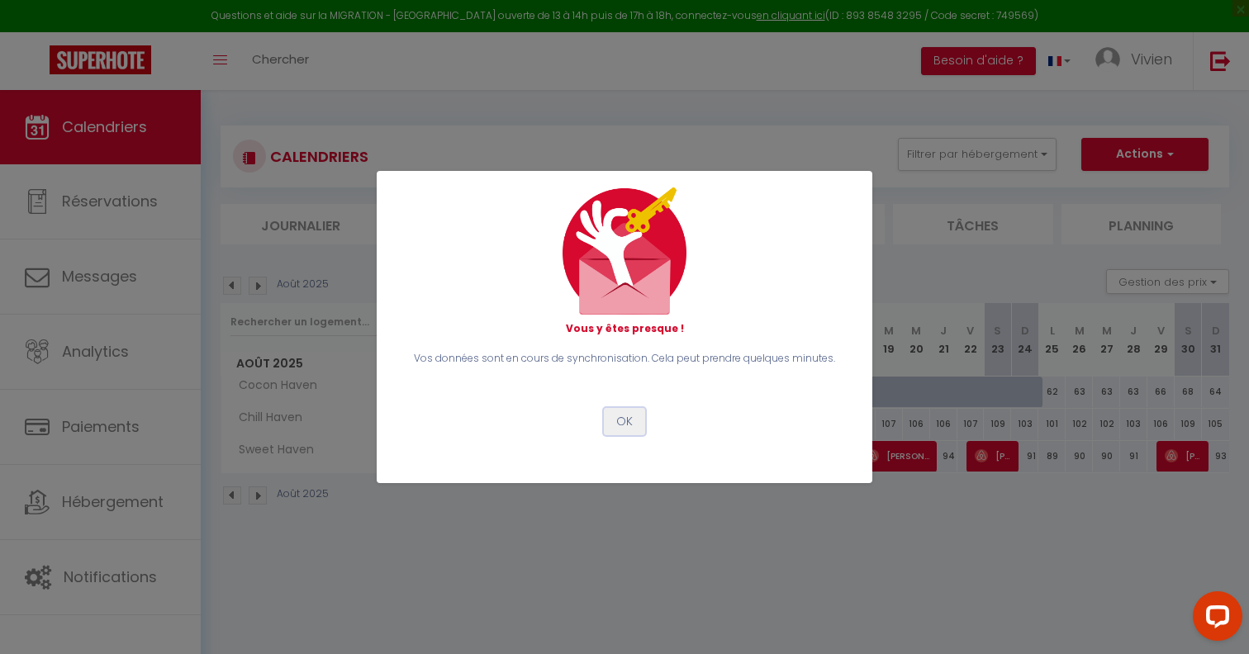
click at [620, 423] on button "OK" at bounding box center [624, 422] width 41 height 28
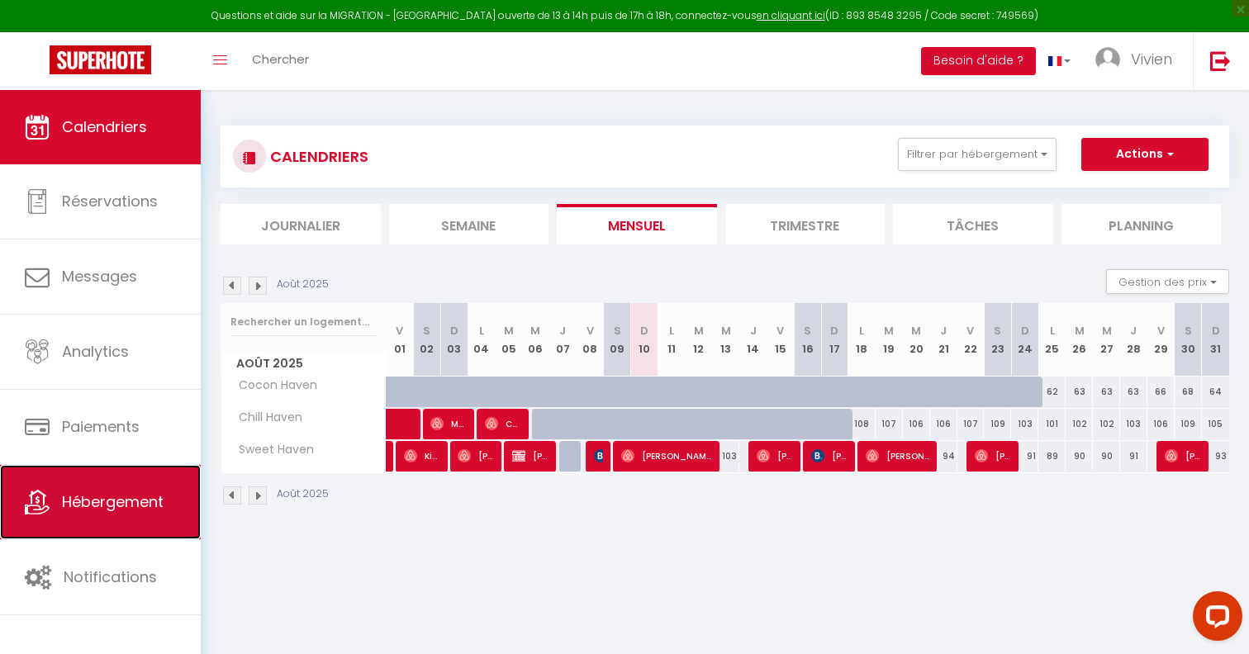
click at [117, 506] on span "Hébergement" at bounding box center [113, 502] width 102 height 21
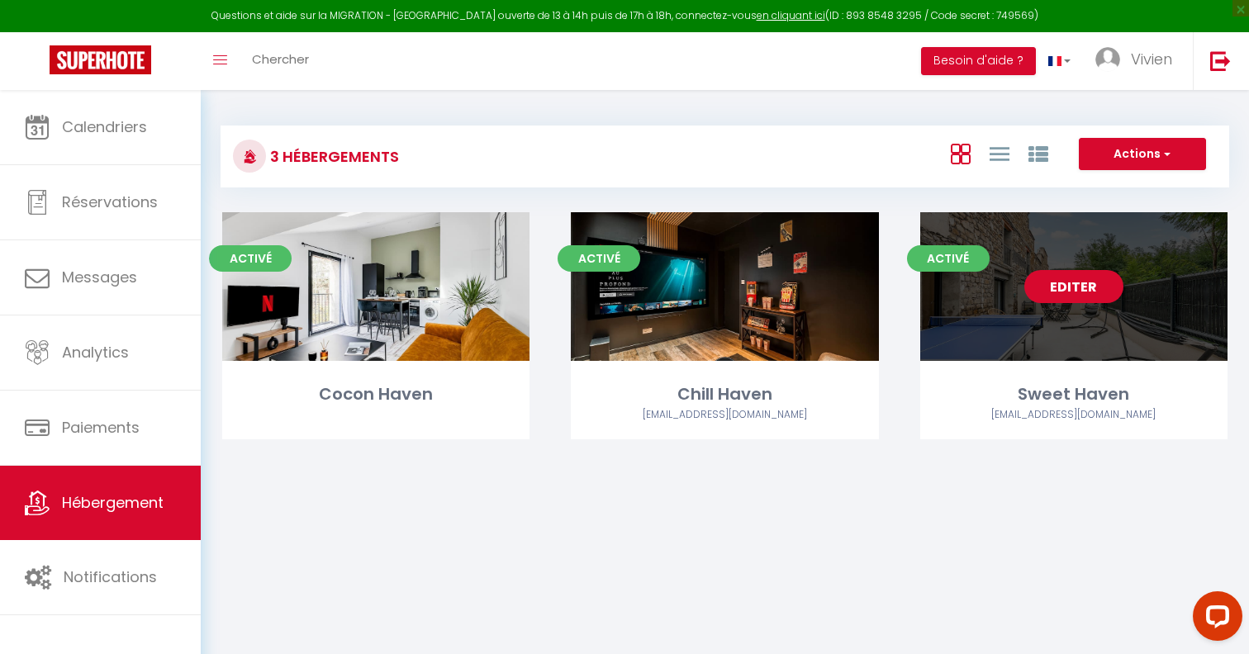
click at [1089, 293] on link "Editer" at bounding box center [1073, 286] width 99 height 33
click at [1075, 282] on link "Editer" at bounding box center [1073, 286] width 99 height 33
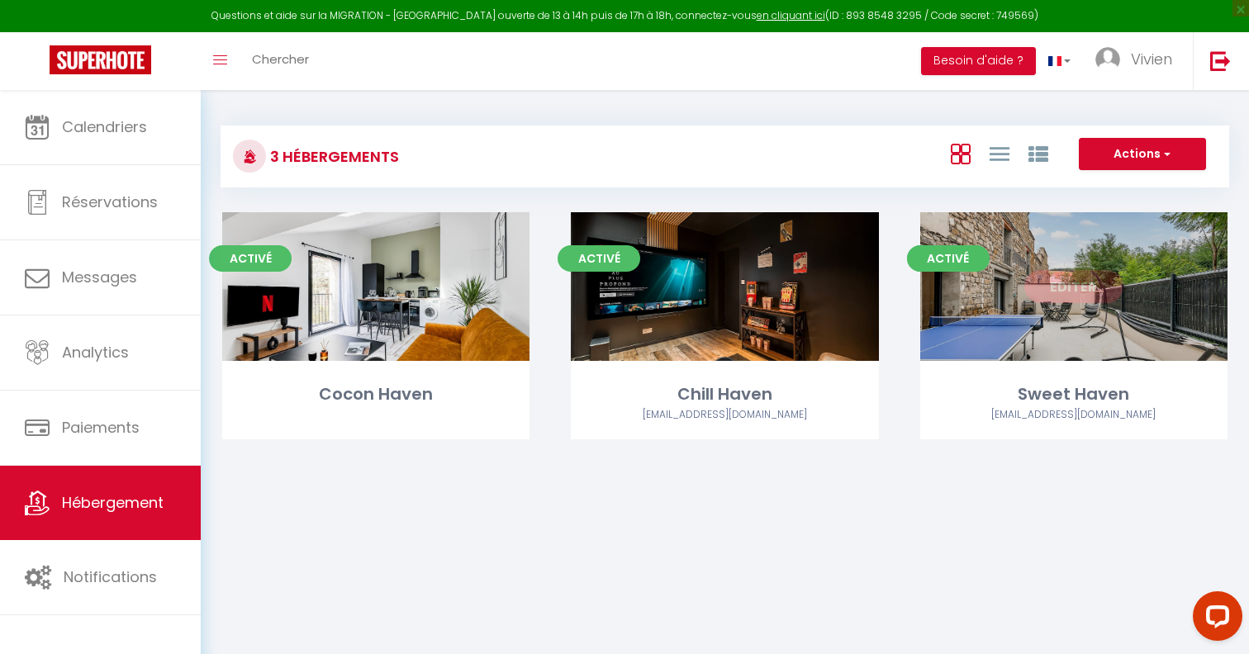
click at [1064, 285] on link "Editer" at bounding box center [1073, 286] width 99 height 33
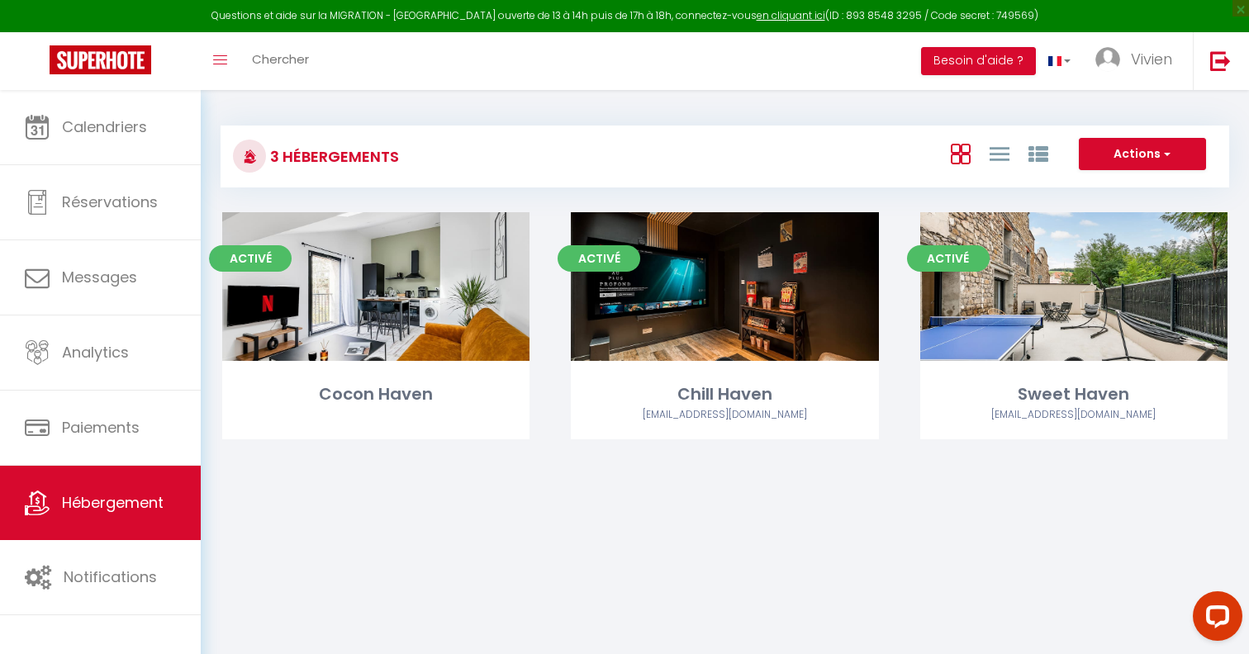
click at [1007, 498] on div "3 Hébergements Actions Créer un Hébergement Nouveau groupe Initialiser les appa…" at bounding box center [725, 295] width 1048 height 411
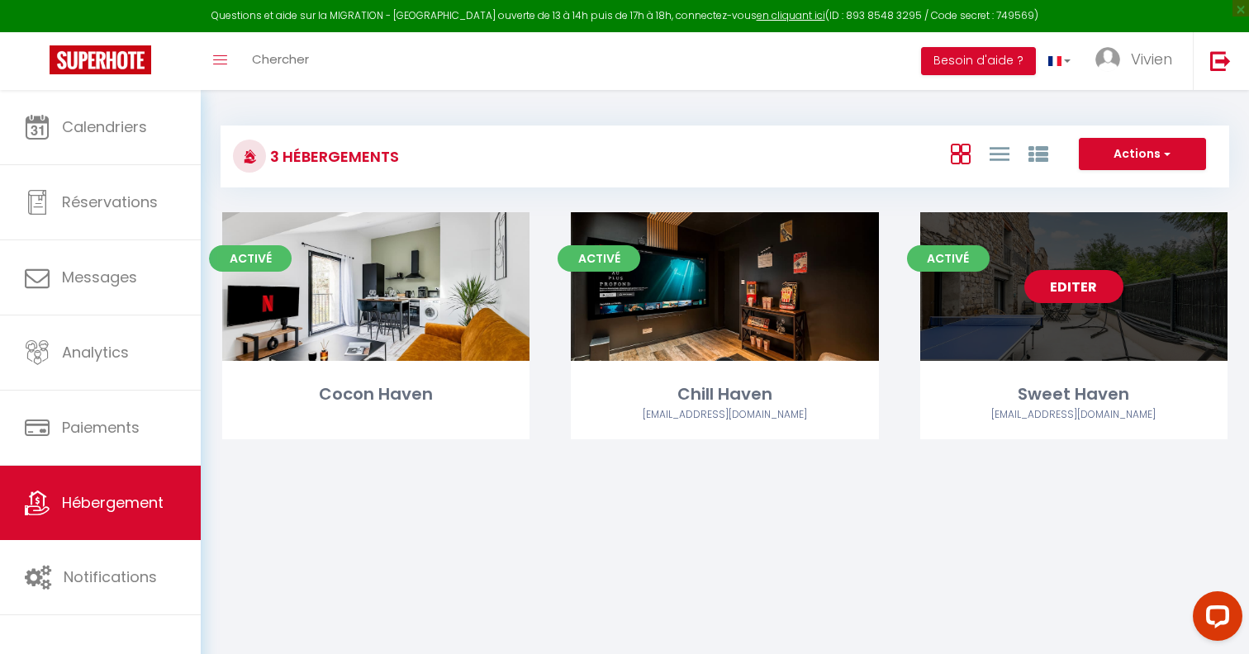
click at [1076, 296] on link "Editer" at bounding box center [1073, 286] width 99 height 33
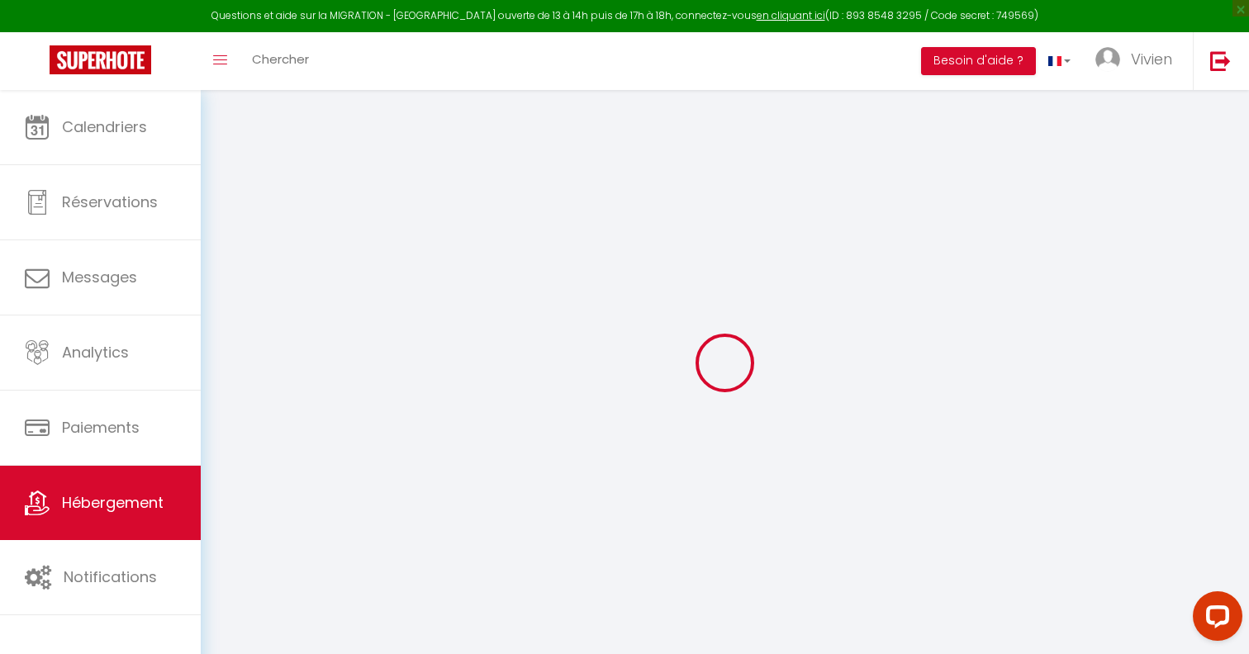
checkbox input "false"
select select "16:00"
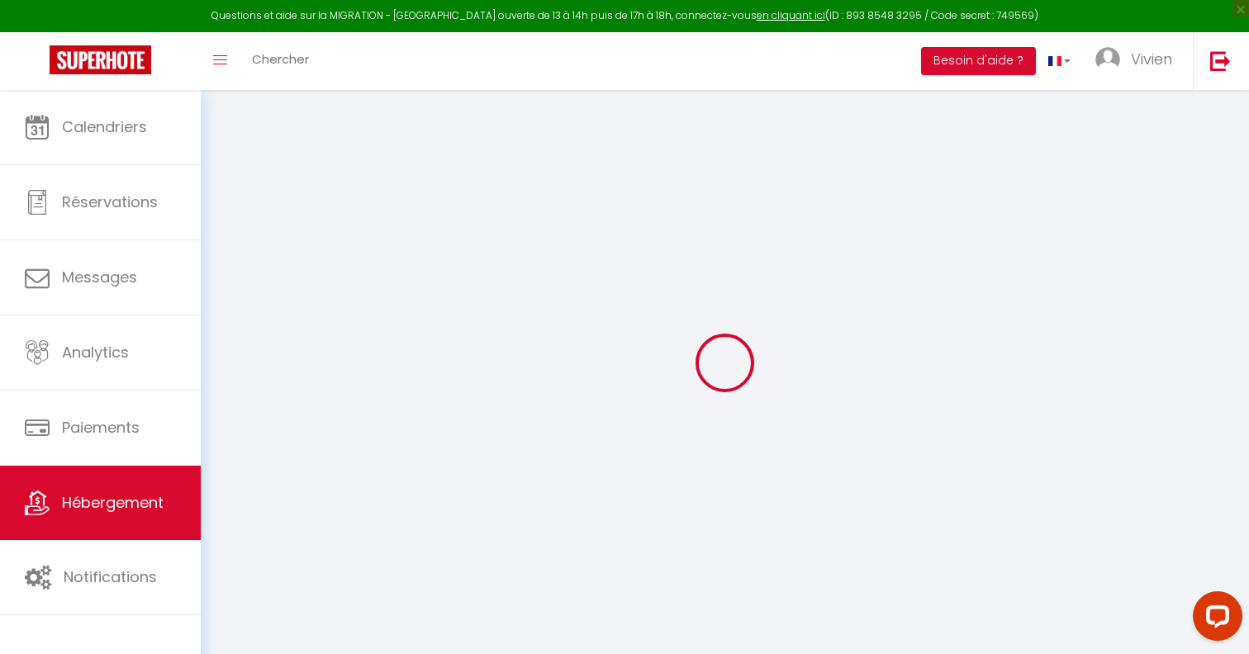
select select
select select "10:00"
select select "30"
select select "120"
select select "20:00"
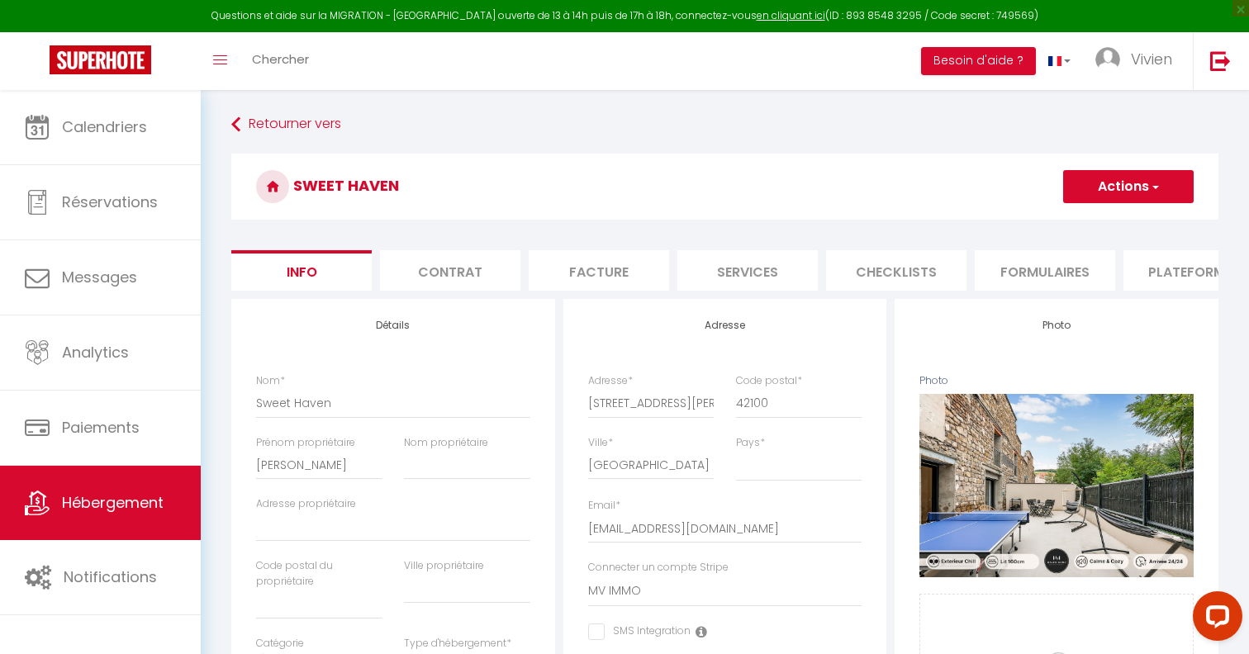
select select
checkbox input "false"
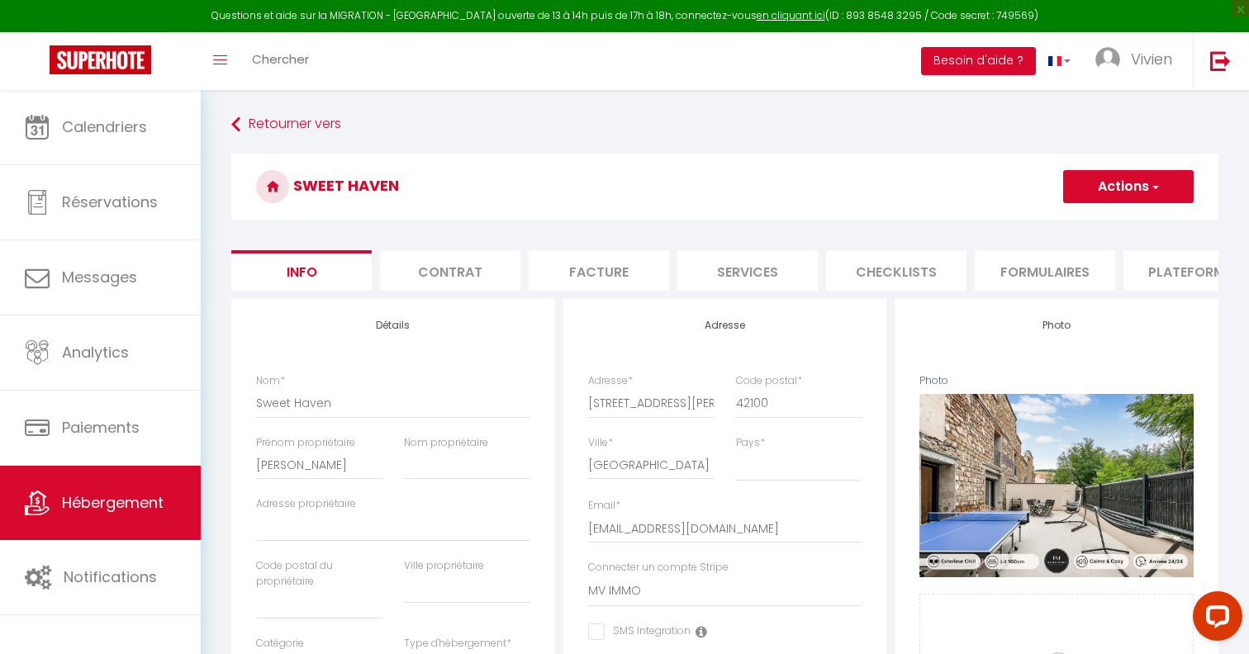
click at [1139, 276] on li "Plateformes" at bounding box center [1193, 270] width 140 height 40
select select "-1"
select select "EUR"
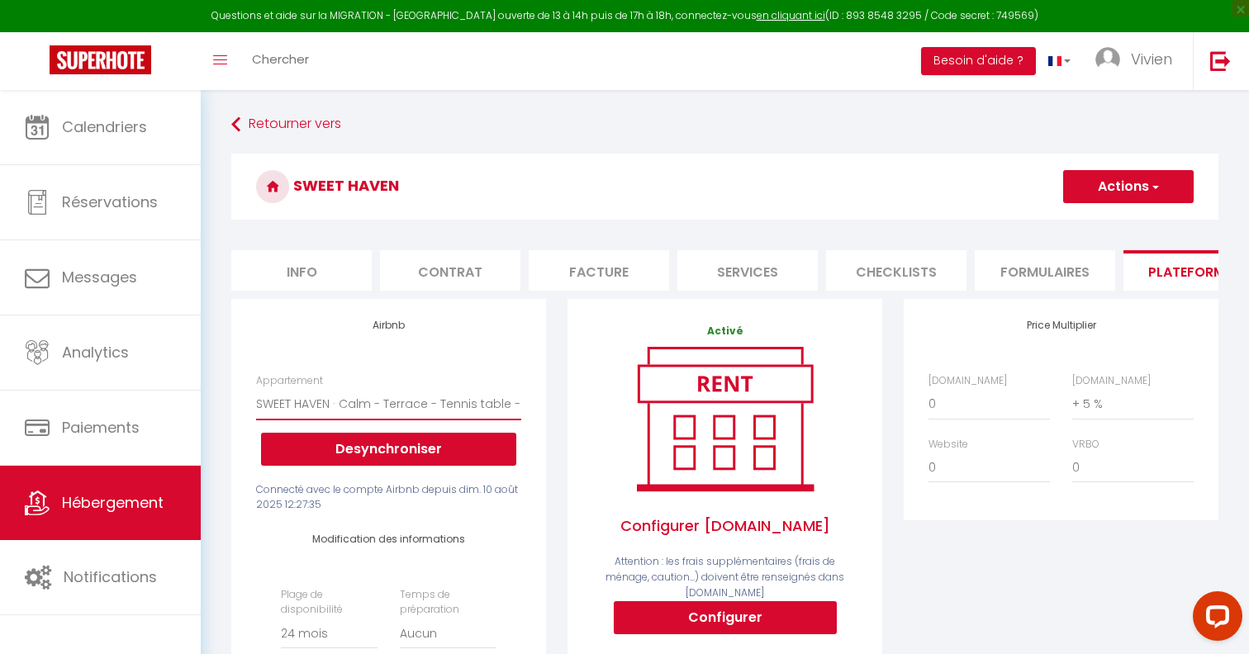
click at [387, 407] on select "GREEN HAVEN · Vivre [MEDICAL_DATA]. Studio spacieux & nature - [EMAIL_ADDRESS][…" at bounding box center [388, 403] width 265 height 31
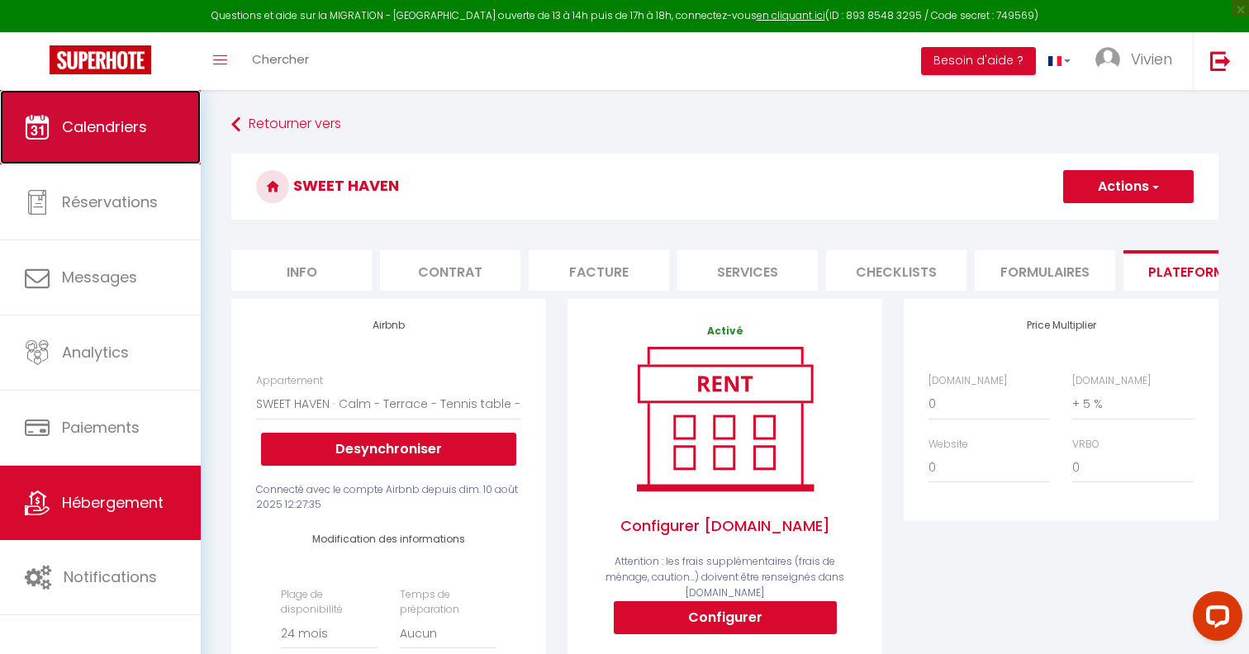
click at [98, 137] on link "Calendriers" at bounding box center [100, 127] width 201 height 74
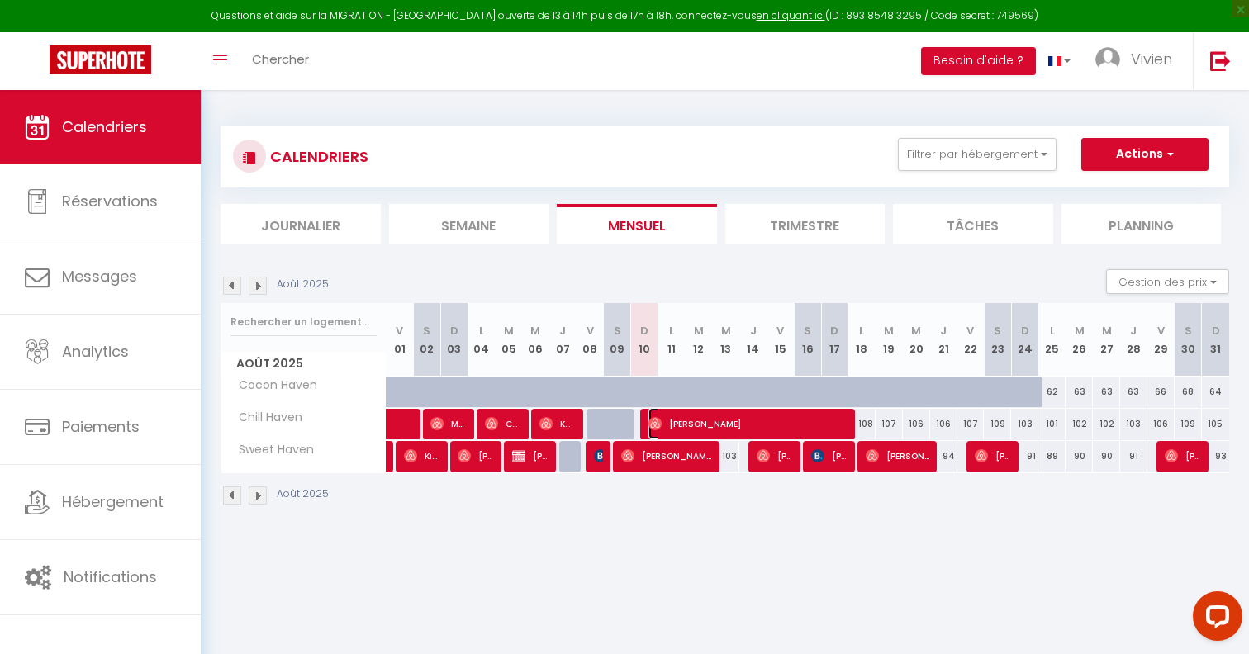
click at [687, 414] on span "[PERSON_NAME]" at bounding box center [748, 423] width 200 height 31
select select "OK"
select select "0"
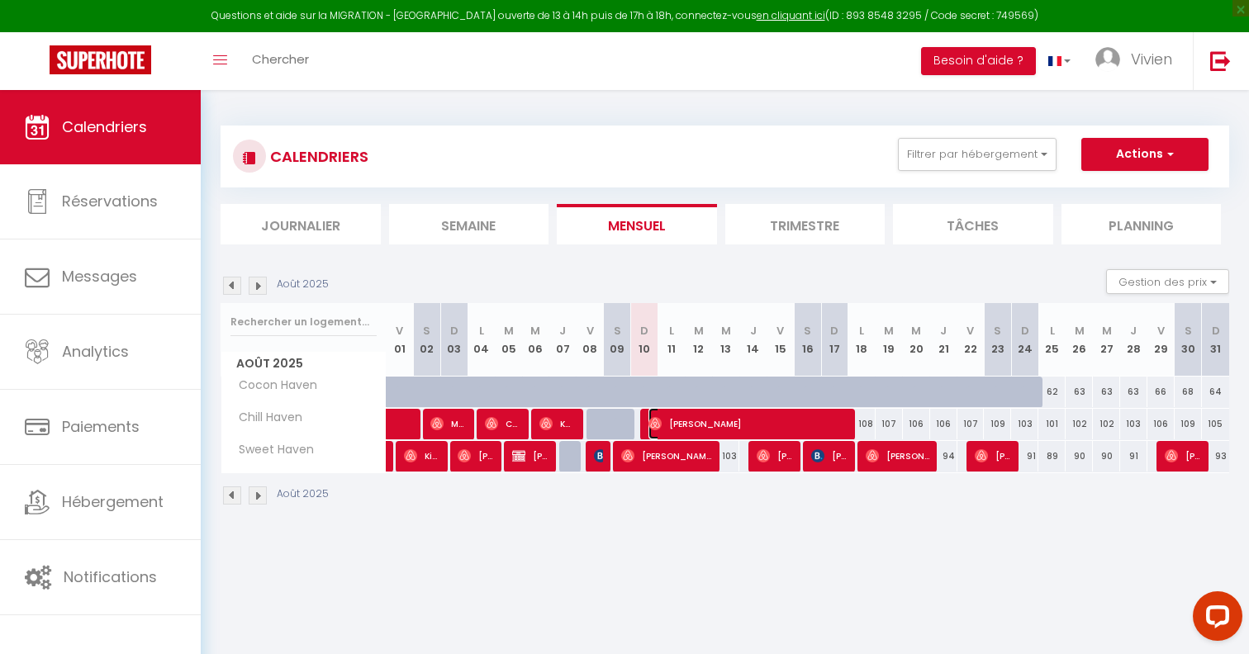
select select "1"
select select
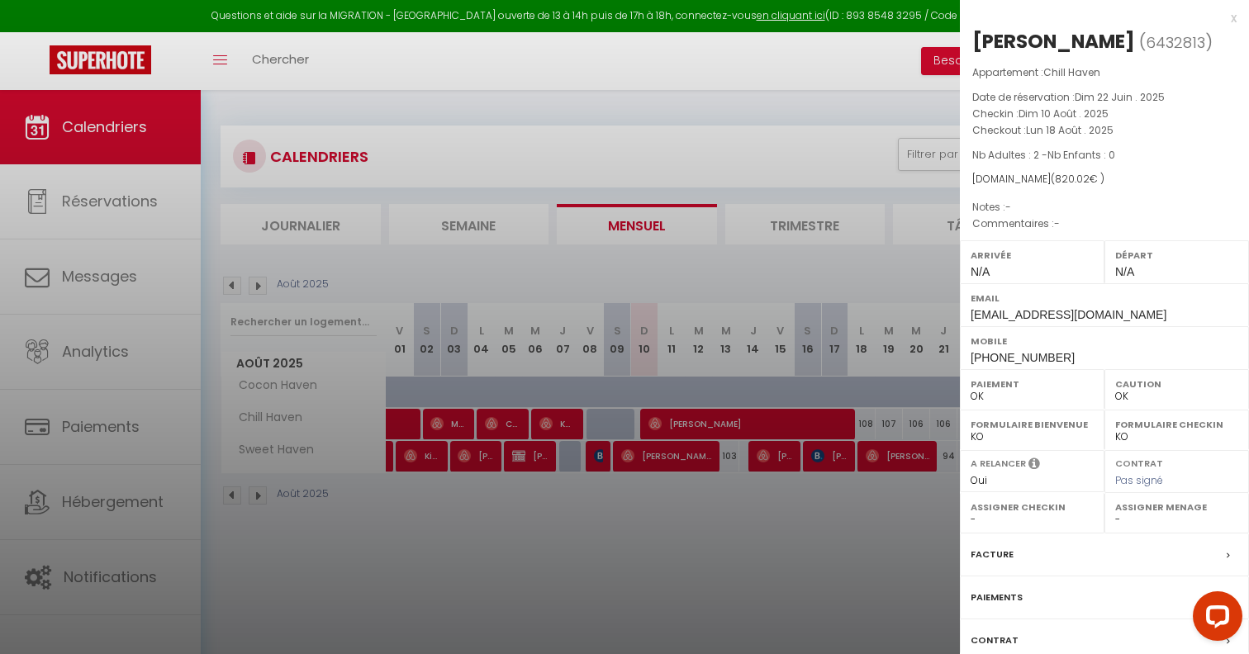
click at [1232, 17] on div "x" at bounding box center [1098, 18] width 277 height 20
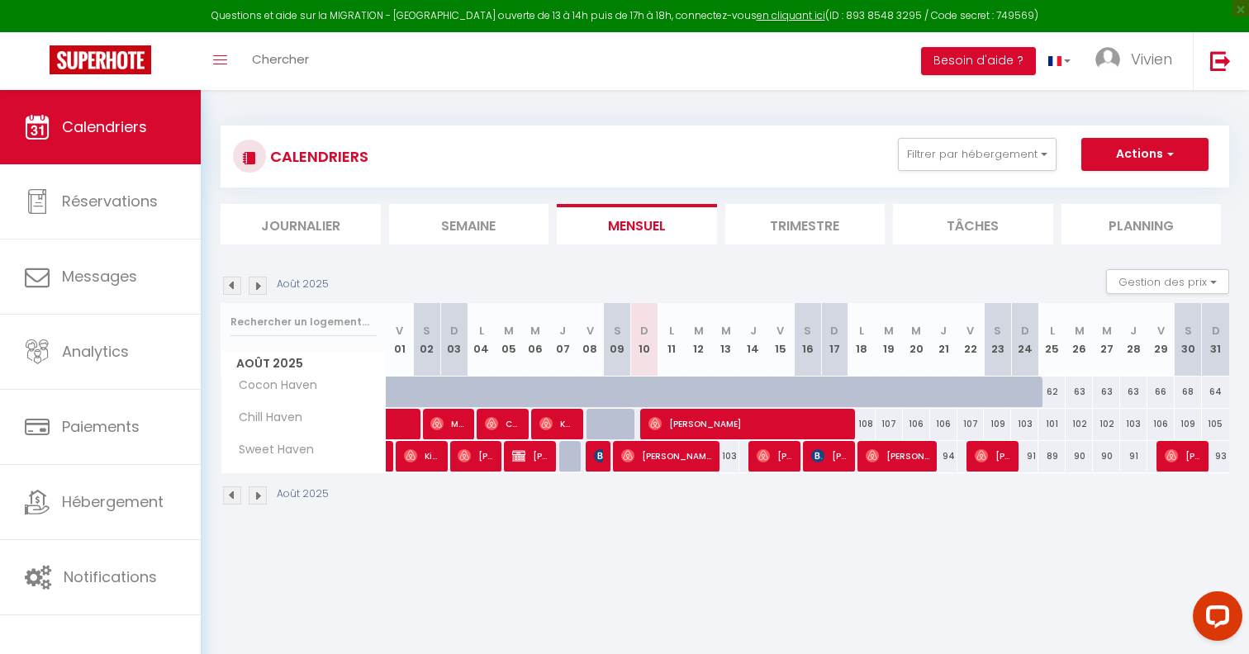
click at [710, 513] on div "Août 2025" at bounding box center [725, 497] width 1009 height 49
